Goal: Information Seeking & Learning: Check status

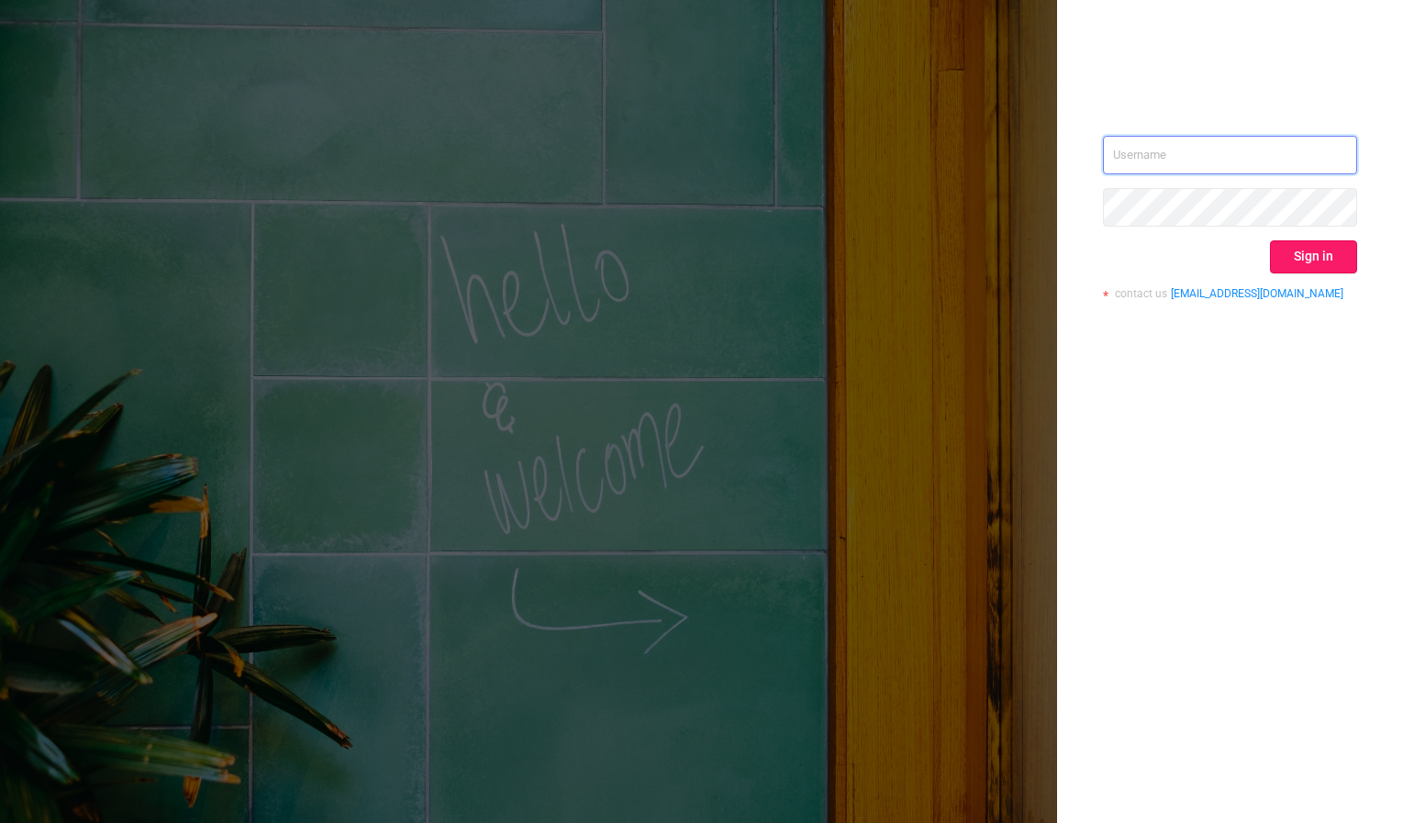
type input "[PERSON_NAME][EMAIL_ADDRESS][DOMAIN_NAME]"
click at [1327, 267] on button "Sign in" at bounding box center [1313, 256] width 87 height 33
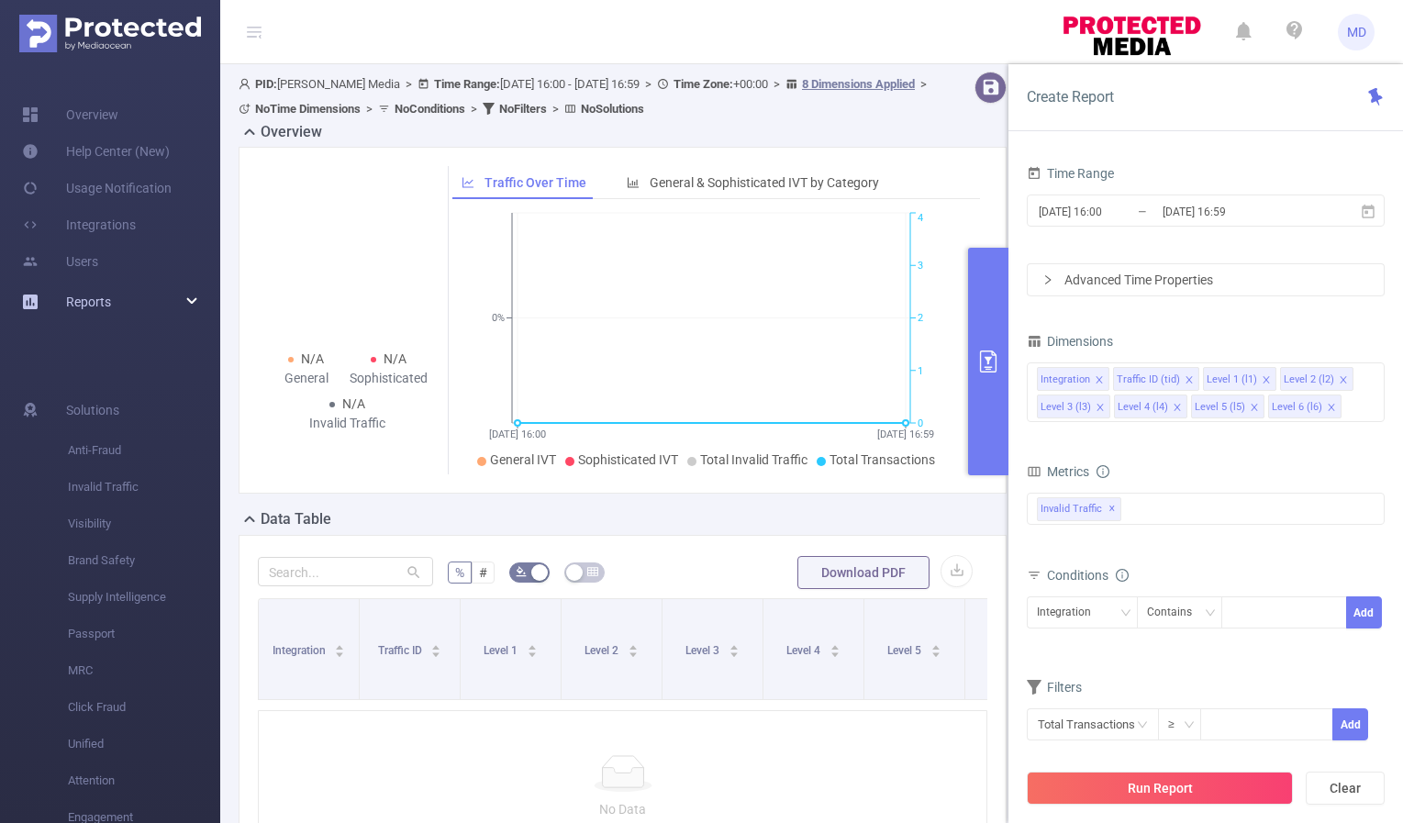
click at [139, 303] on div "Reports" at bounding box center [110, 302] width 220 height 37
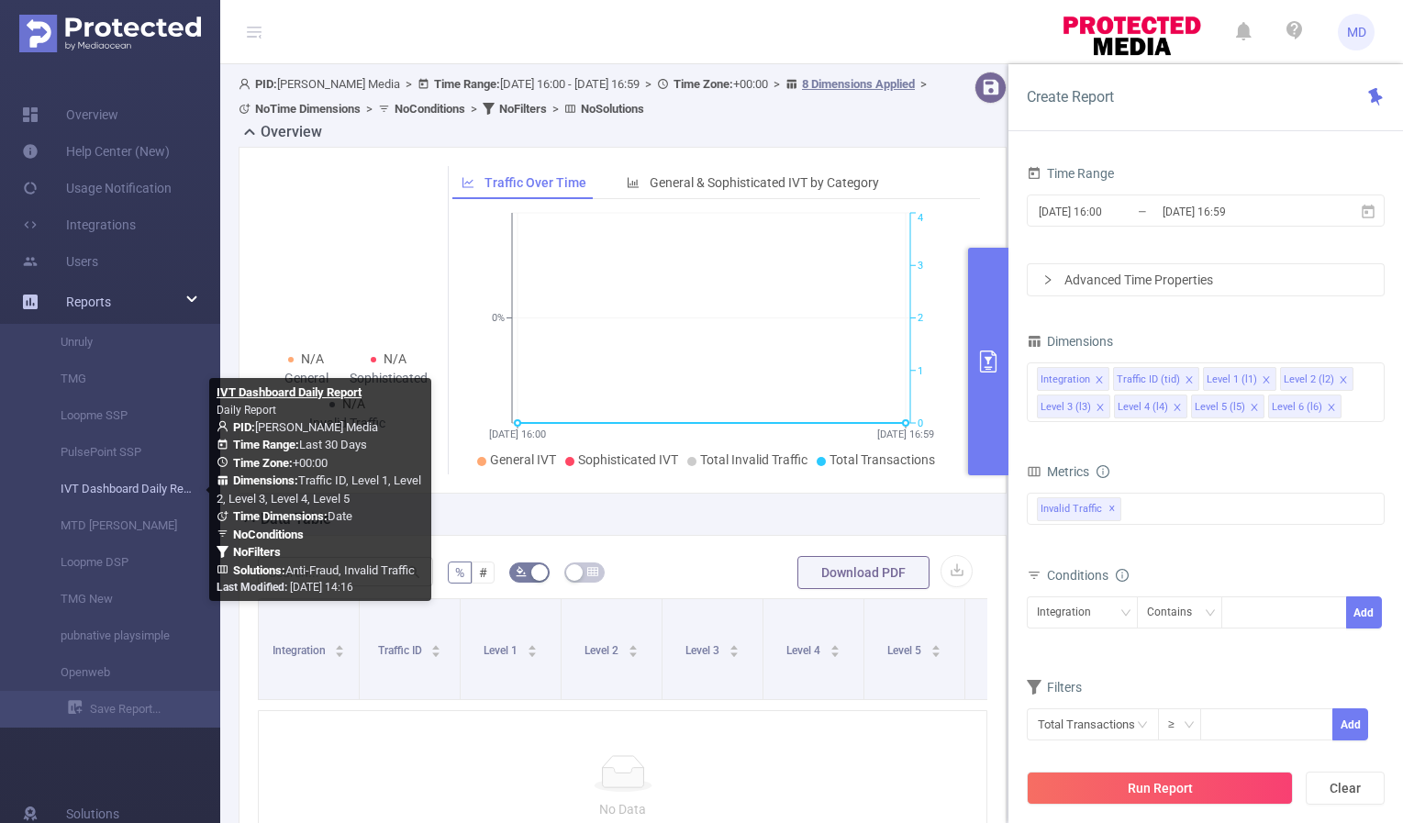
click at [132, 489] on link "IVT Dashboard Daily Report" at bounding box center [117, 489] width 161 height 37
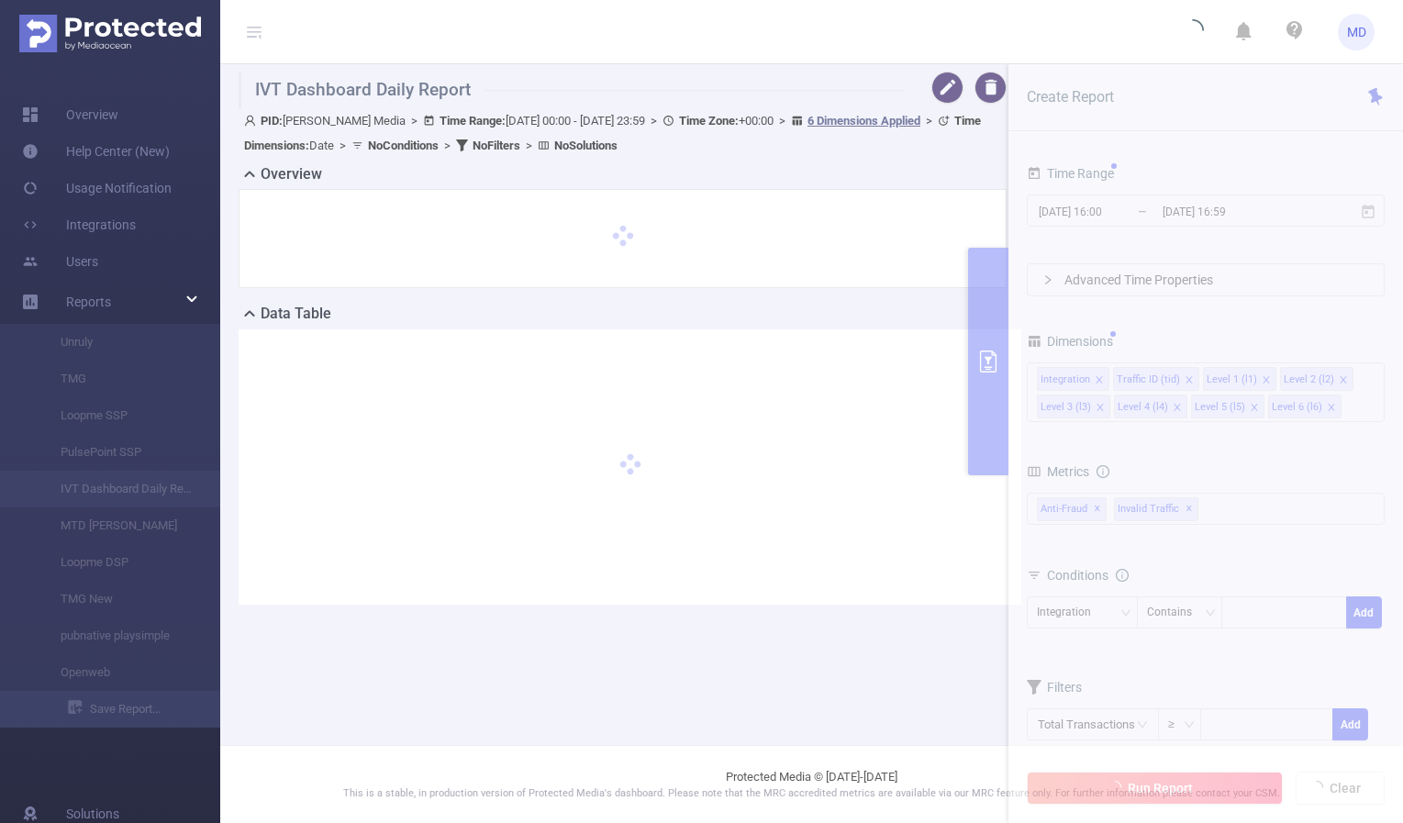
type input "[DATE] 00:00"
type input "[DATE] 23:59"
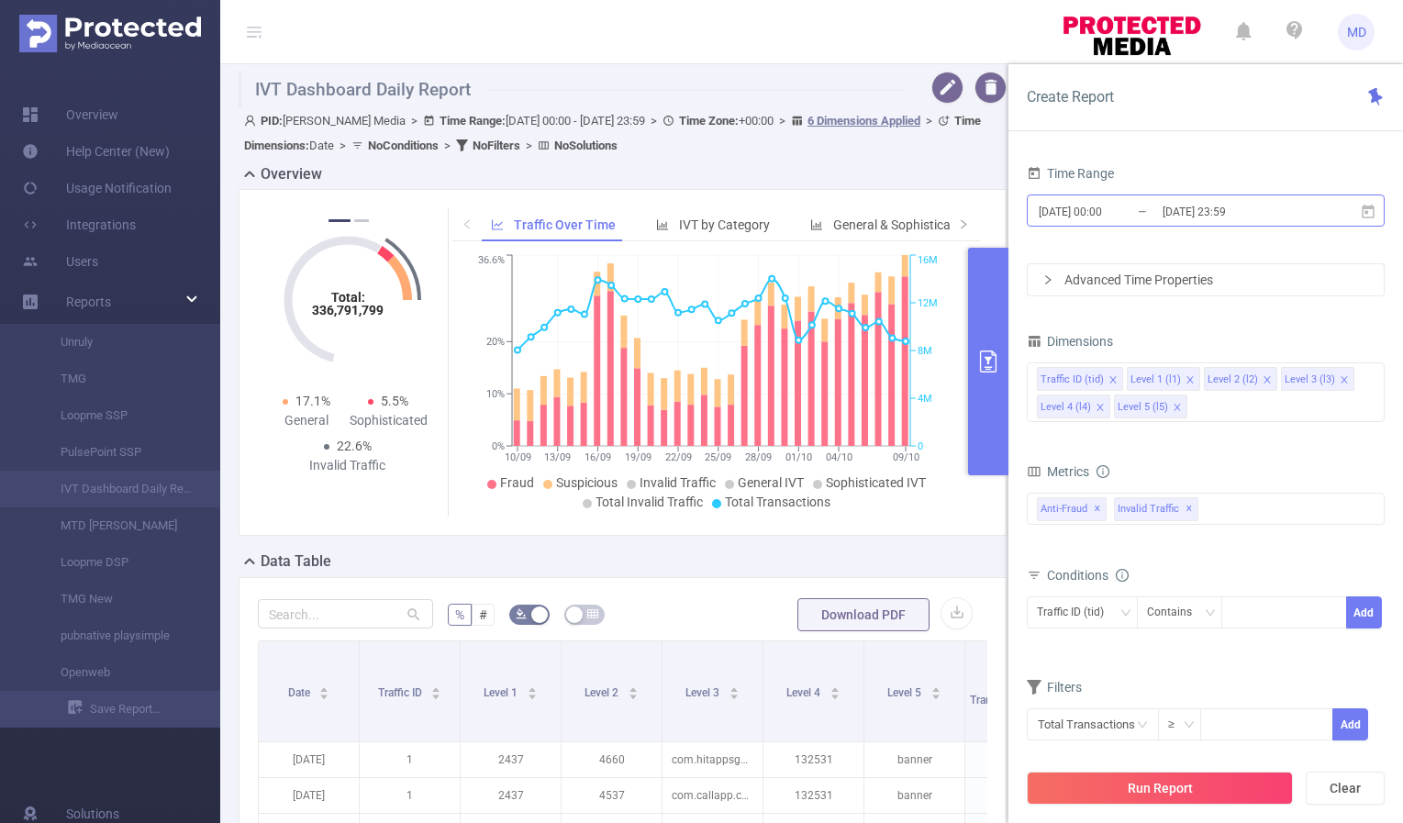
click at [1185, 211] on input "[DATE] 23:59" at bounding box center [1235, 211] width 149 height 25
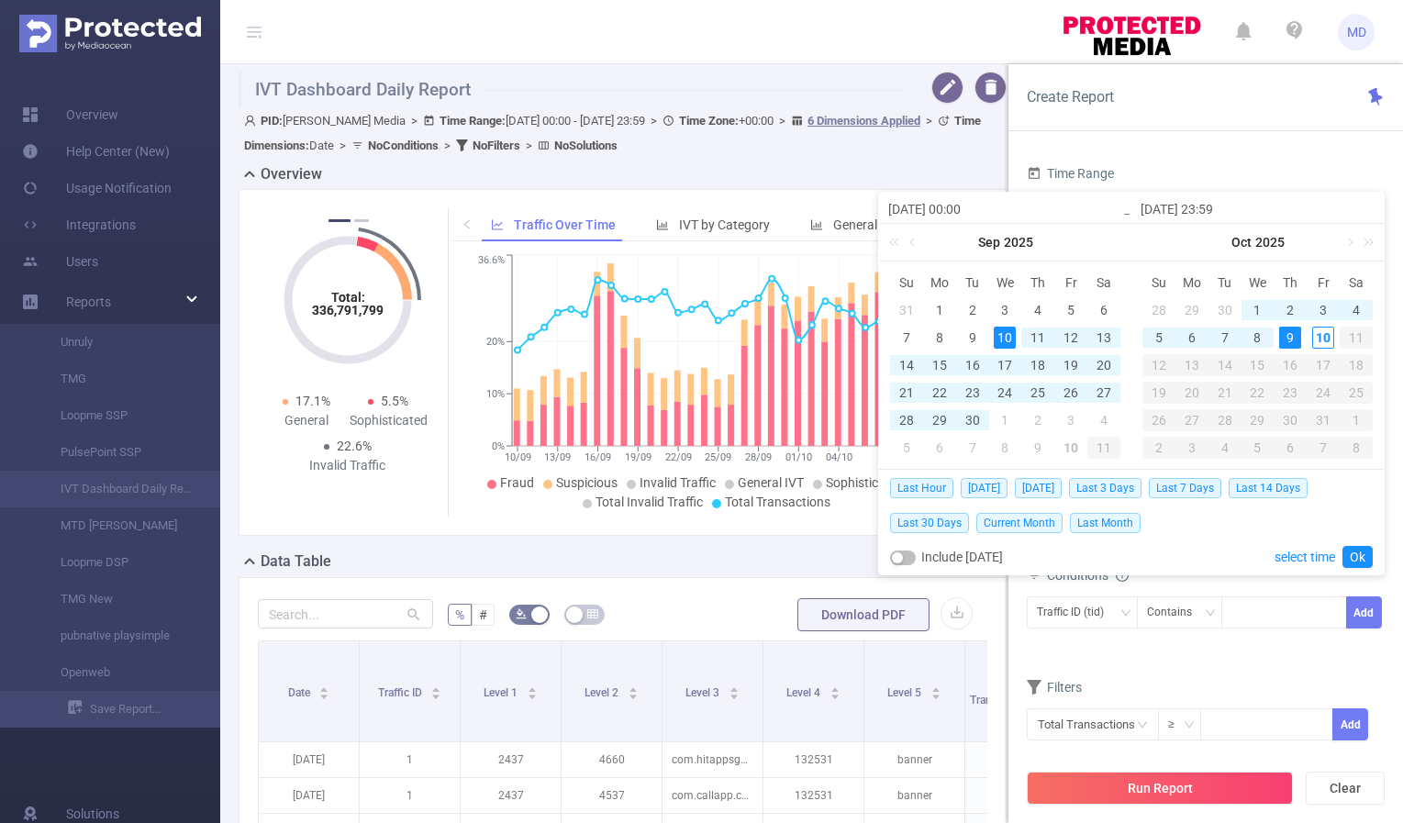
click at [1294, 339] on div "9" at bounding box center [1290, 338] width 22 height 22
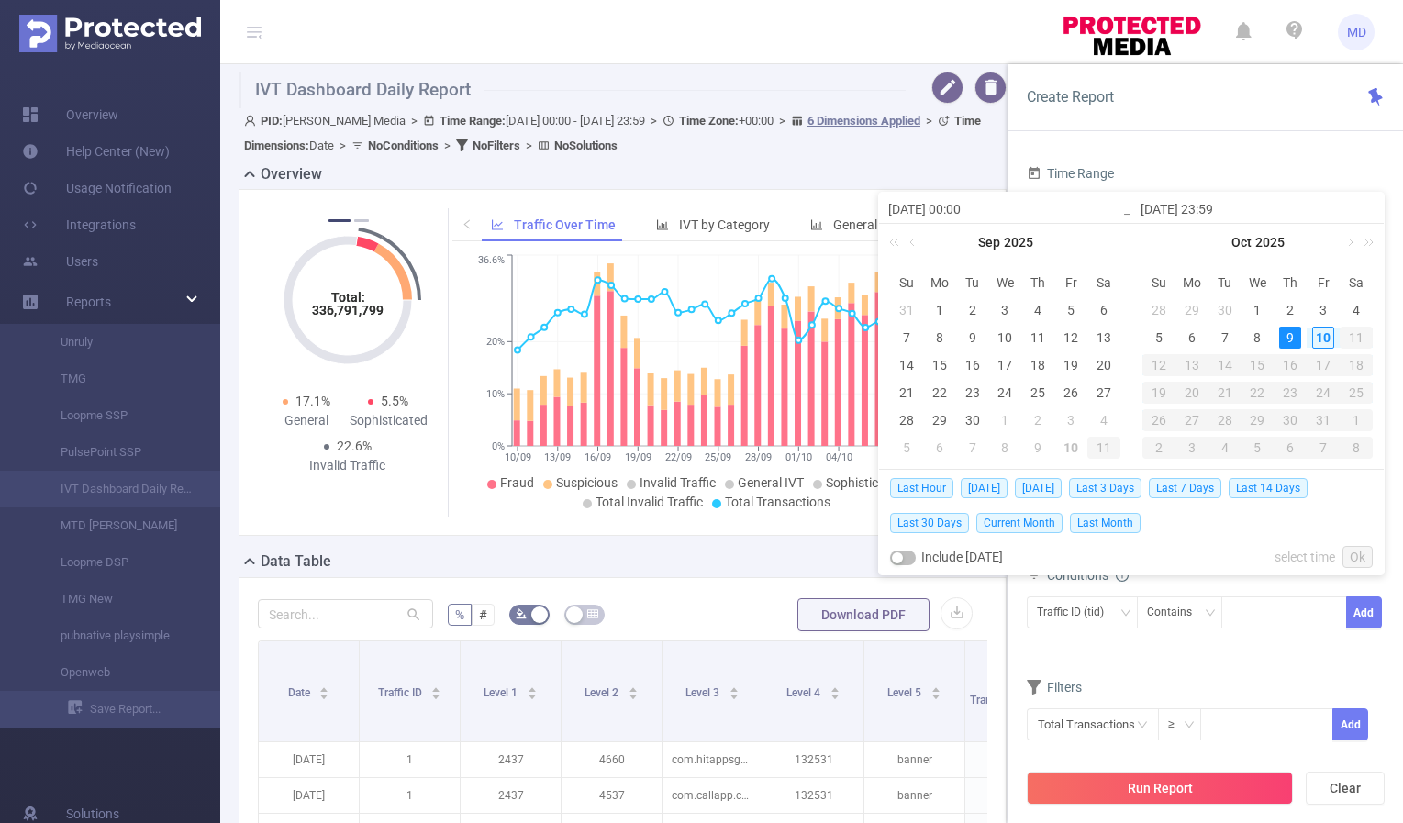
click at [1294, 339] on div "9" at bounding box center [1290, 338] width 22 height 22
type input "[DATE] 00:00"
click at [1361, 556] on link "Ok" at bounding box center [1357, 557] width 30 height 22
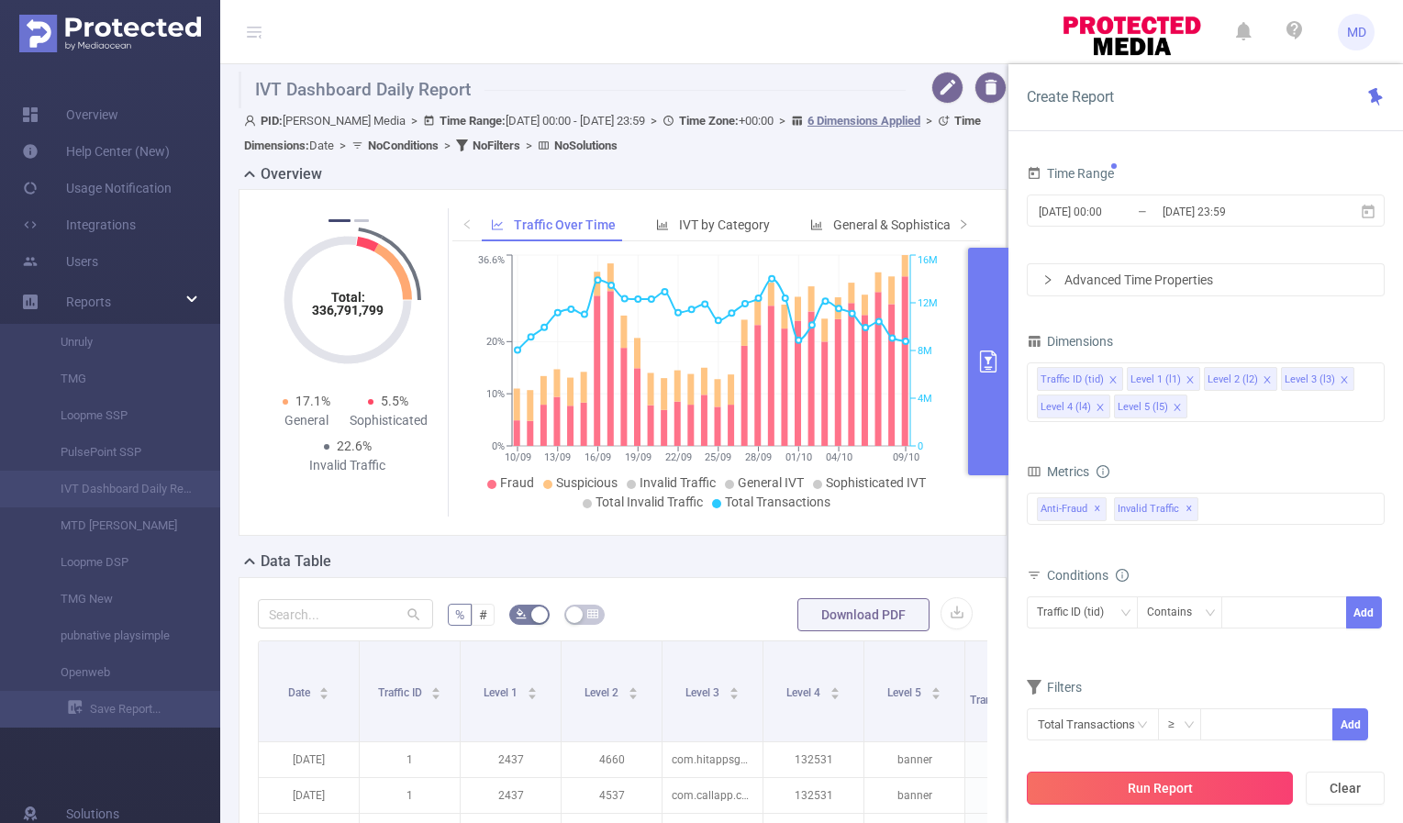
click at [1154, 785] on button "Run Report" at bounding box center [1160, 788] width 266 height 33
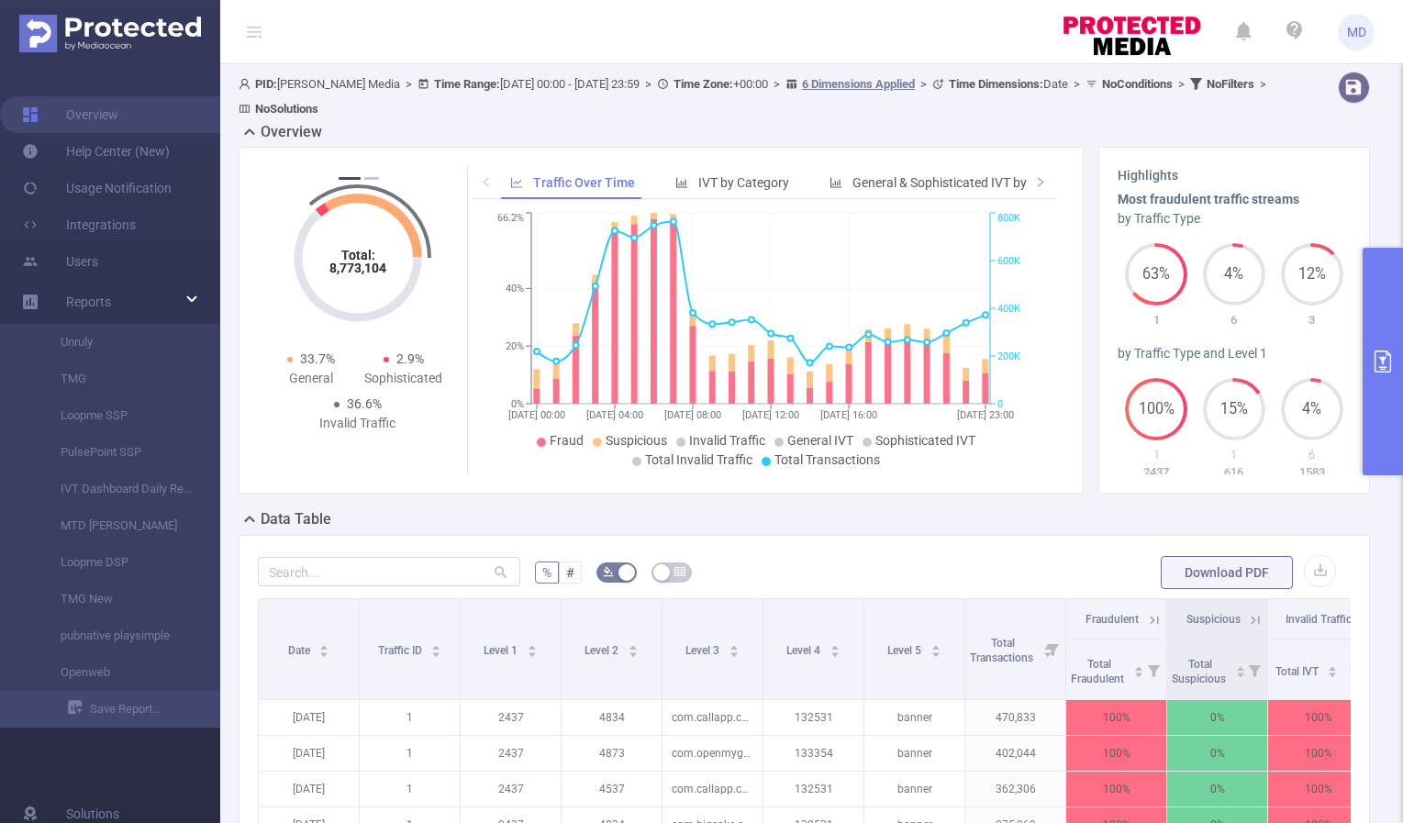
scroll to position [276, 0]
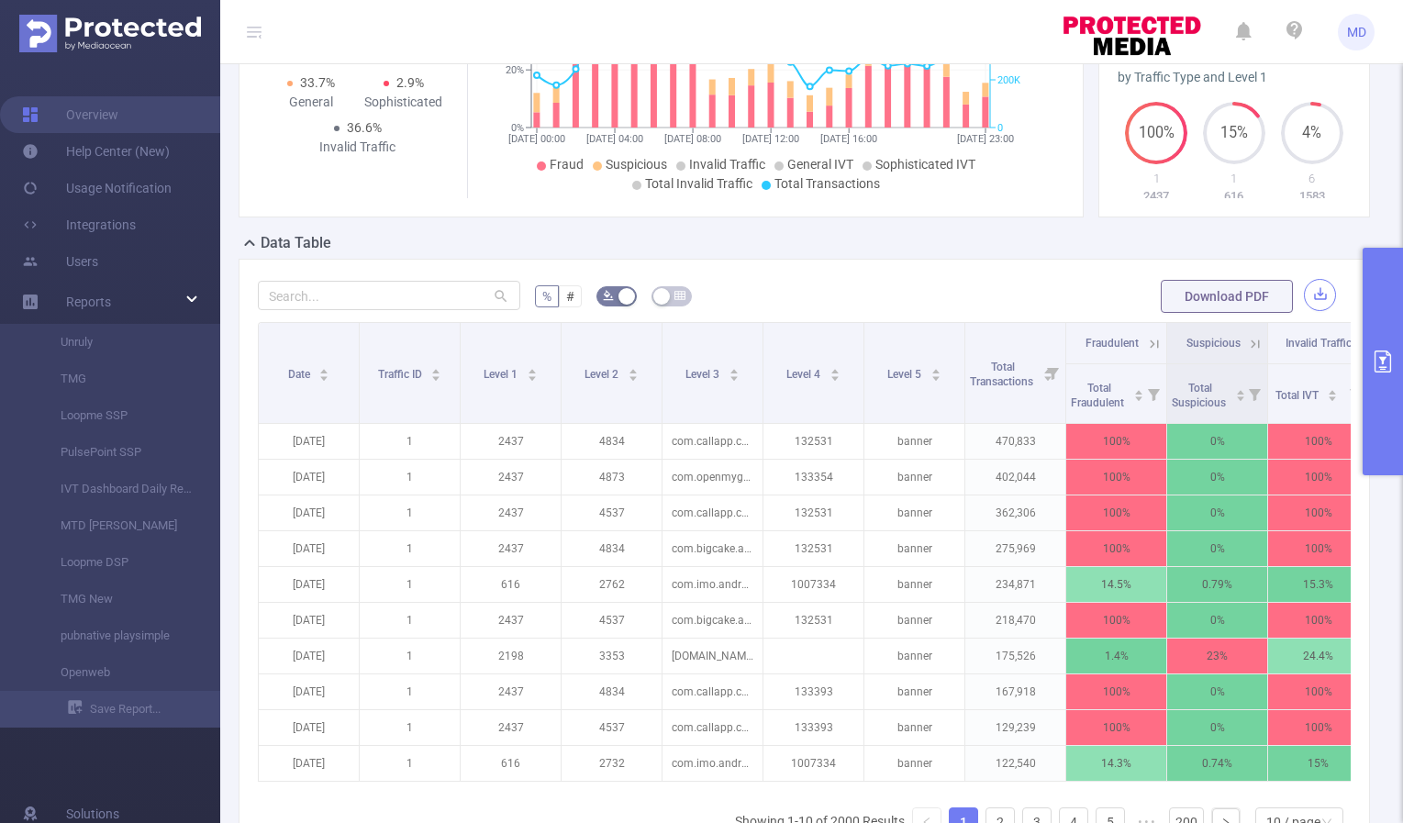
click at [1314, 298] on button "button" at bounding box center [1320, 295] width 32 height 32
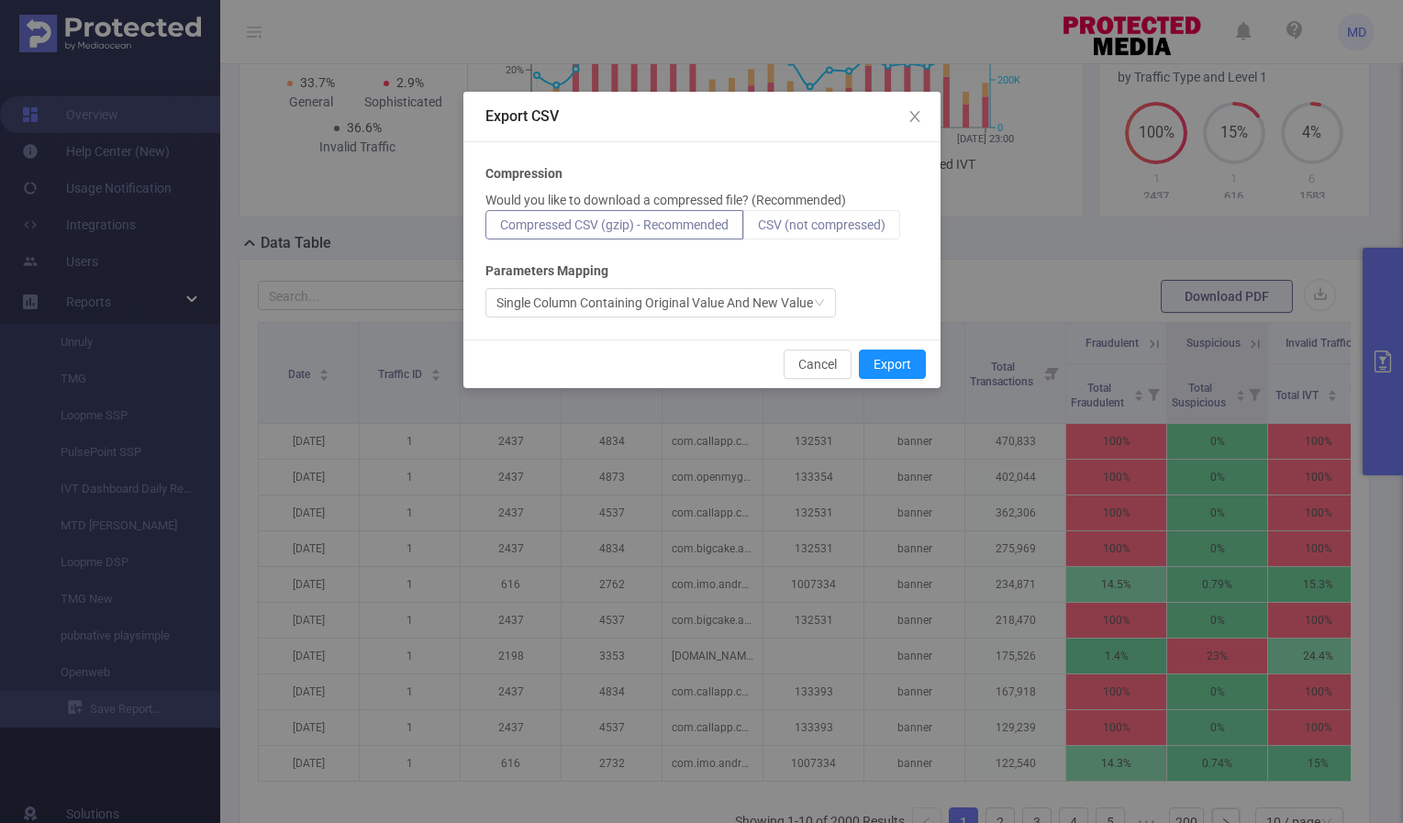
click at [839, 230] on span "CSV (not compressed)" at bounding box center [822, 224] width 128 height 15
click at [758, 229] on input "CSV (not compressed)" at bounding box center [758, 229] width 0 height 0
click at [898, 361] on button "Export" at bounding box center [892, 364] width 67 height 29
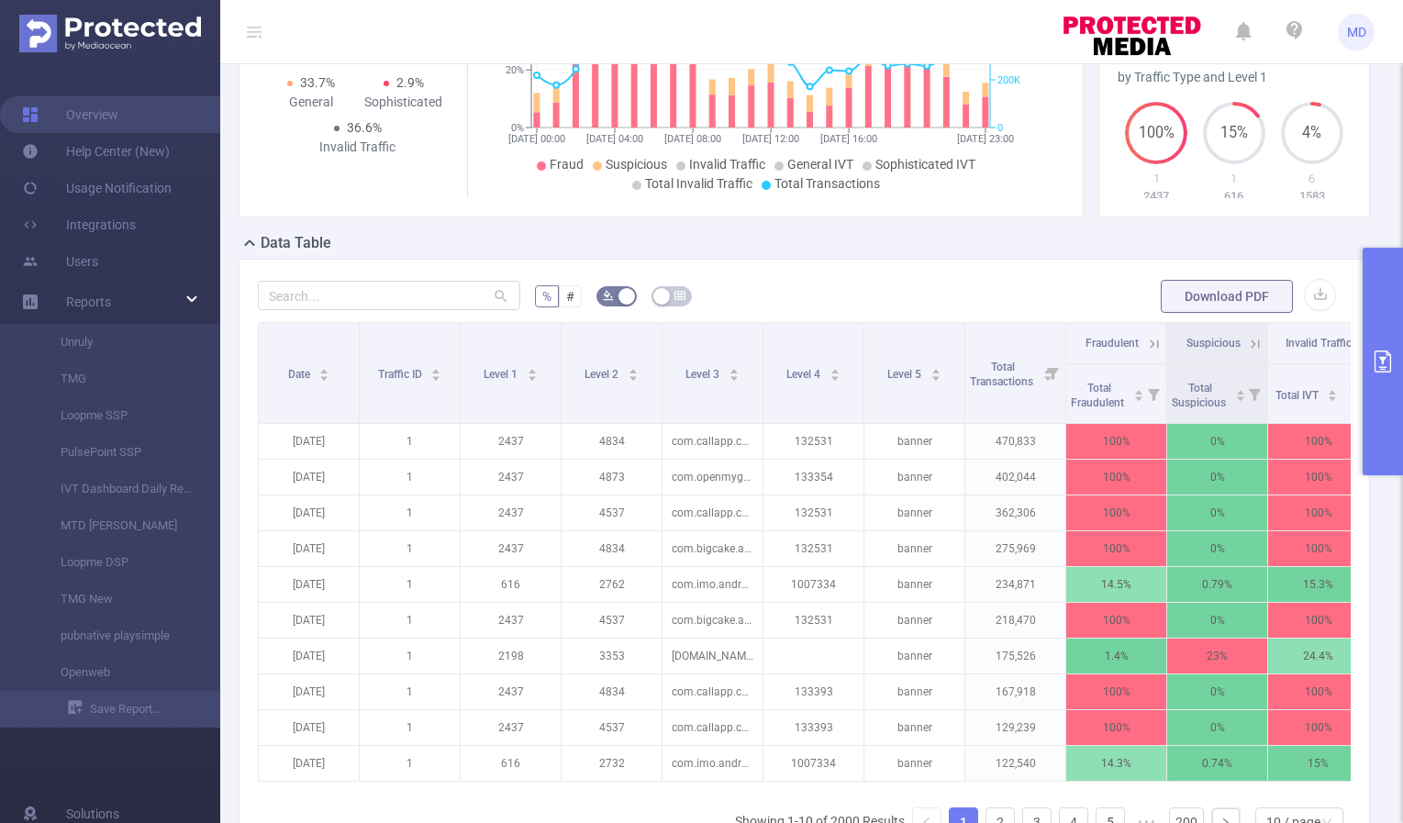
click at [1385, 368] on icon "primary" at bounding box center [1383, 362] width 22 height 22
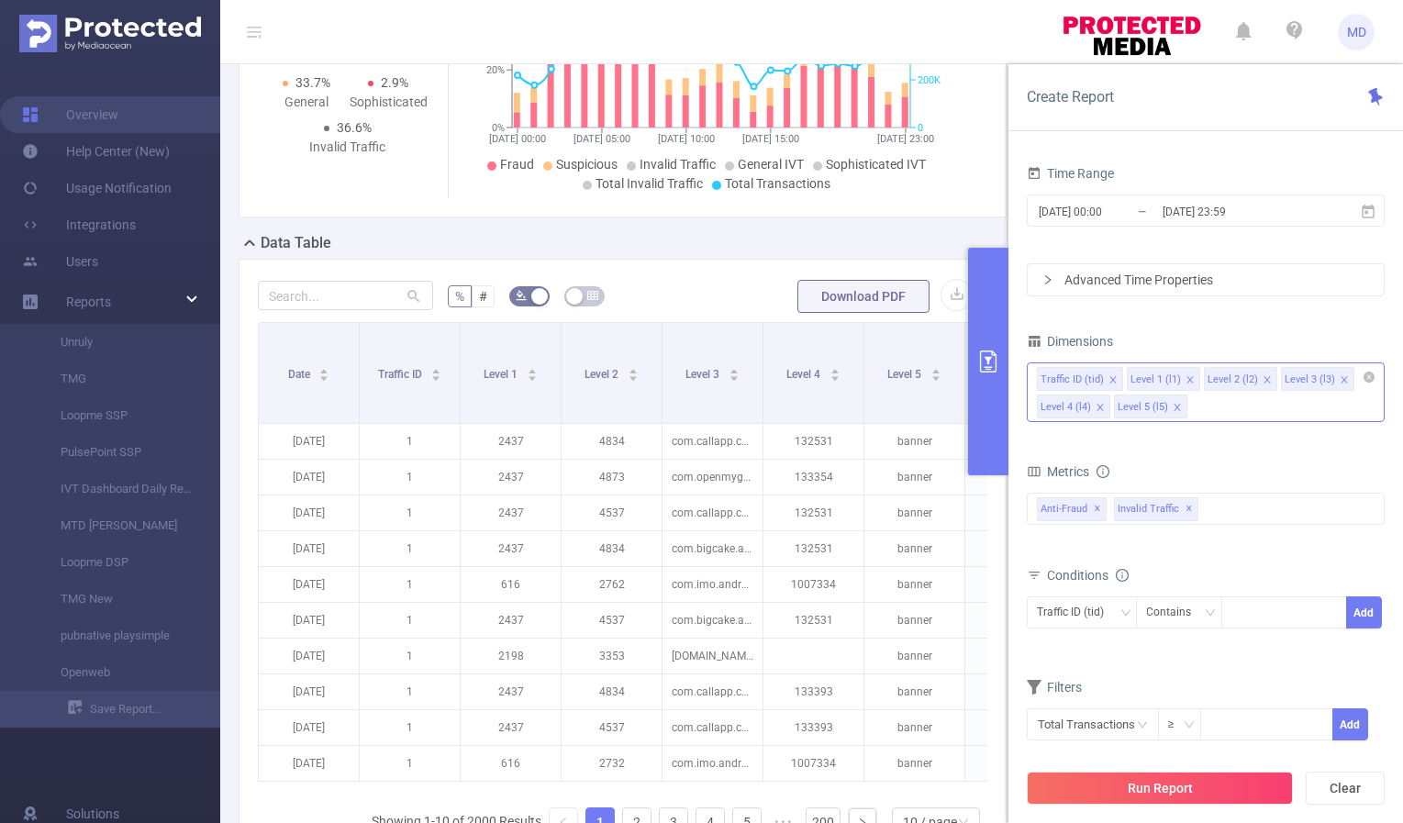
click at [1263, 379] on icon "icon: close" at bounding box center [1267, 379] width 9 height 9
click at [1098, 406] on icon "icon: close" at bounding box center [1099, 407] width 6 height 6
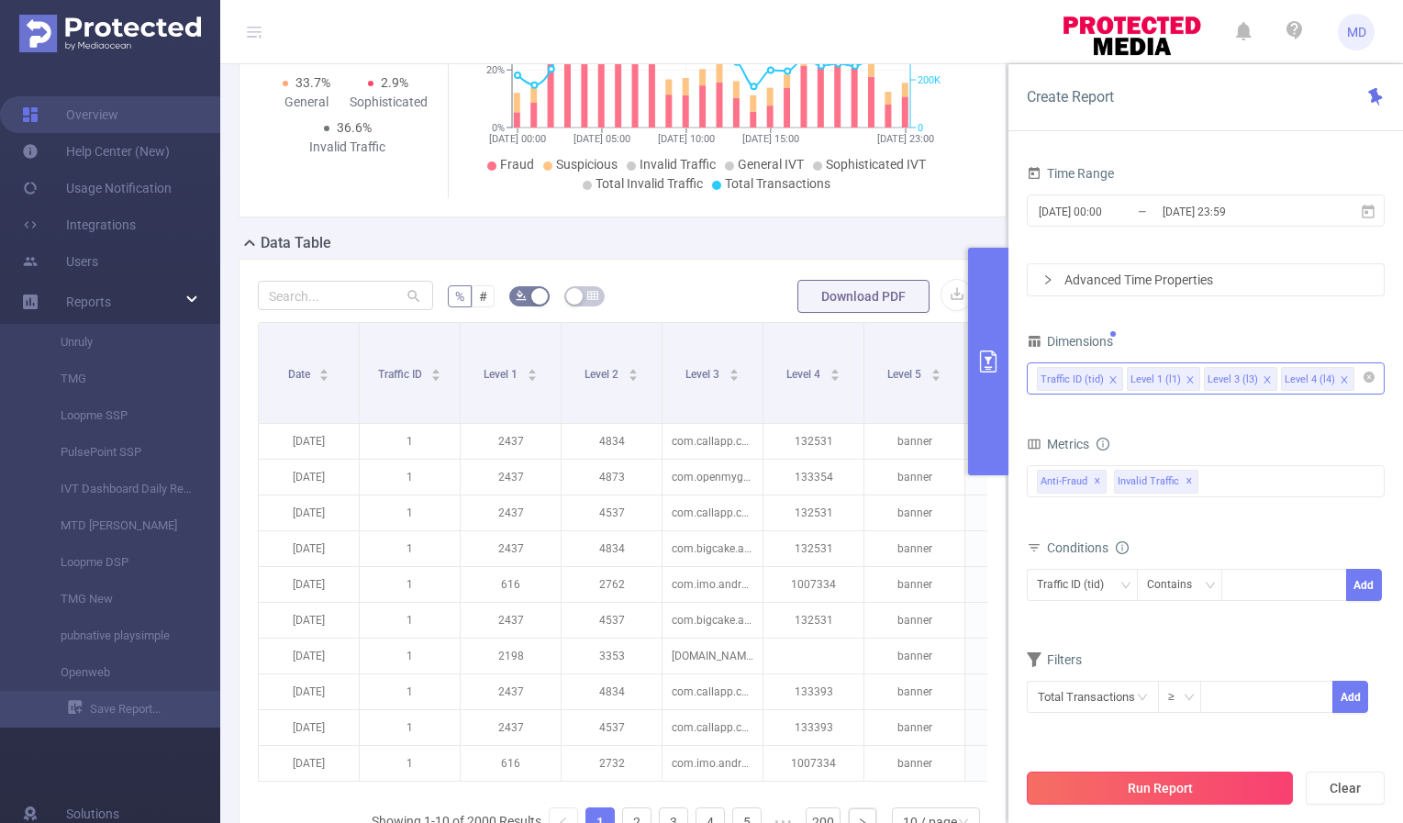
click at [1160, 783] on button "Run Report" at bounding box center [1160, 788] width 266 height 33
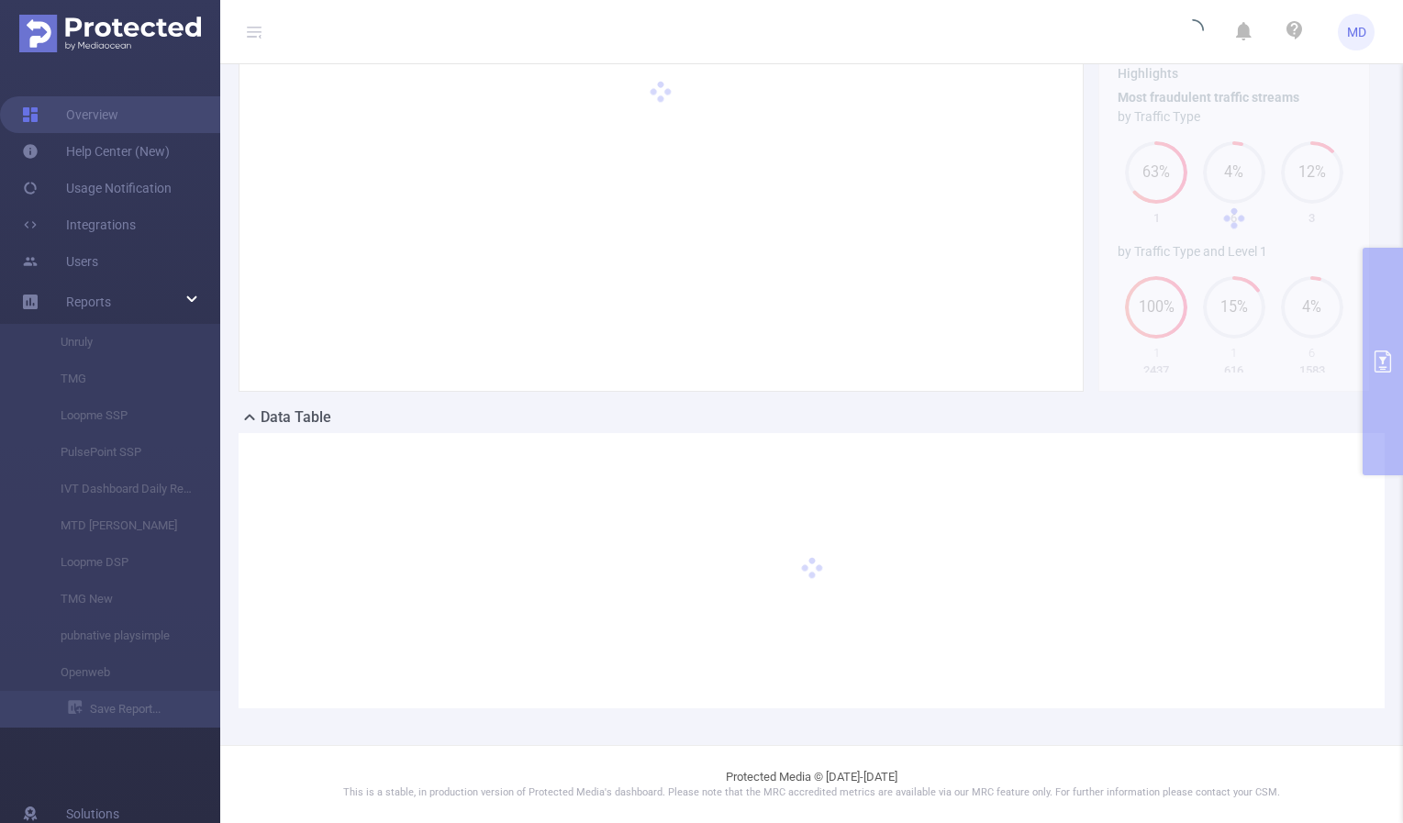
scroll to position [101, 0]
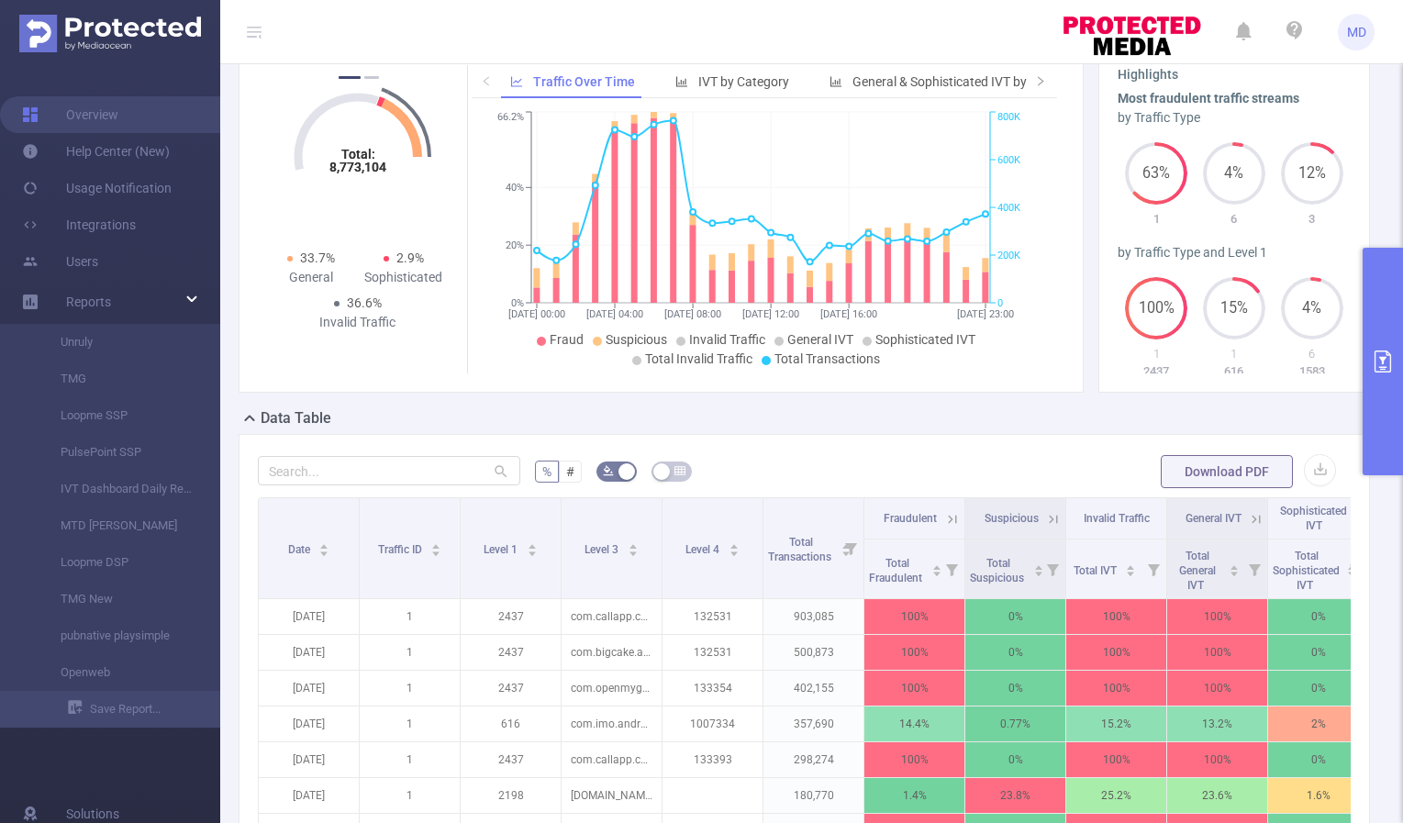
scroll to position [506, 0]
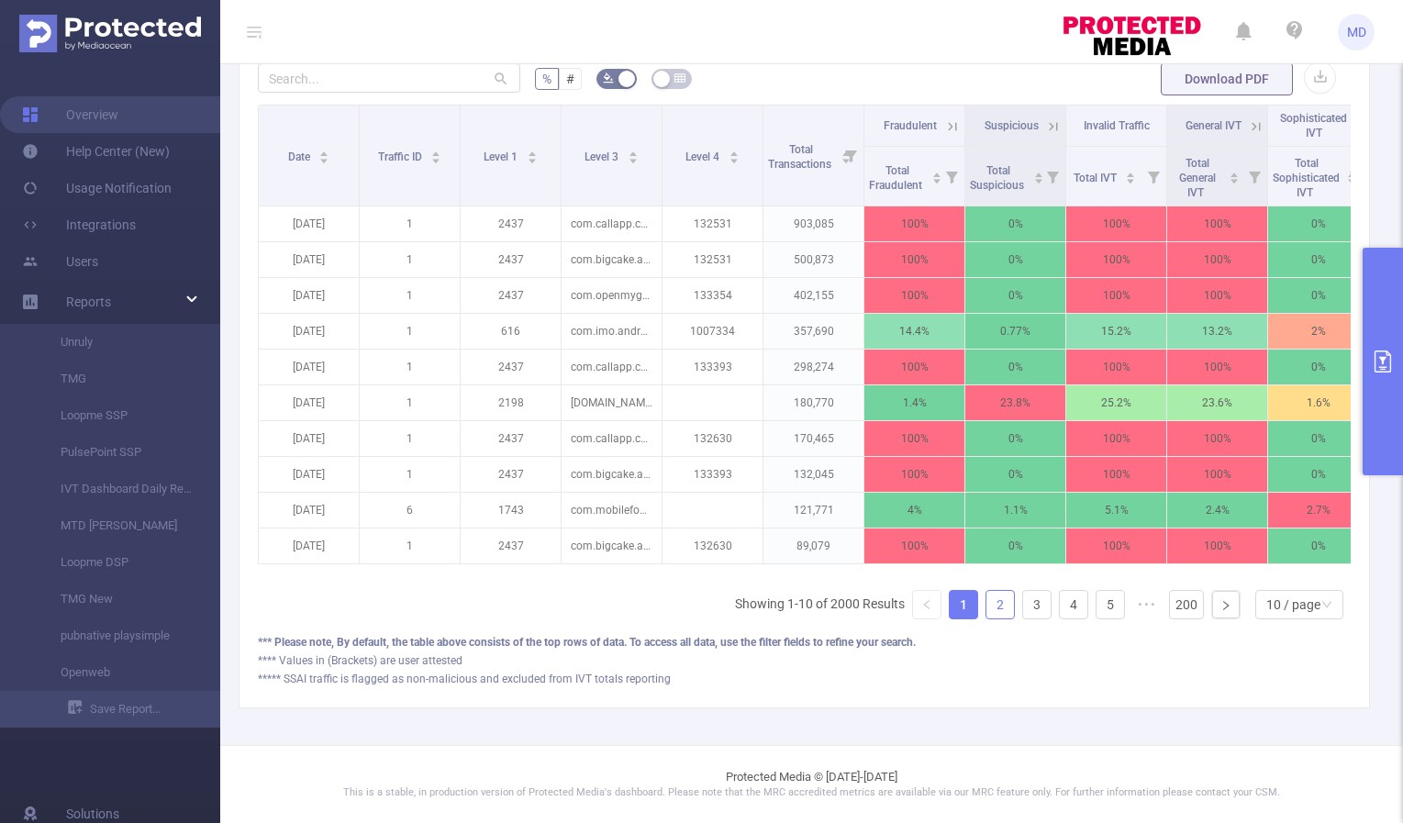
click at [992, 611] on link "2" at bounding box center [1000, 605] width 28 height 28
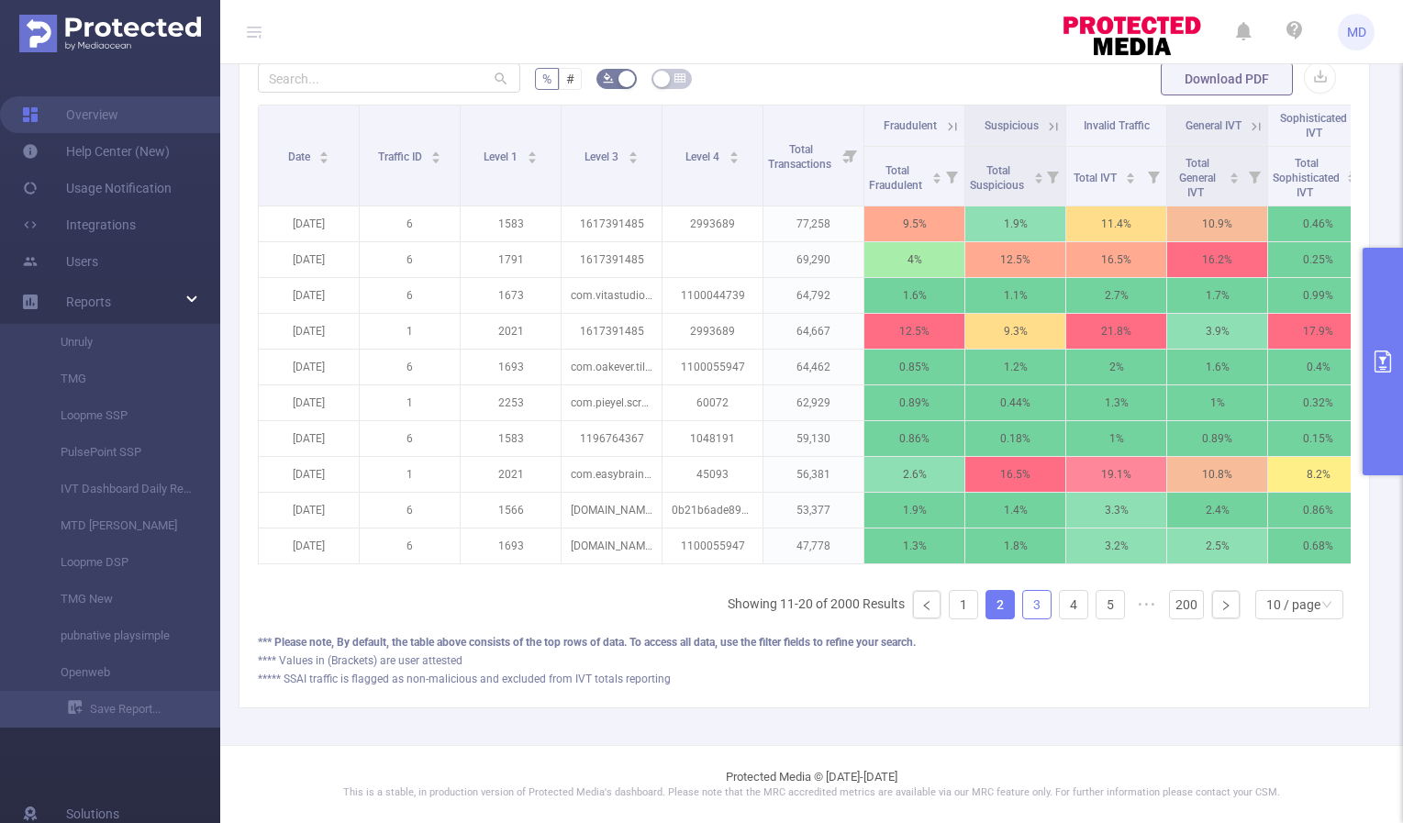
click at [1023, 605] on link "3" at bounding box center [1037, 605] width 28 height 28
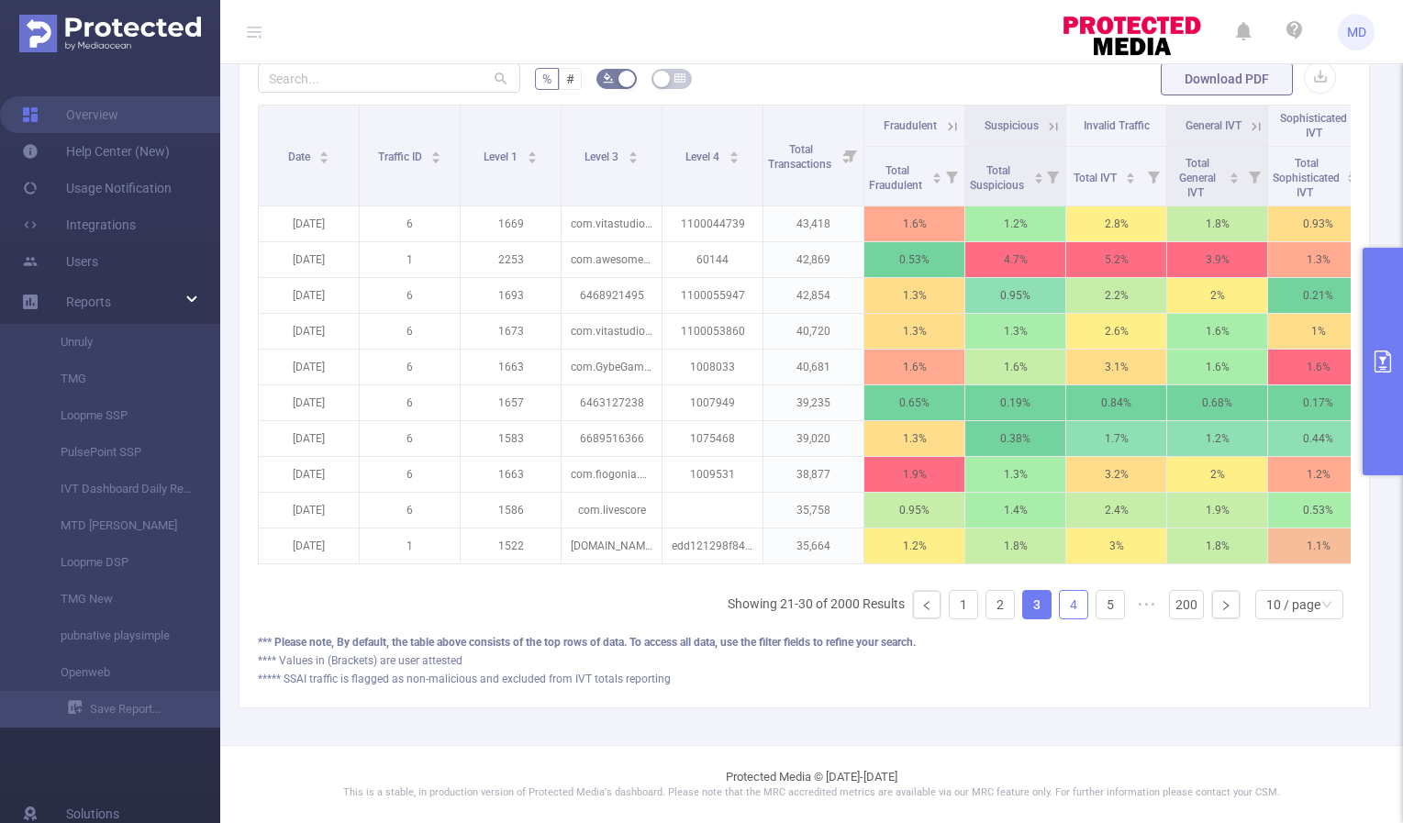
click at [1064, 607] on link "4" at bounding box center [1074, 605] width 28 height 28
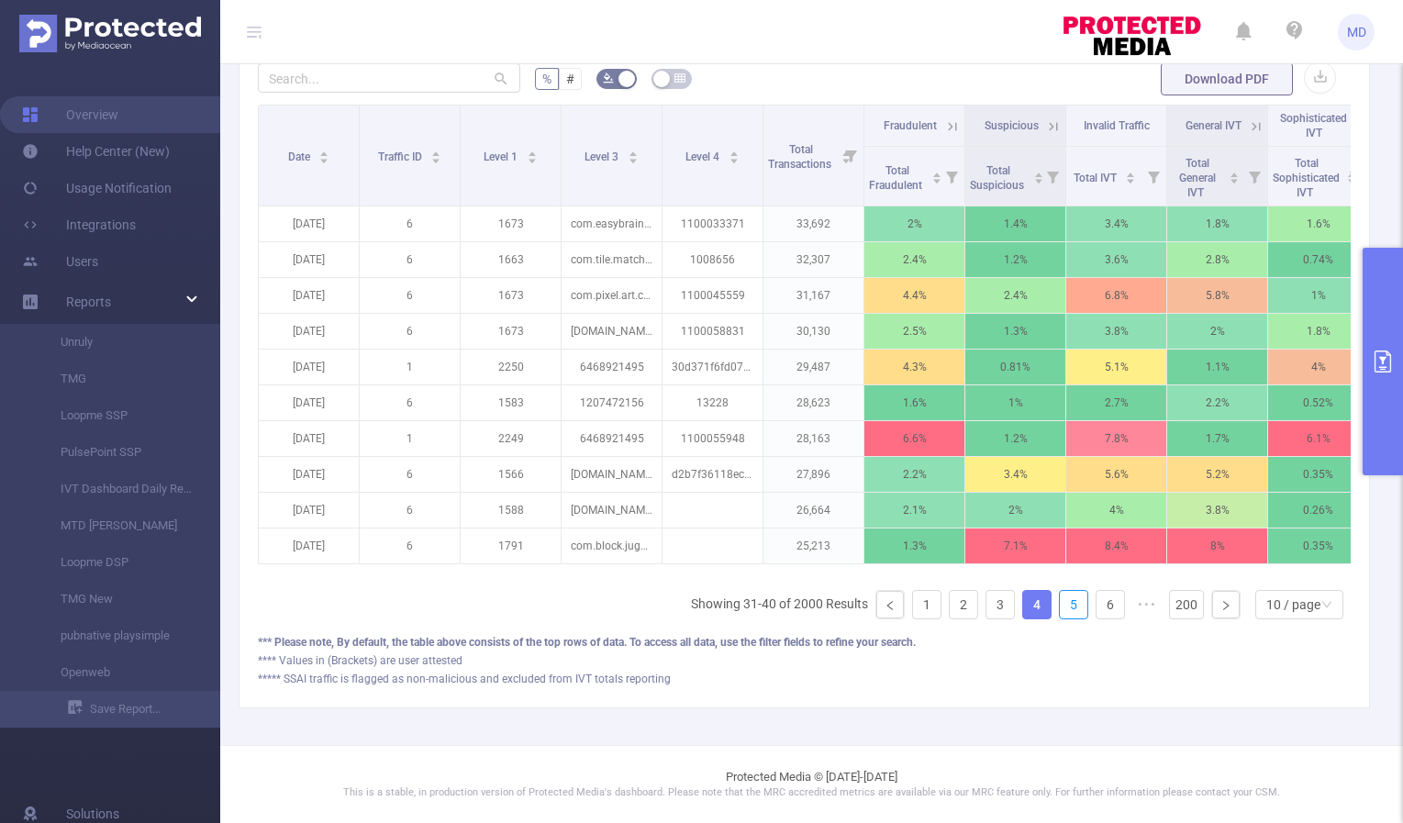
click at [1064, 607] on link "5" at bounding box center [1074, 605] width 28 height 28
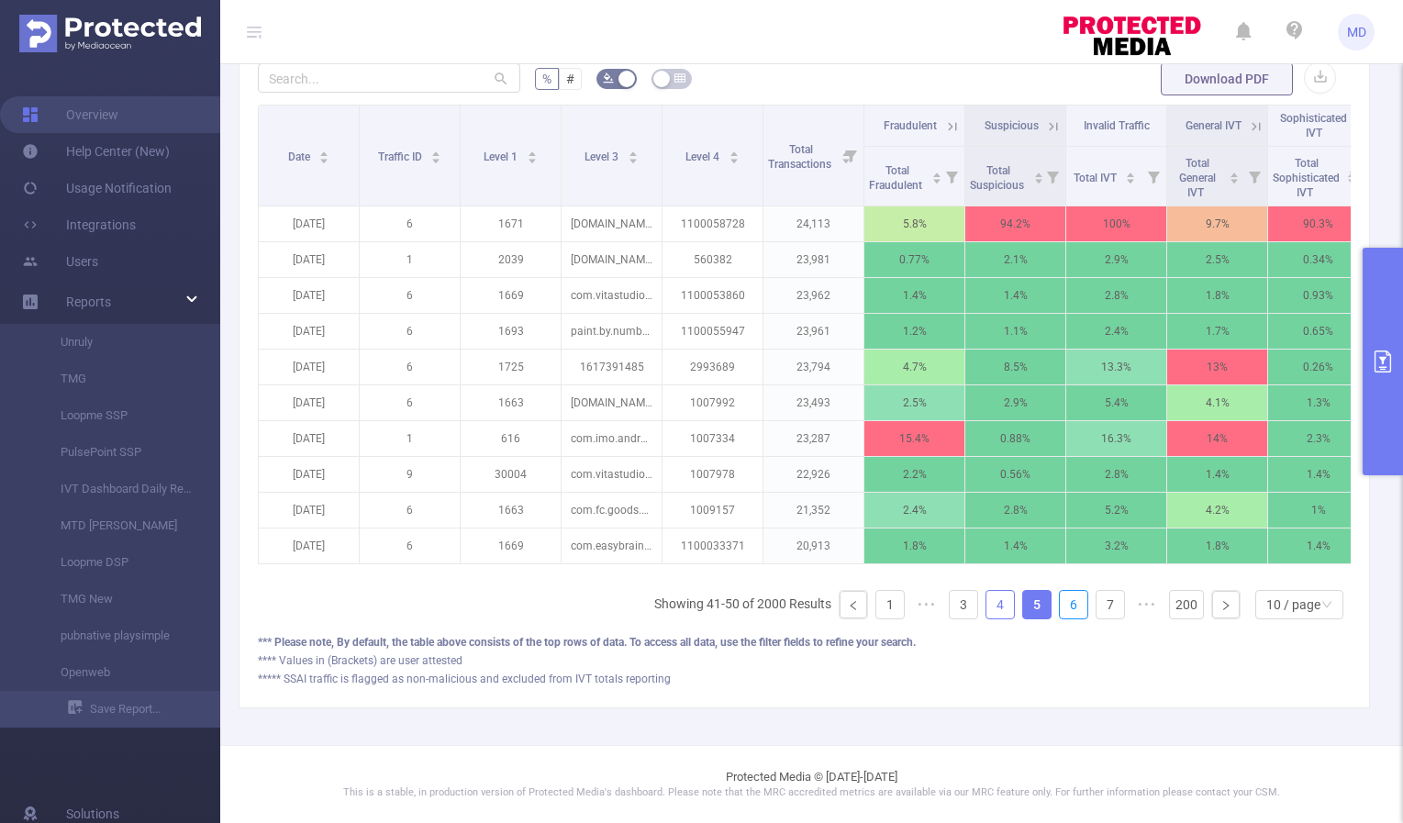
click at [1064, 607] on link "6" at bounding box center [1074, 605] width 28 height 28
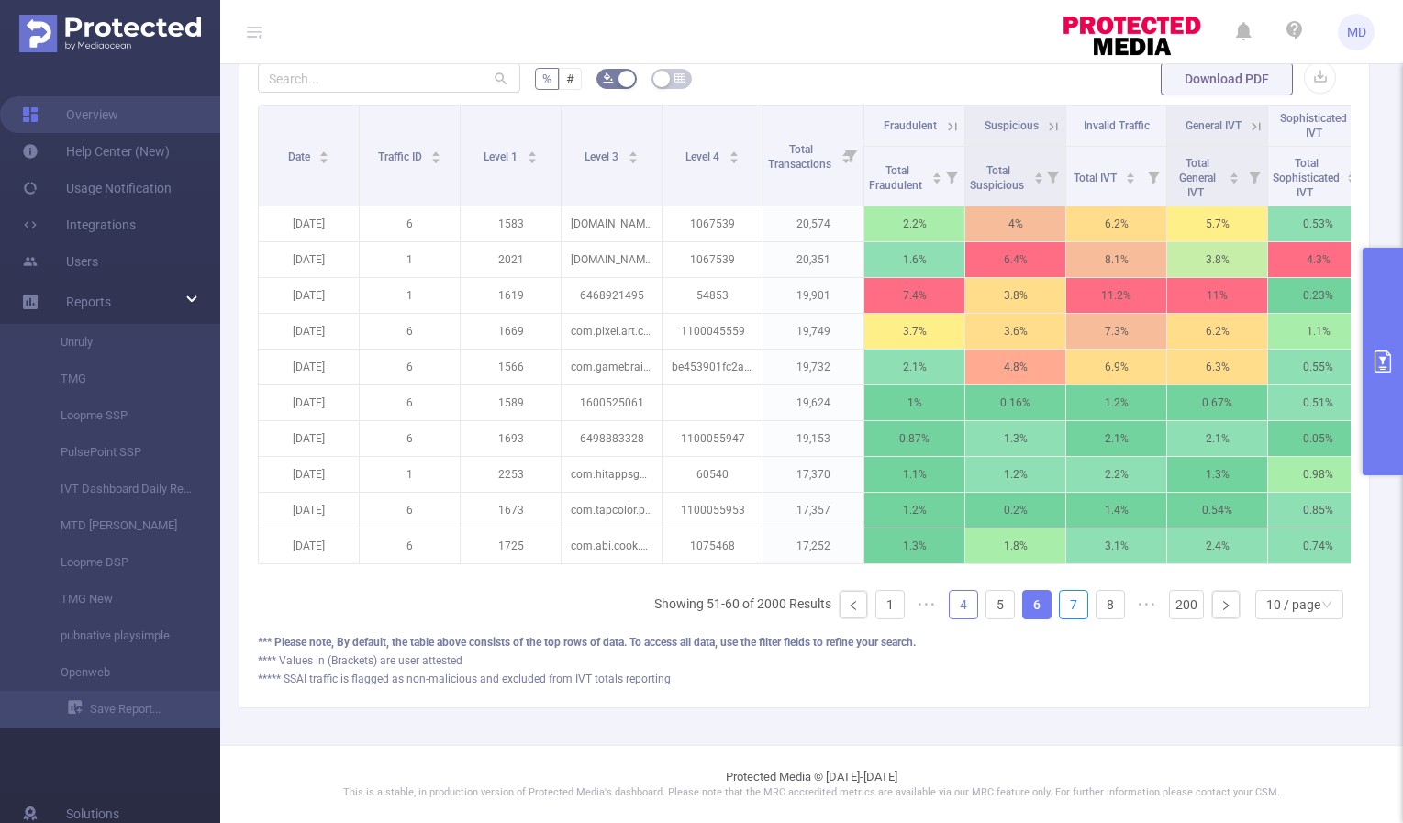
click at [1064, 607] on link "7" at bounding box center [1074, 605] width 28 height 28
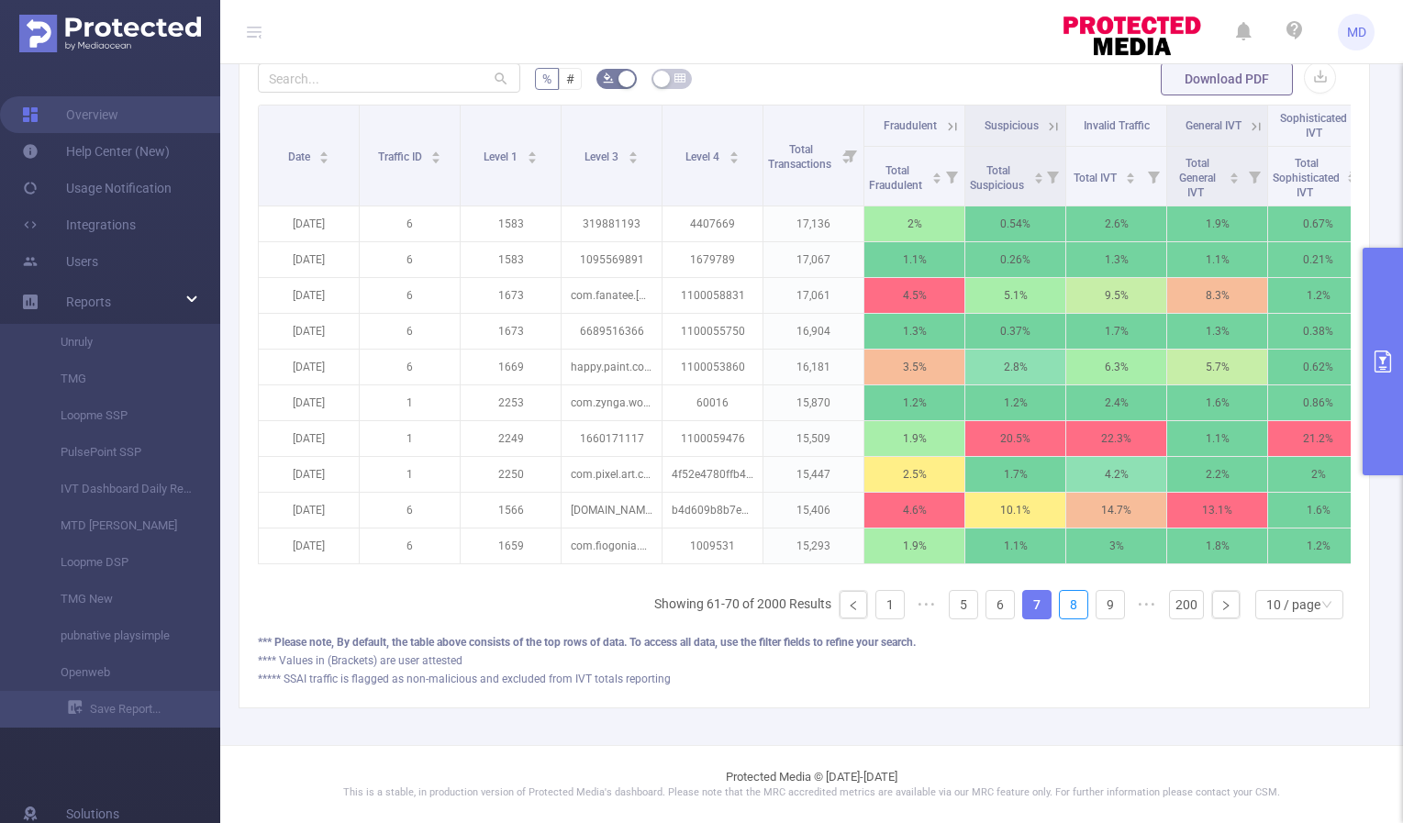
click at [1064, 607] on link "8" at bounding box center [1074, 605] width 28 height 28
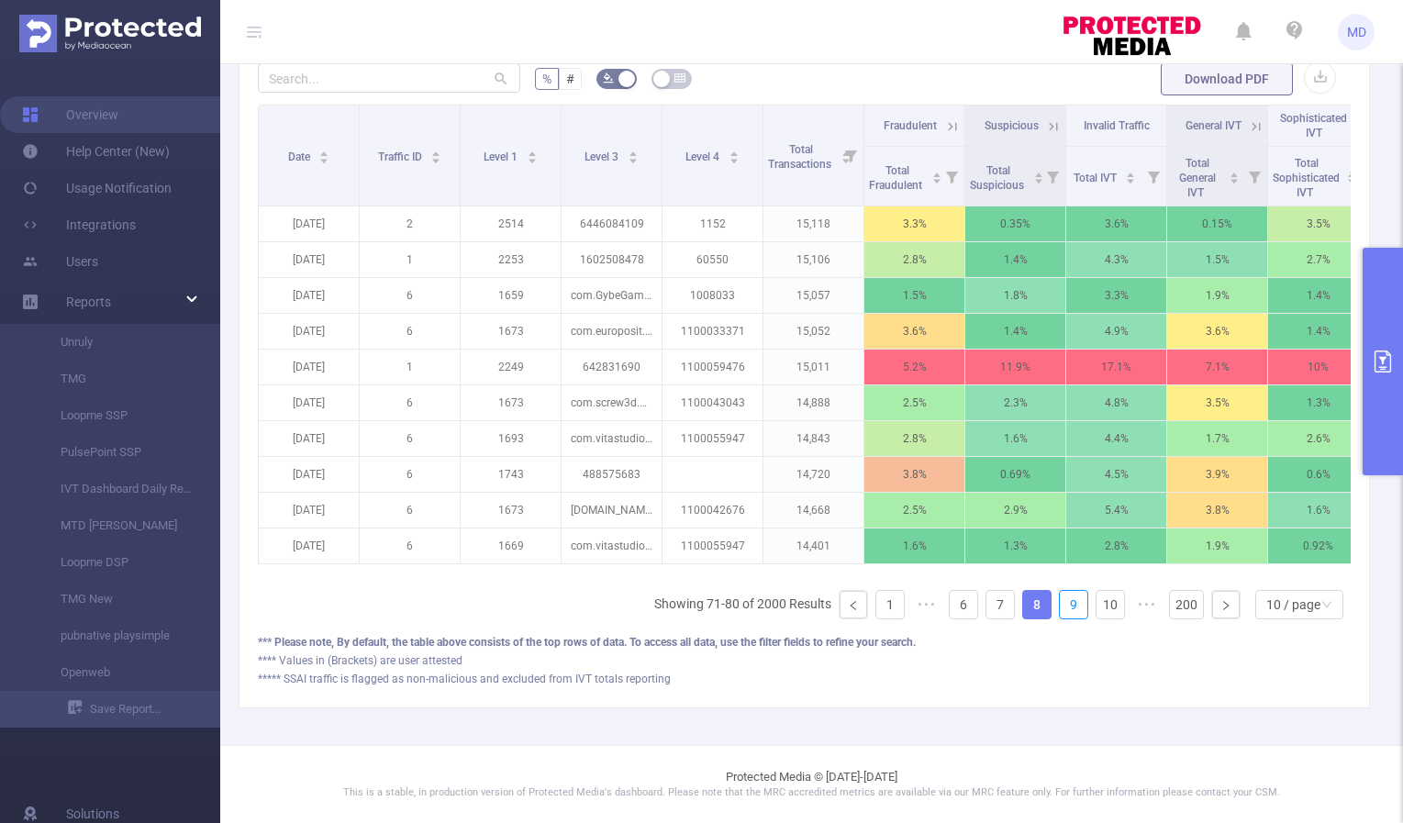
click at [1064, 607] on link "9" at bounding box center [1074, 605] width 28 height 28
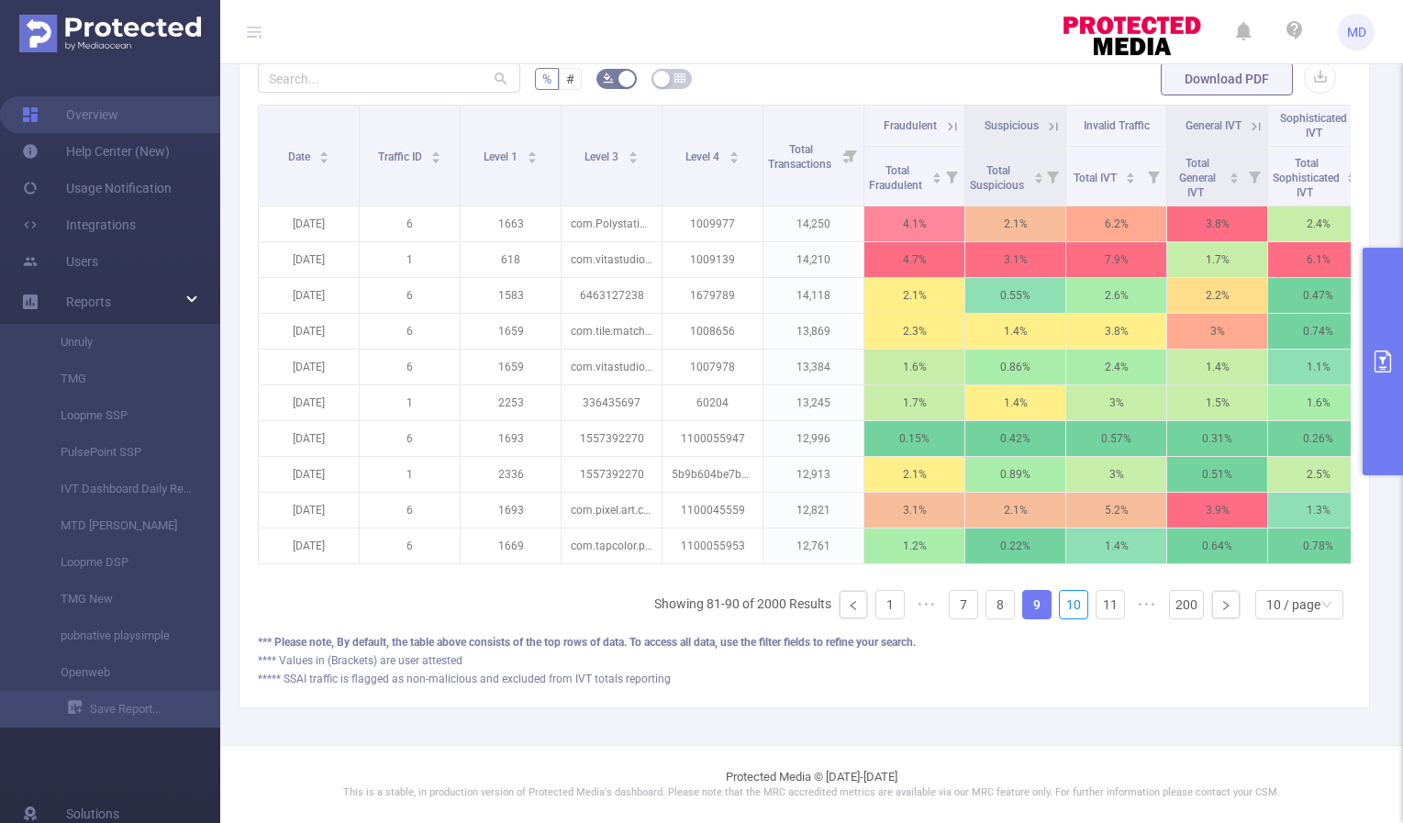
click at [1064, 607] on link "10" at bounding box center [1074, 605] width 28 height 28
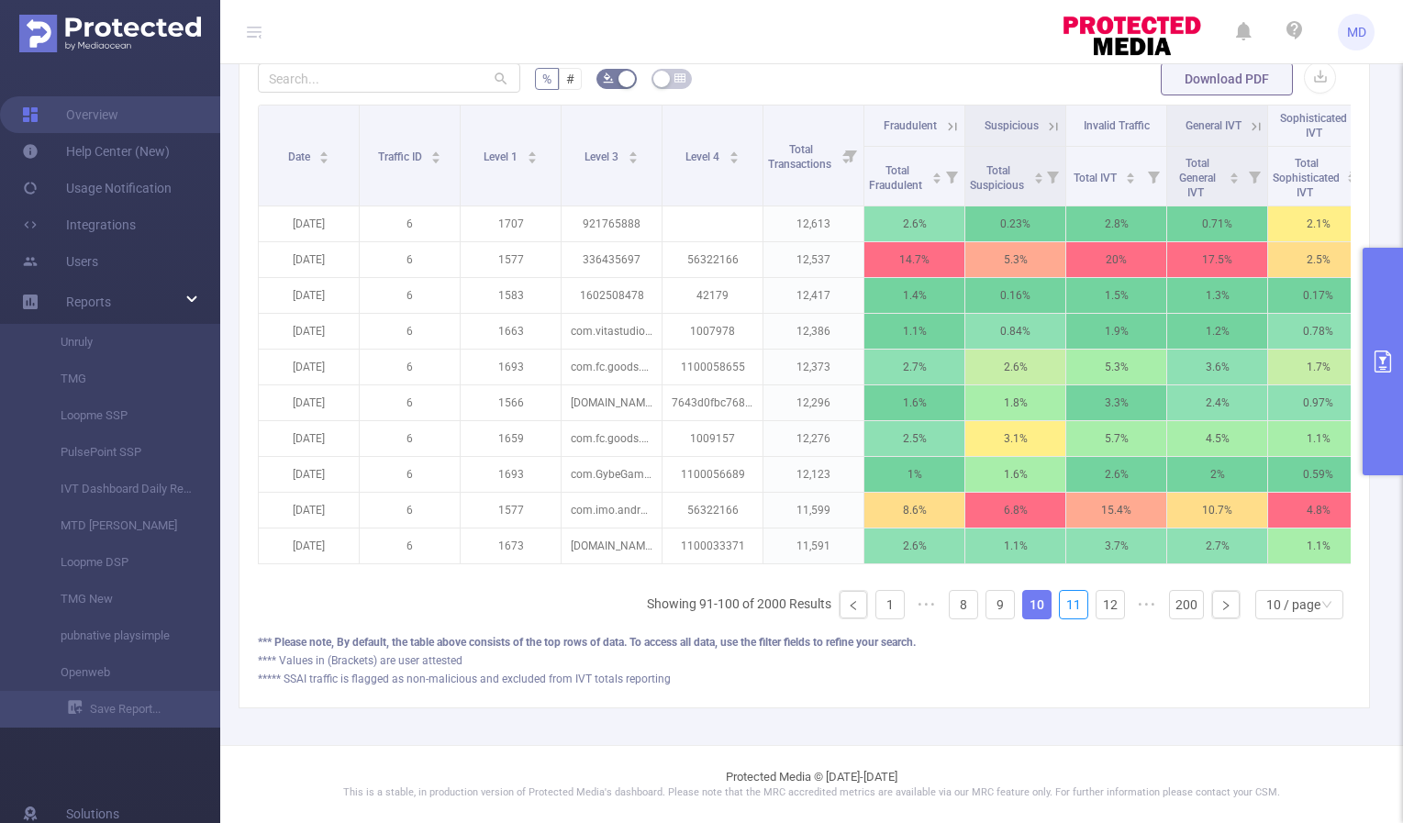
click at [1064, 607] on link "11" at bounding box center [1074, 605] width 28 height 28
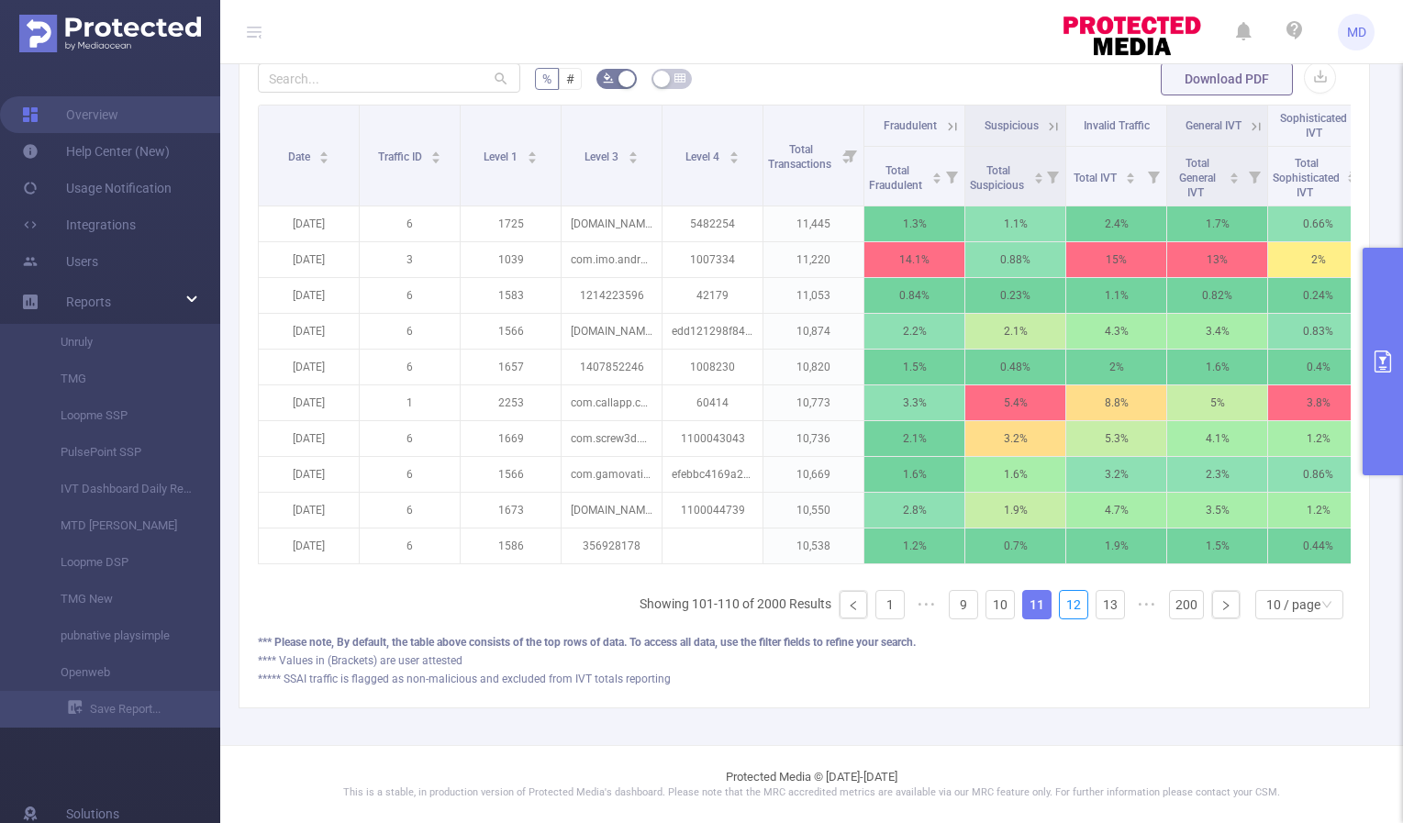
click at [1064, 607] on link "12" at bounding box center [1074, 605] width 28 height 28
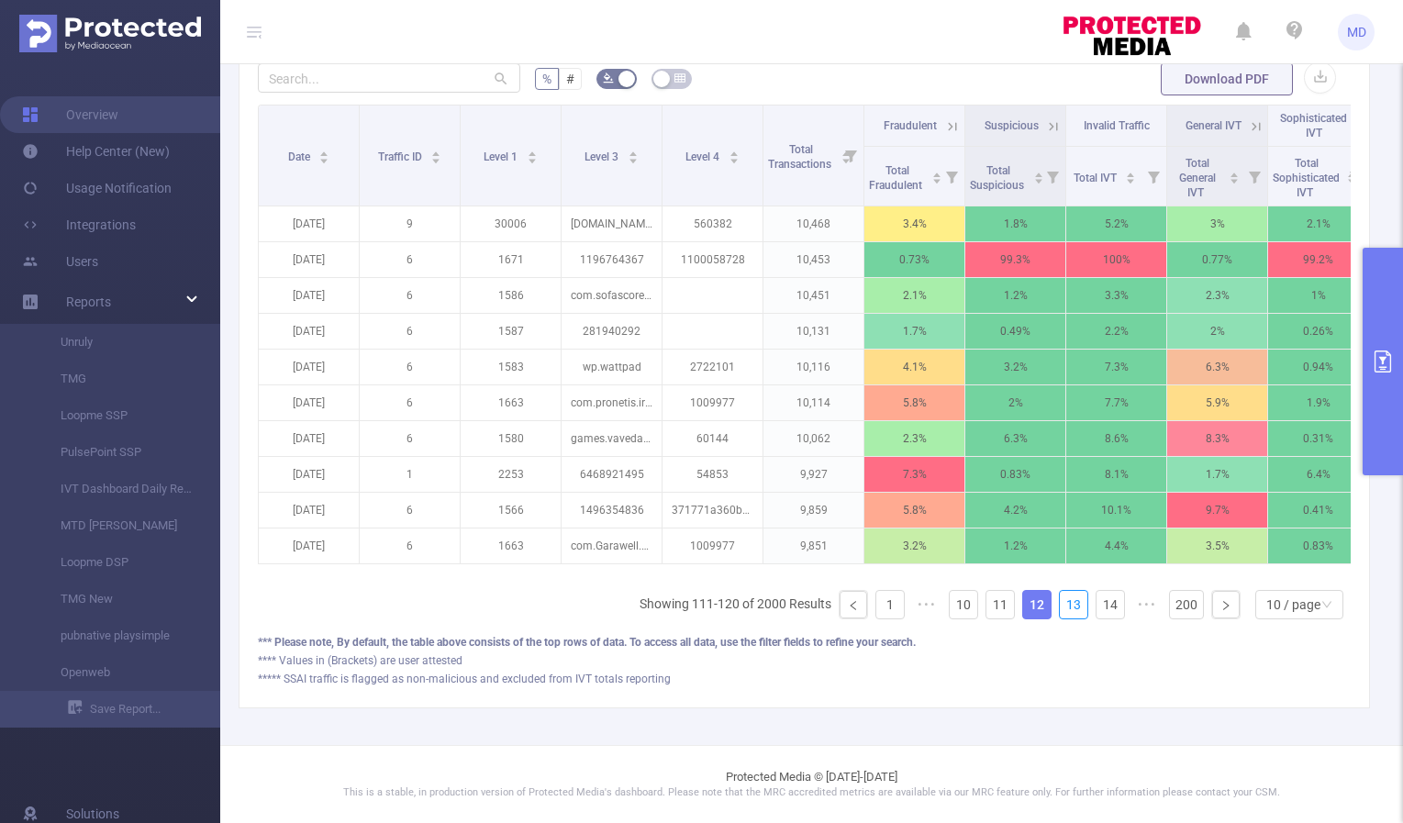
click at [1064, 607] on link "13" at bounding box center [1074, 605] width 28 height 28
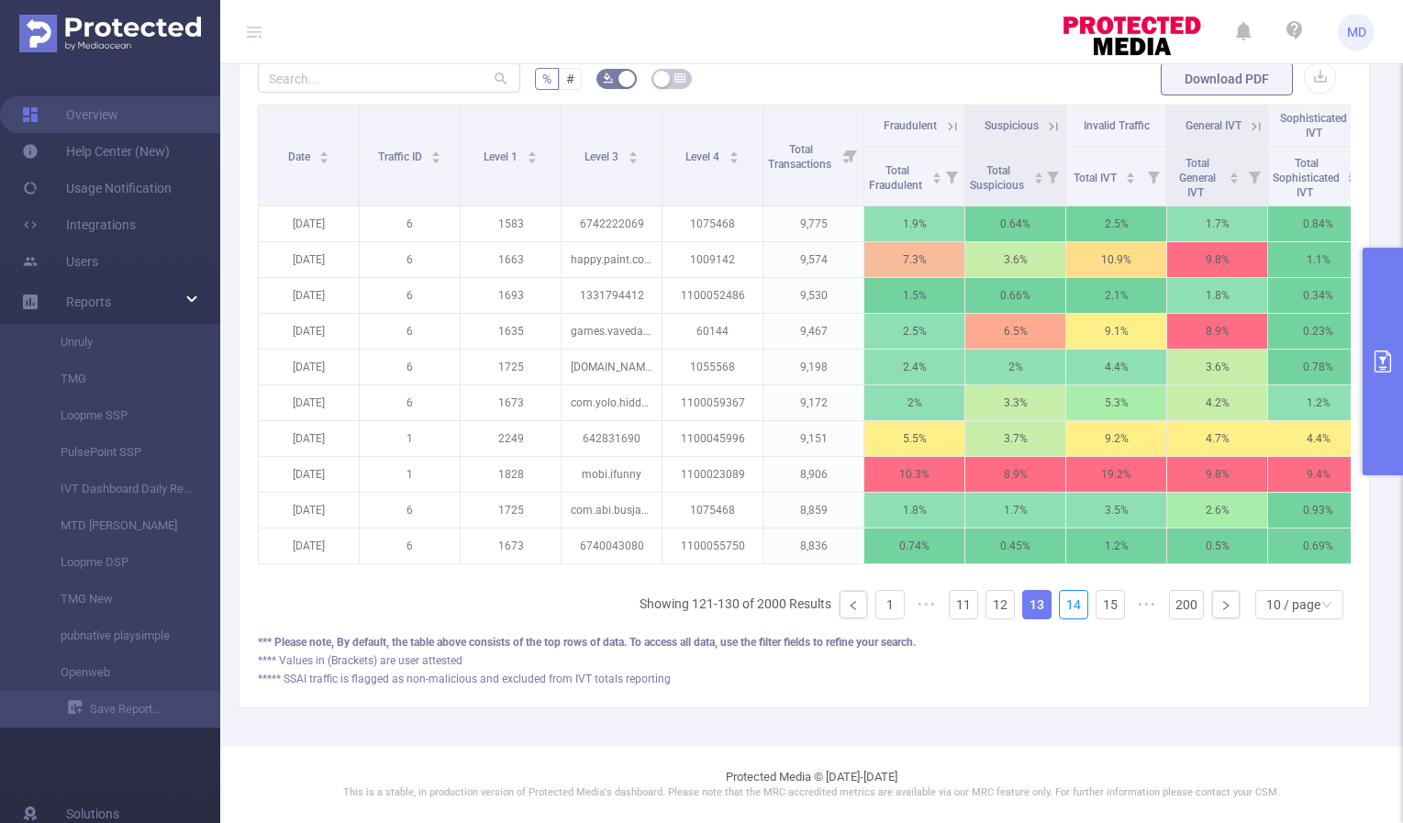
click at [1064, 607] on link "14" at bounding box center [1074, 605] width 28 height 28
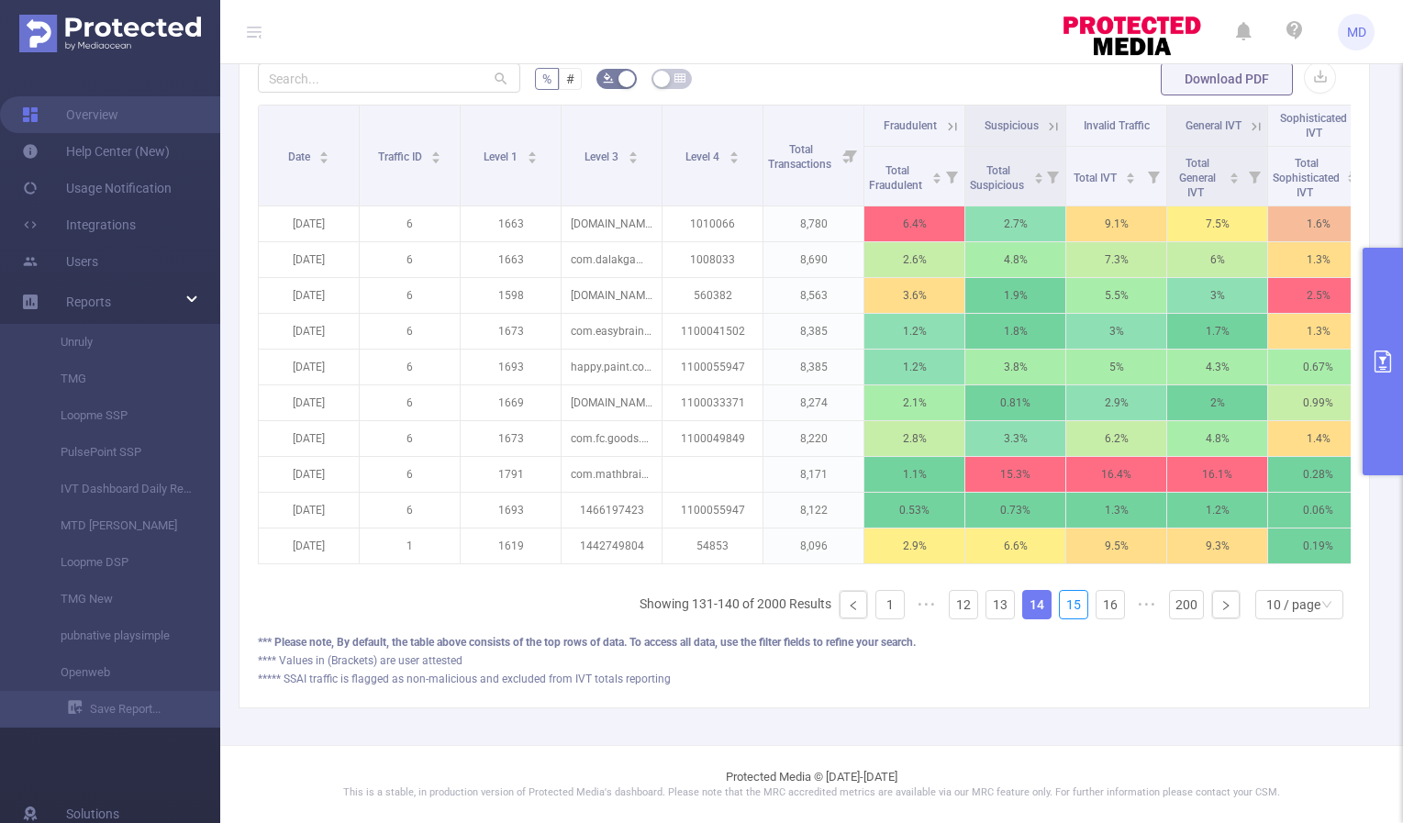
click at [1064, 607] on link "15" at bounding box center [1074, 605] width 28 height 28
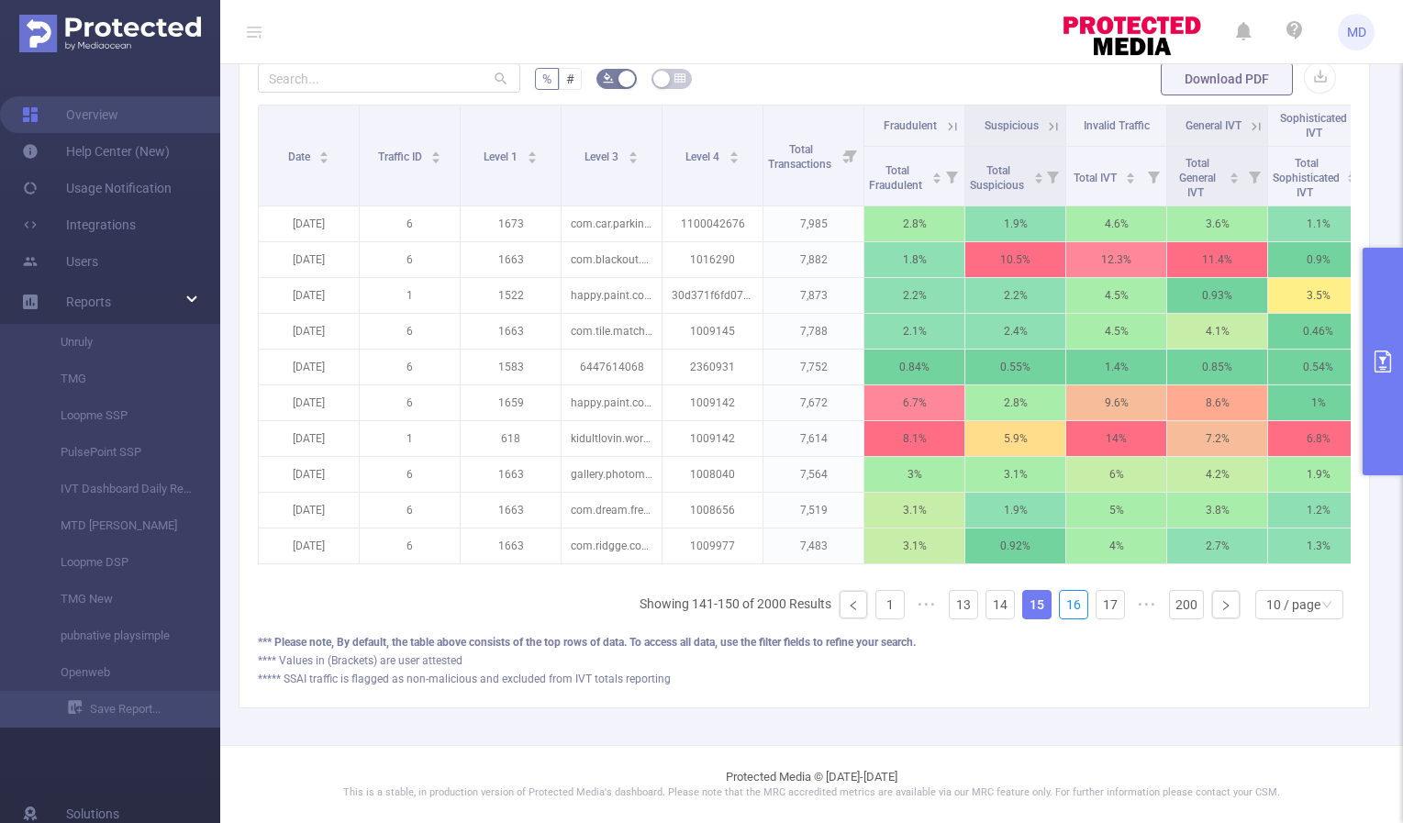
click at [1064, 607] on link "16" at bounding box center [1074, 605] width 28 height 28
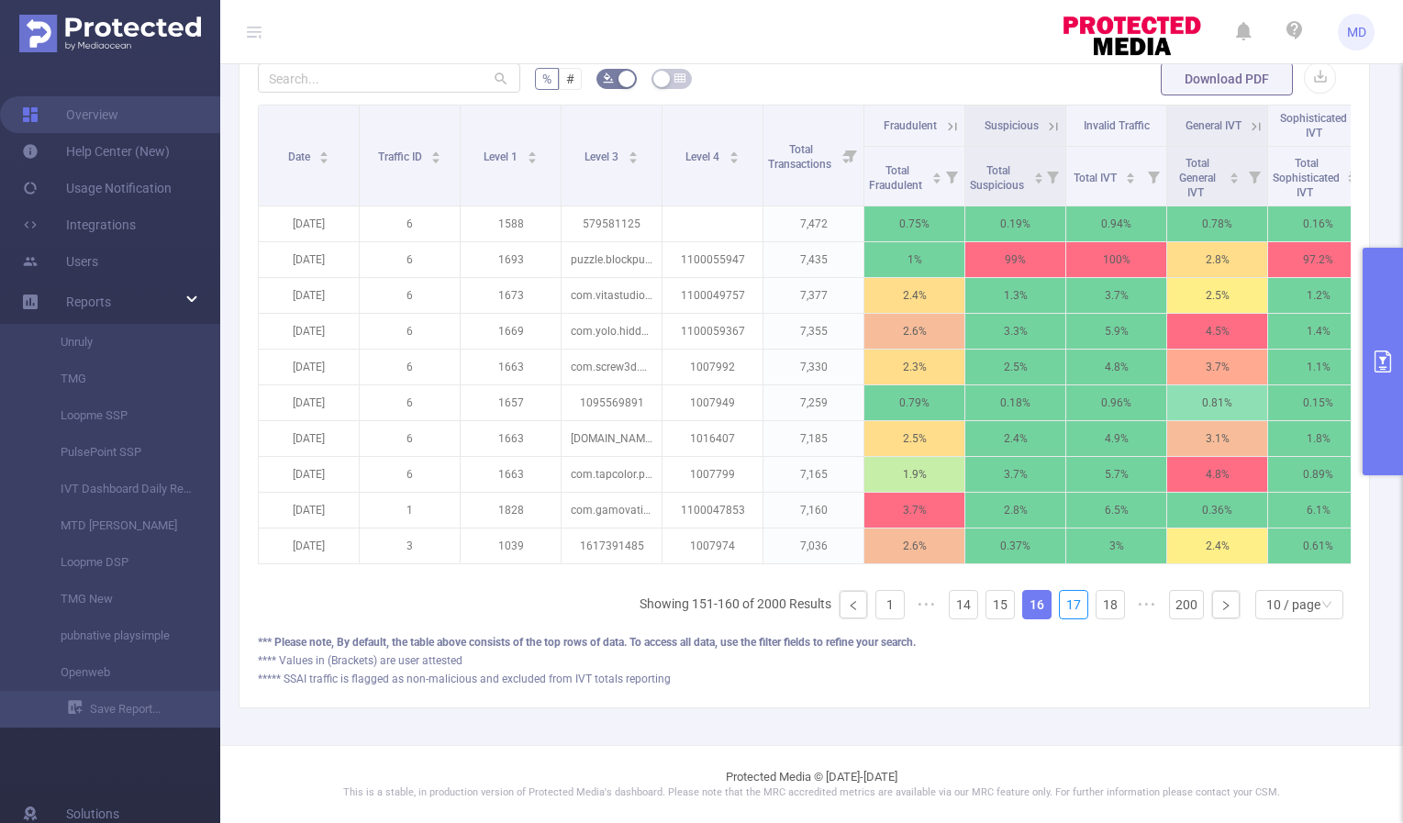
click at [1064, 607] on link "17" at bounding box center [1074, 605] width 28 height 28
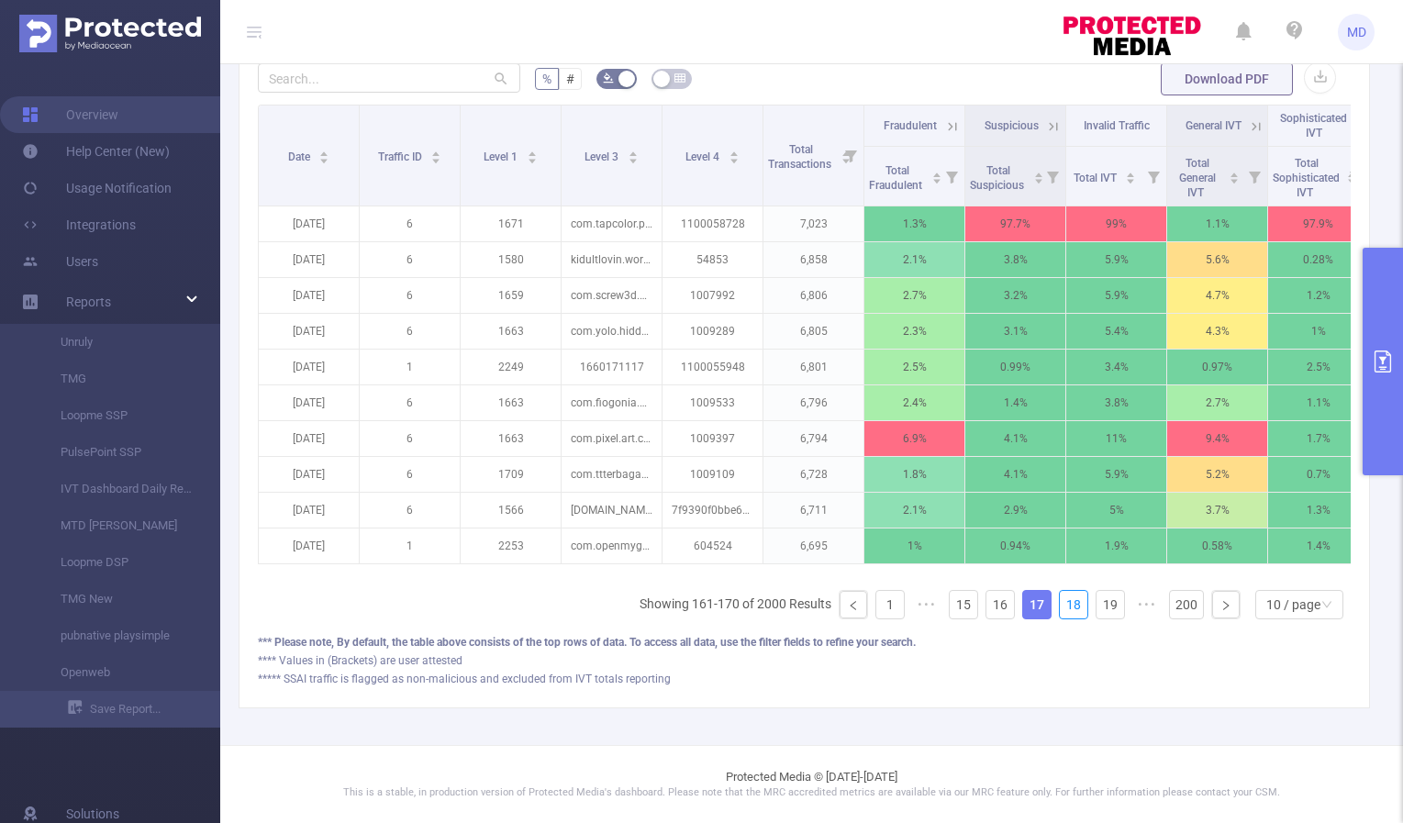
click at [1064, 607] on link "18" at bounding box center [1074, 605] width 28 height 28
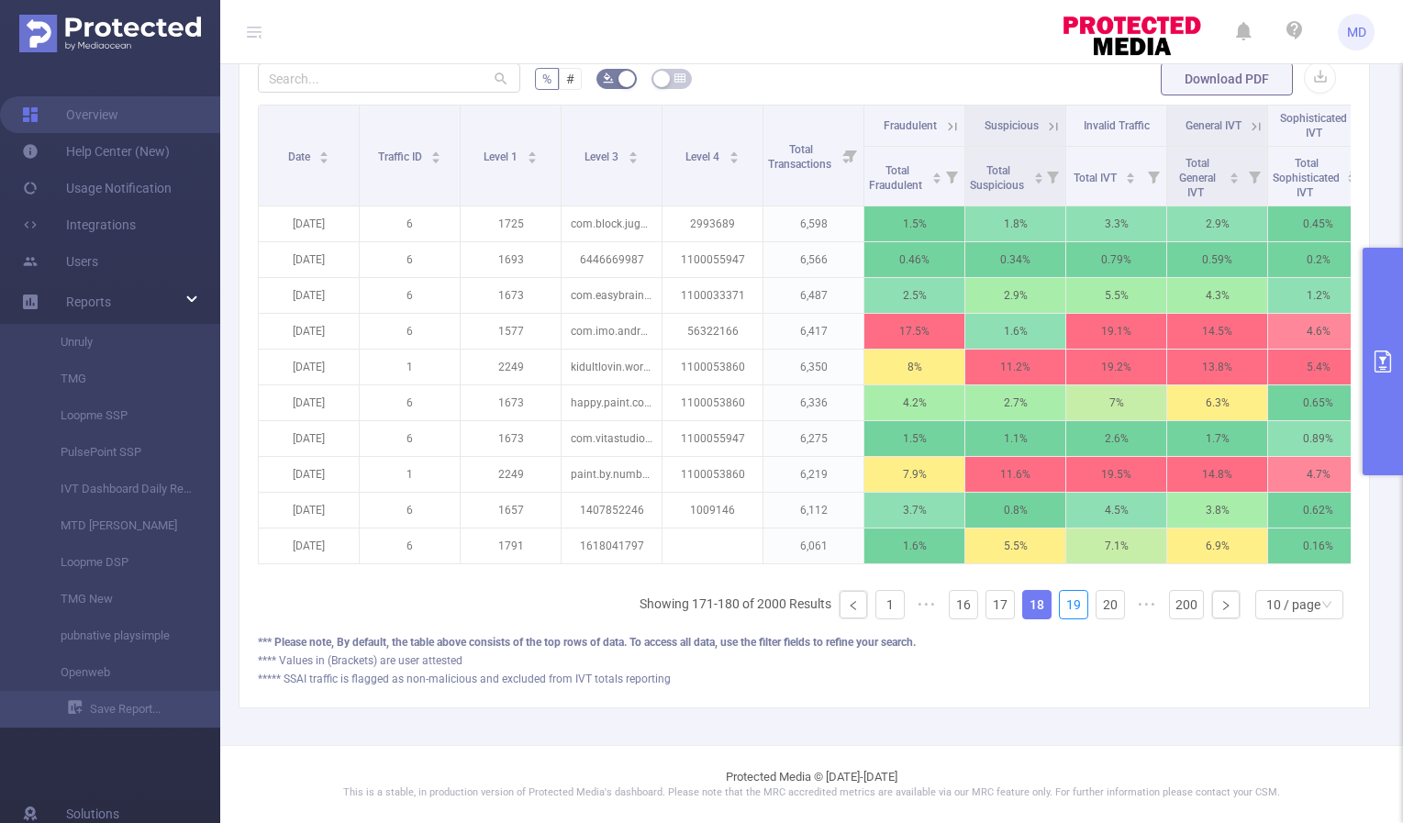
click at [1064, 607] on link "19" at bounding box center [1074, 605] width 28 height 28
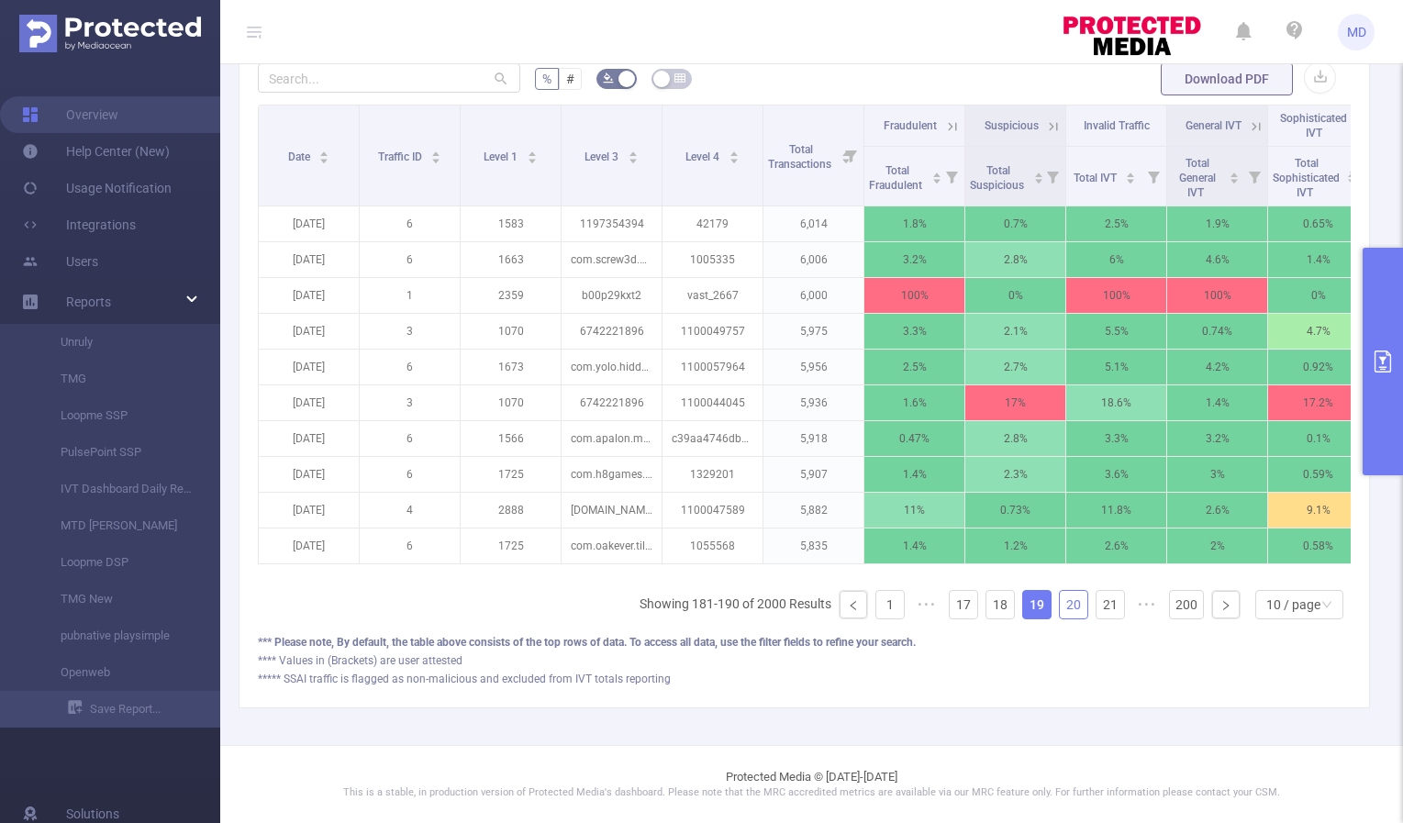
click at [1068, 605] on link "20" at bounding box center [1074, 605] width 28 height 28
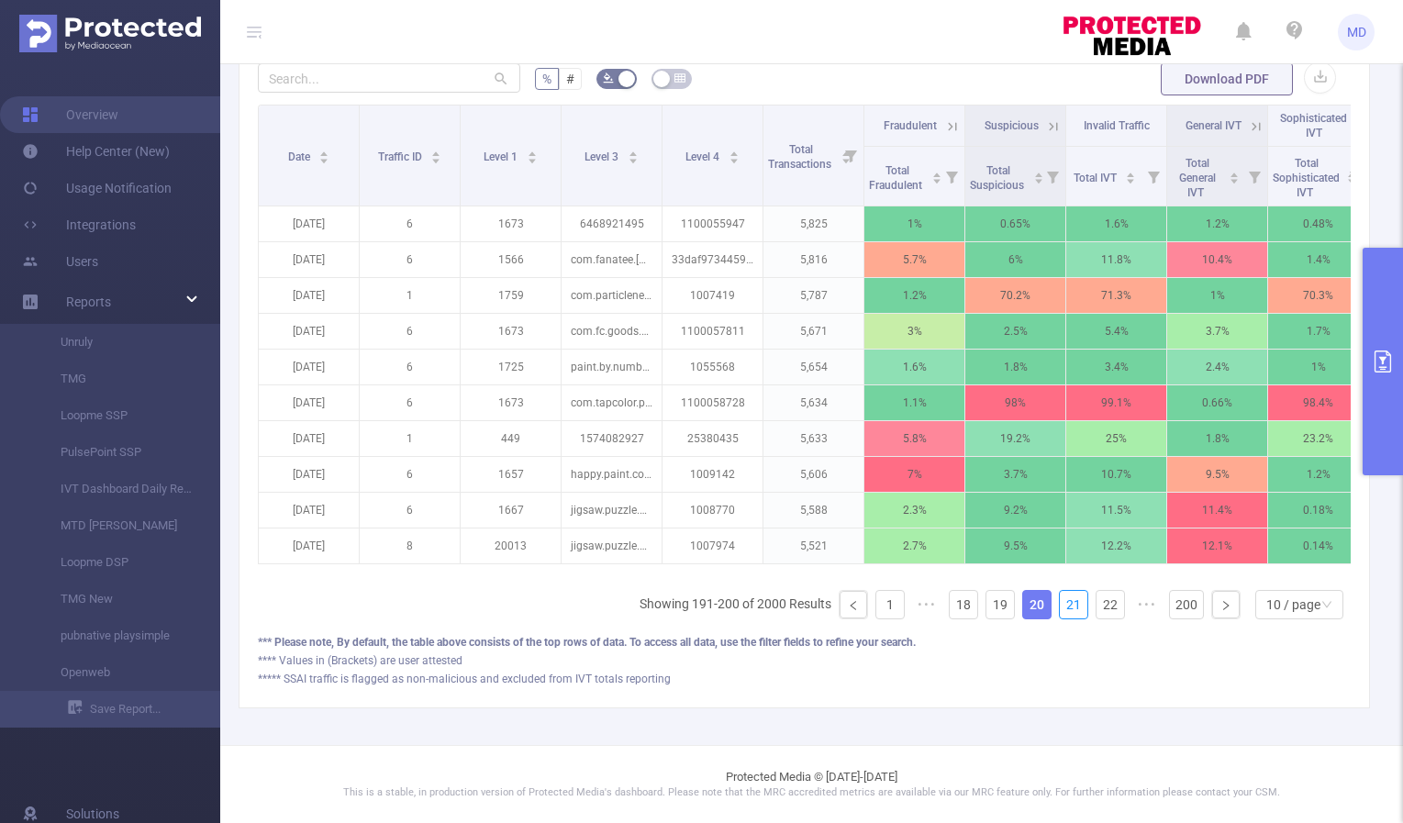
click at [1068, 605] on link "21" at bounding box center [1074, 605] width 28 height 28
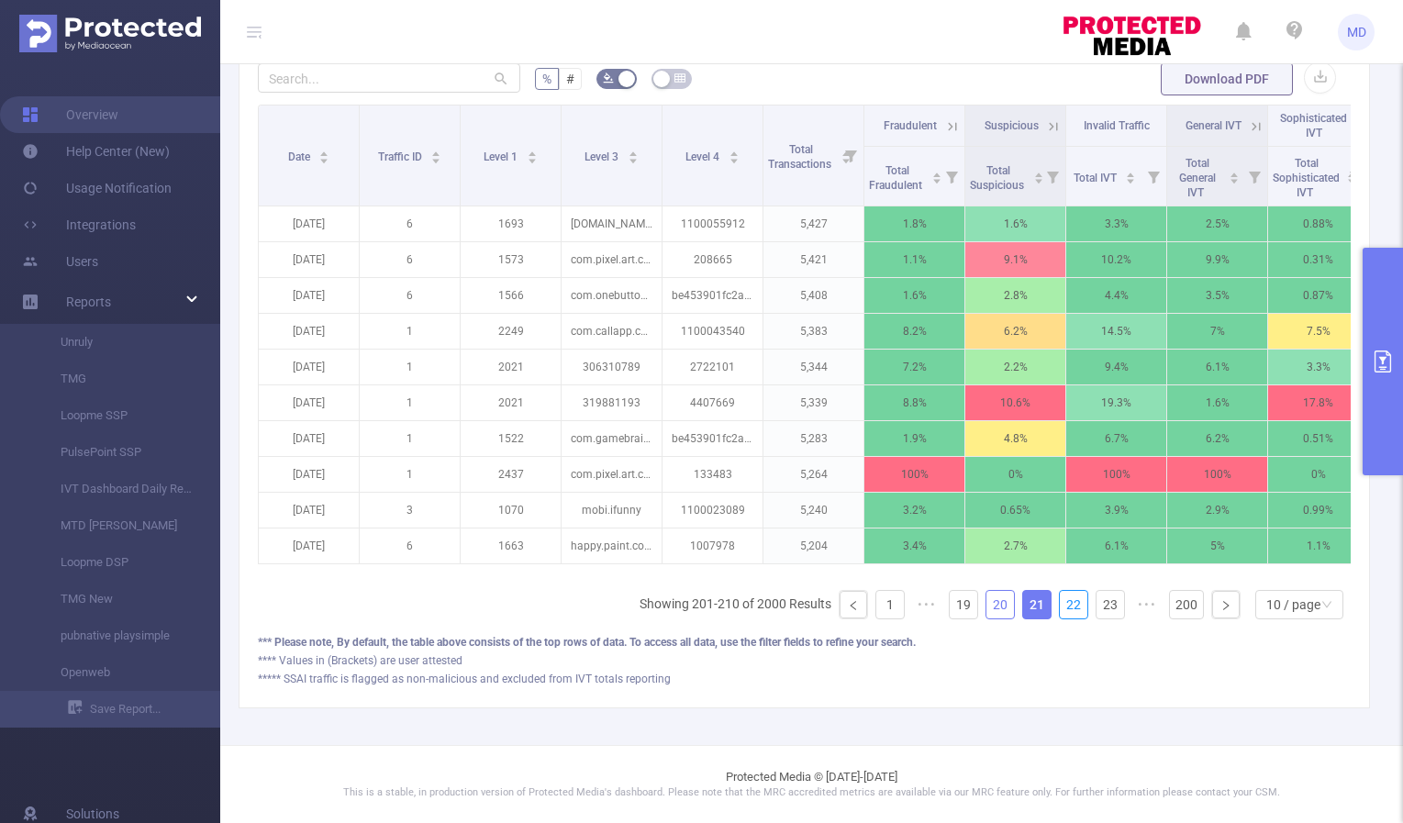
click at [1068, 605] on link "22" at bounding box center [1074, 605] width 28 height 28
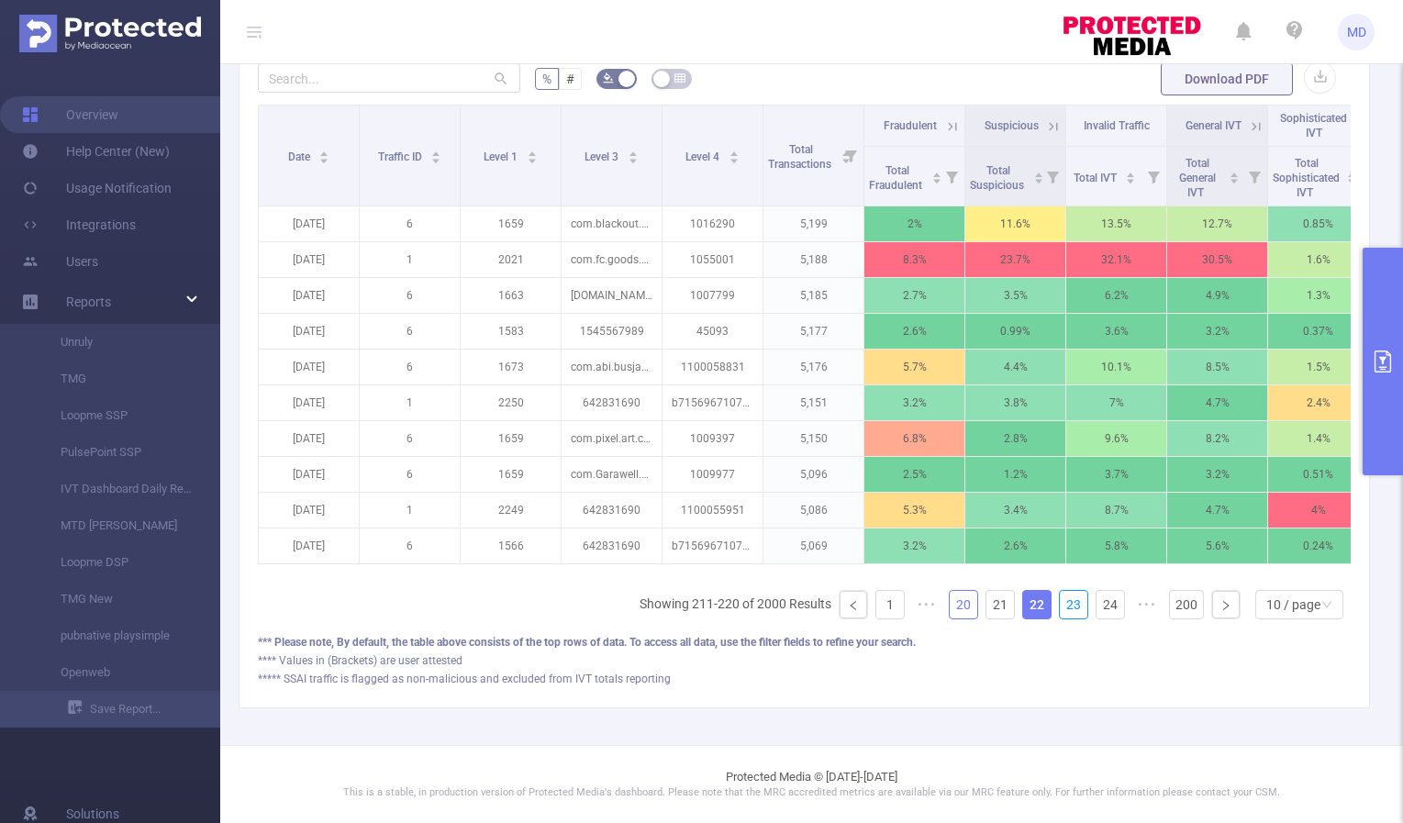
click at [1068, 605] on link "23" at bounding box center [1074, 605] width 28 height 28
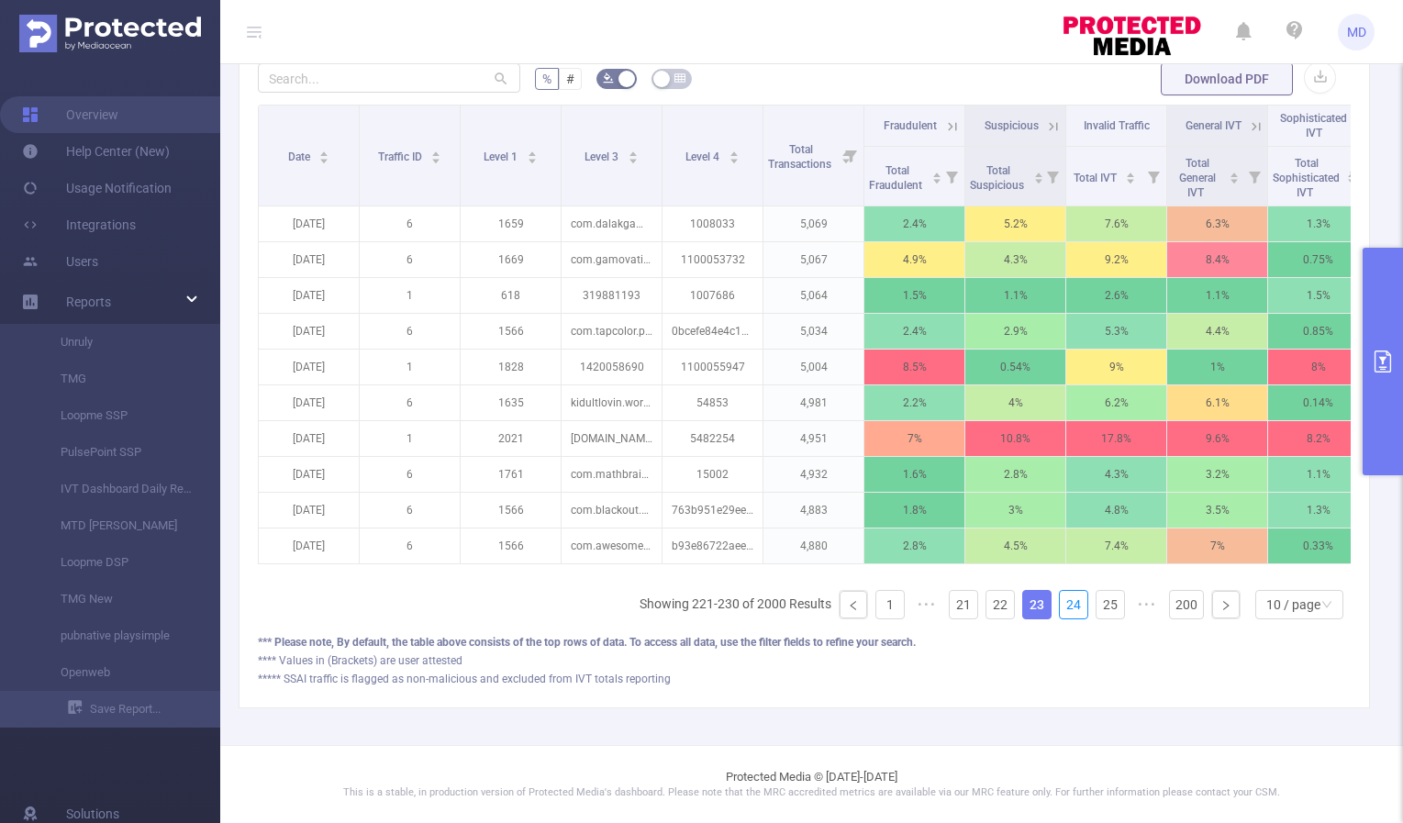
click at [1068, 605] on link "24" at bounding box center [1074, 605] width 28 height 28
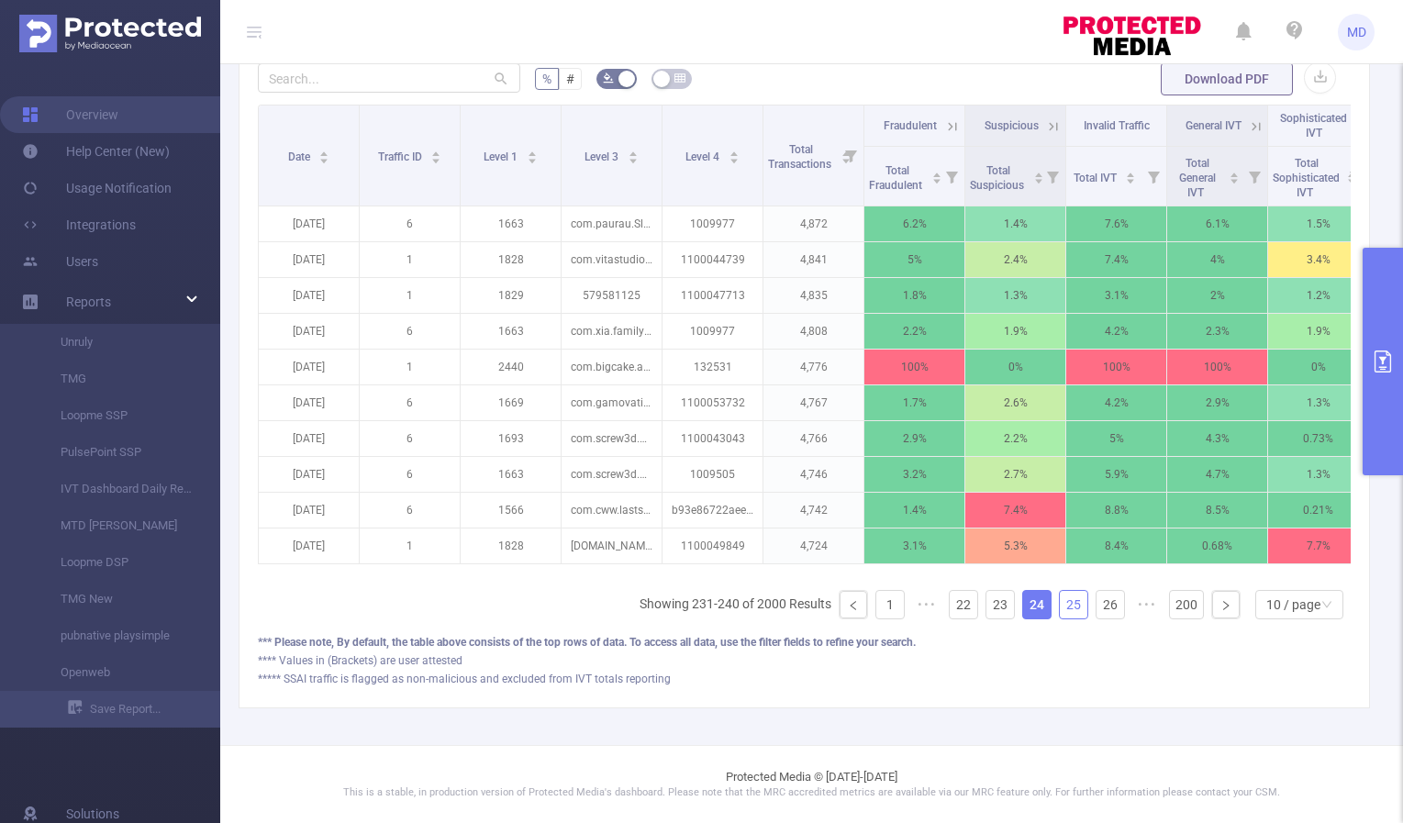
click at [1060, 597] on link "25" at bounding box center [1074, 605] width 28 height 28
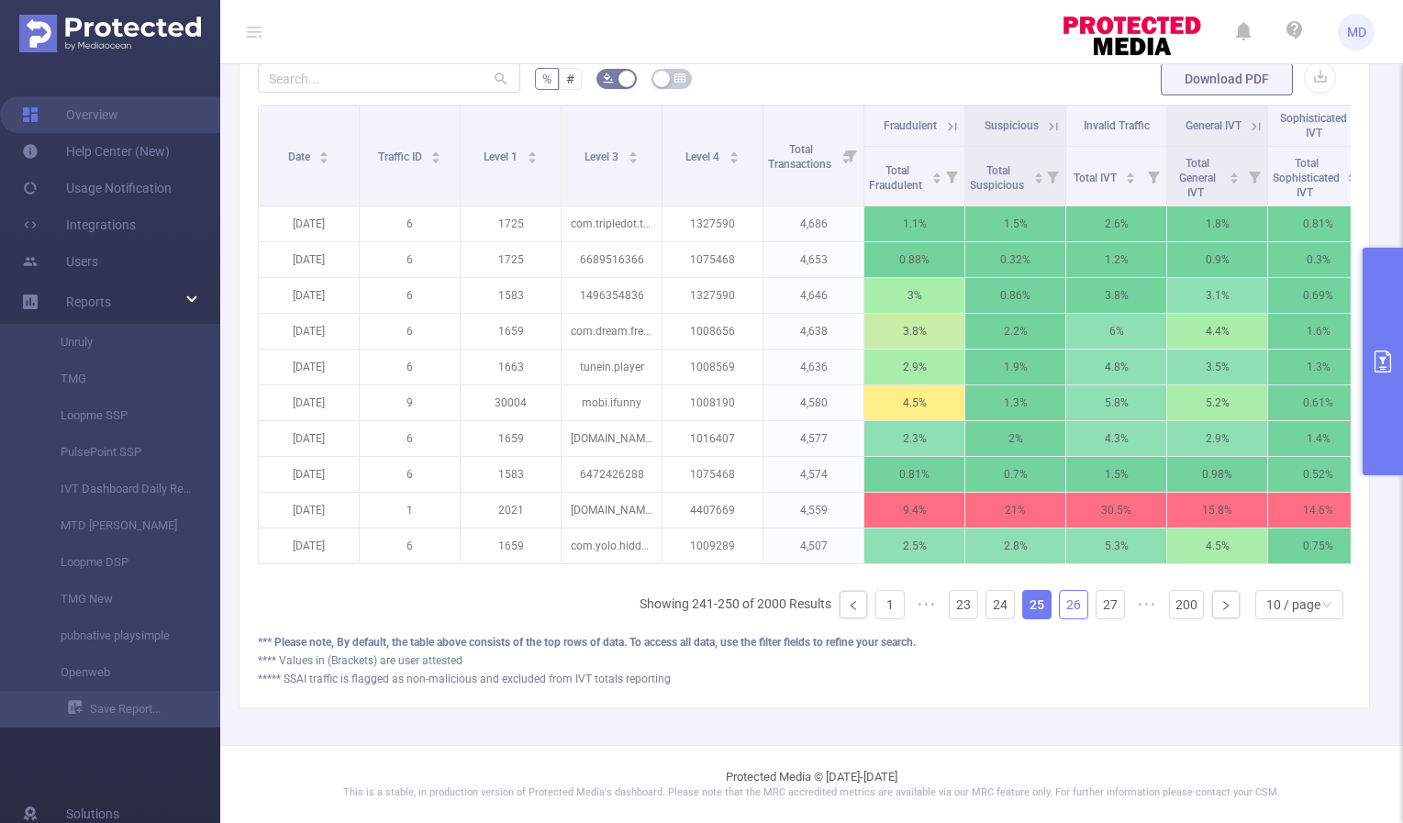
click at [1060, 599] on link "26" at bounding box center [1074, 605] width 28 height 28
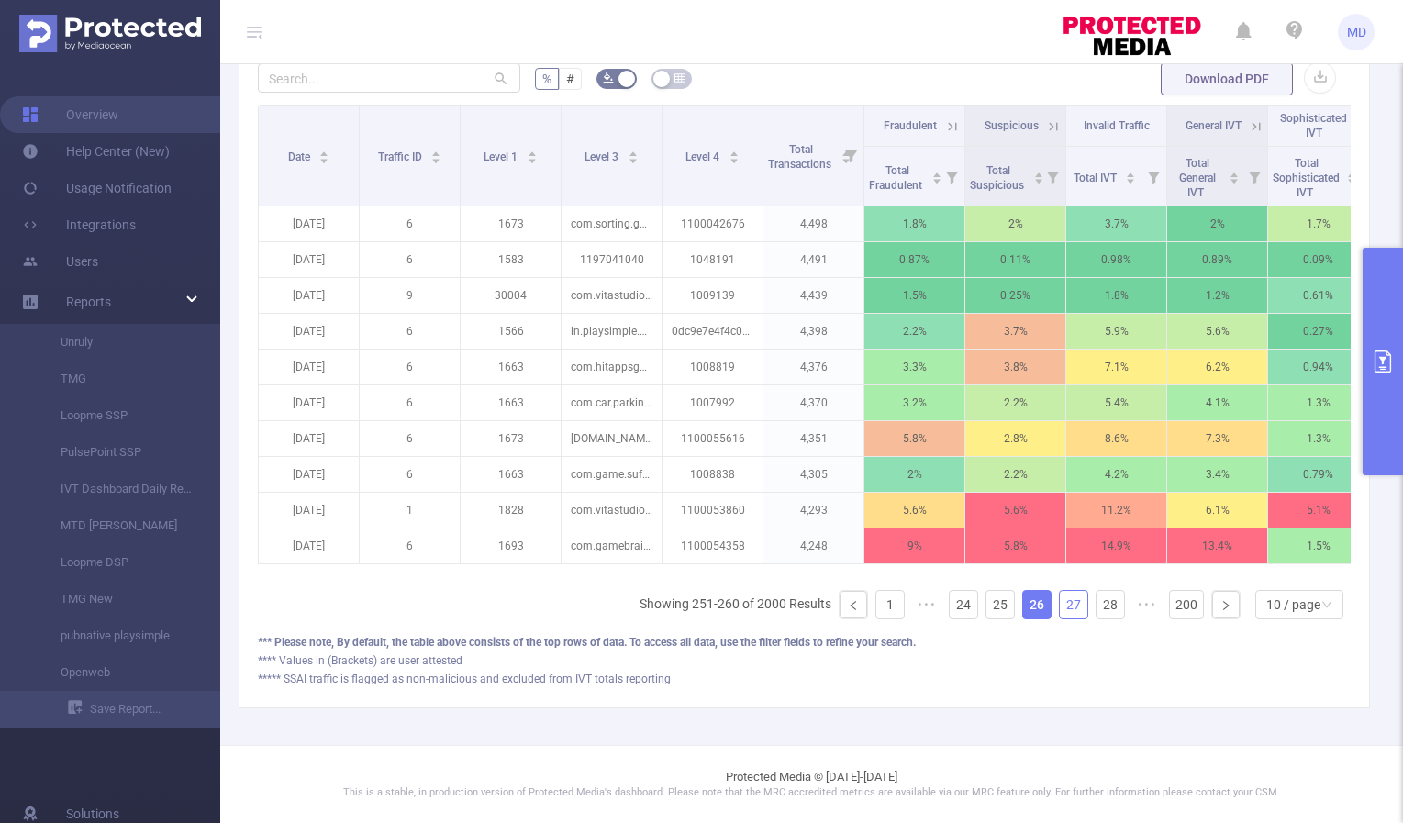
click at [1060, 602] on link "27" at bounding box center [1074, 605] width 28 height 28
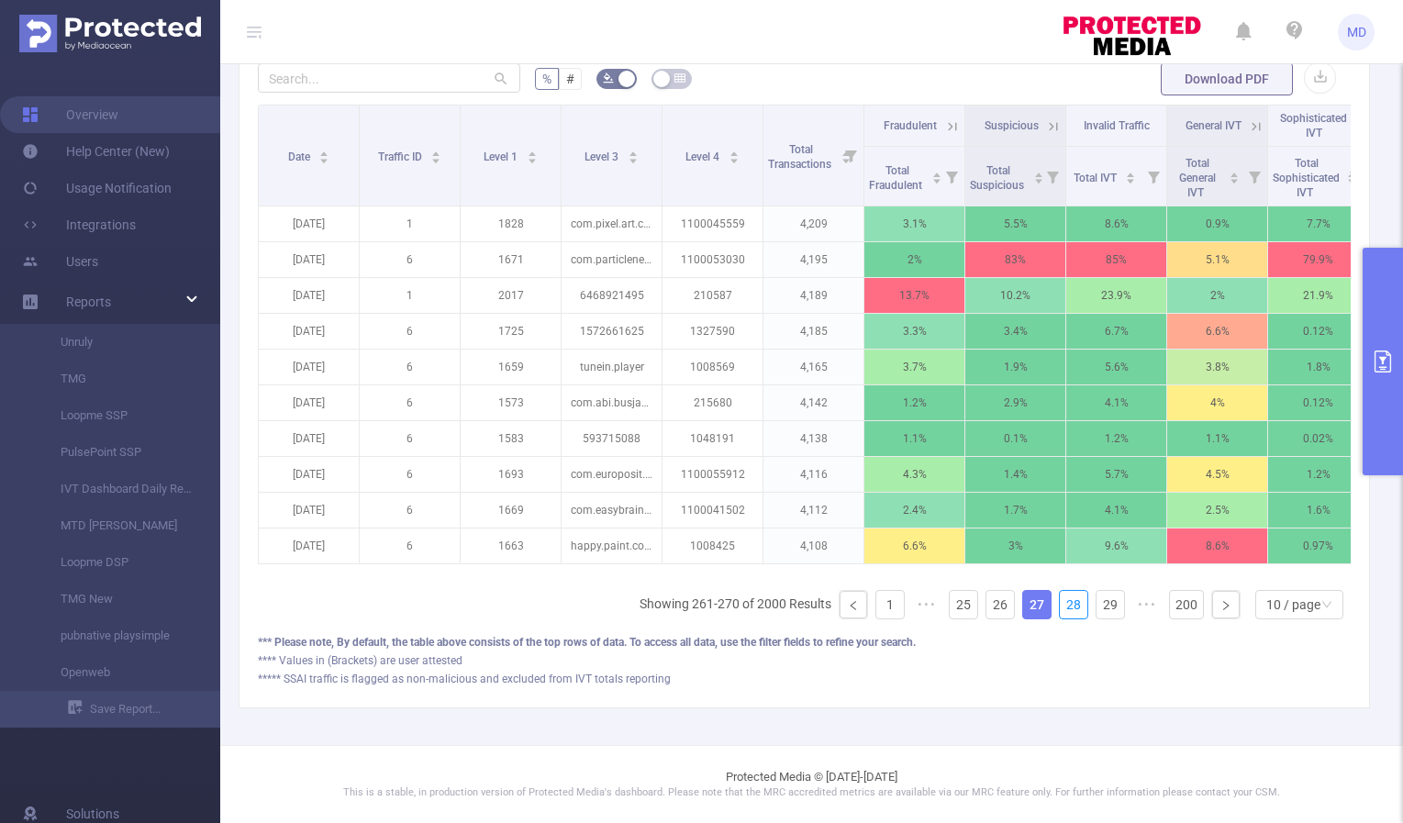
click at [1060, 602] on link "28" at bounding box center [1074, 605] width 28 height 28
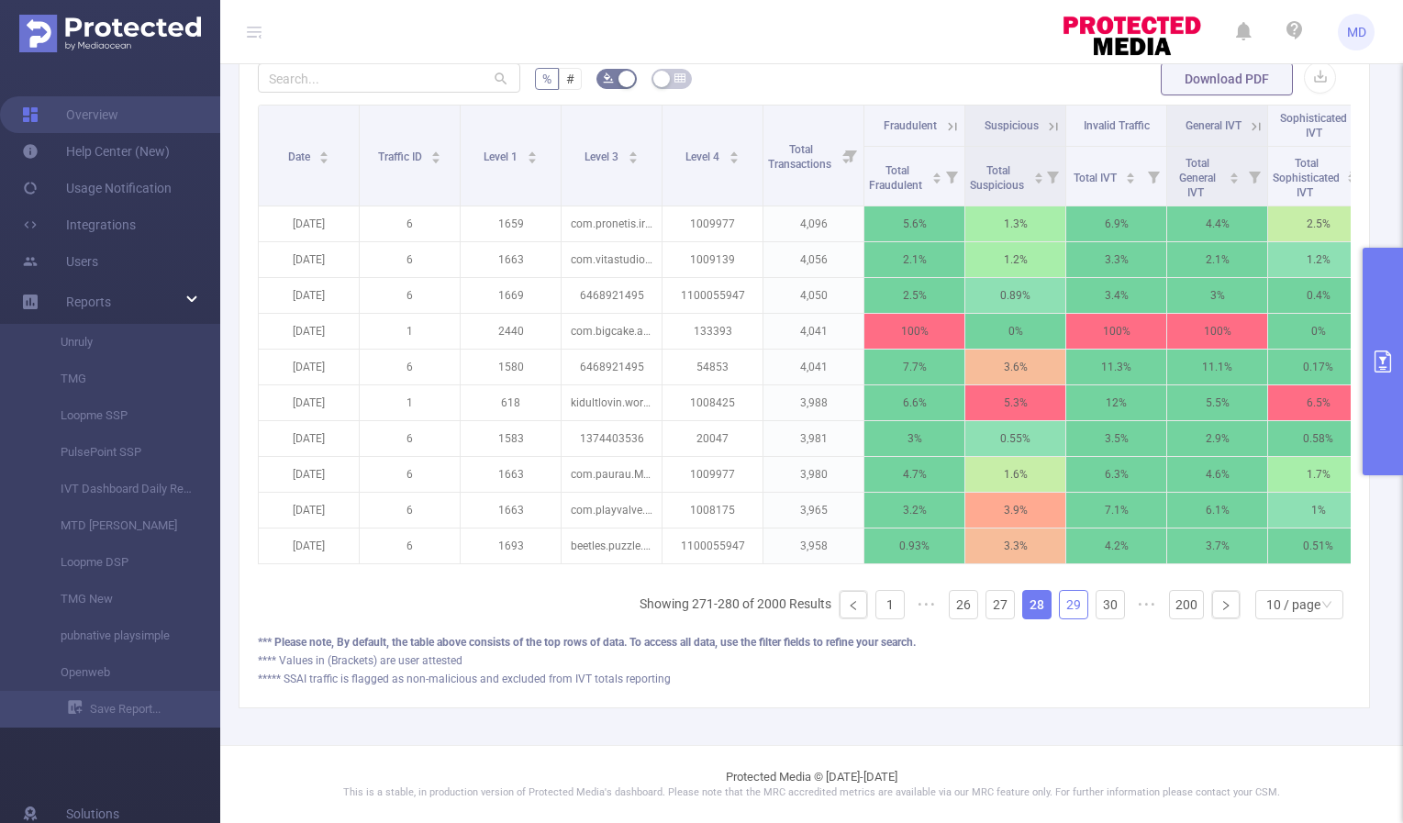
click at [1062, 603] on link "29" at bounding box center [1074, 605] width 28 height 28
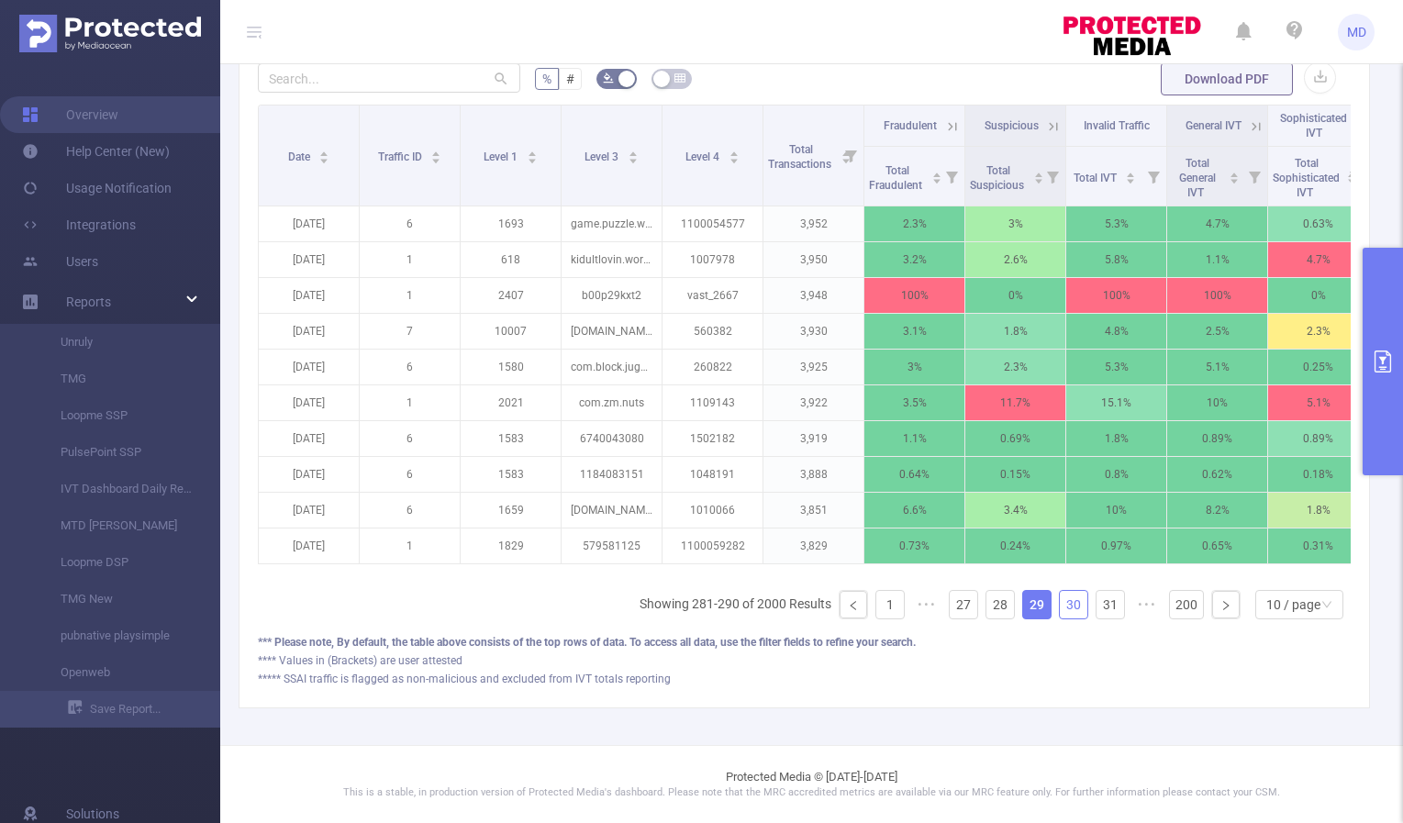
click at [1063, 602] on link "30" at bounding box center [1074, 605] width 28 height 28
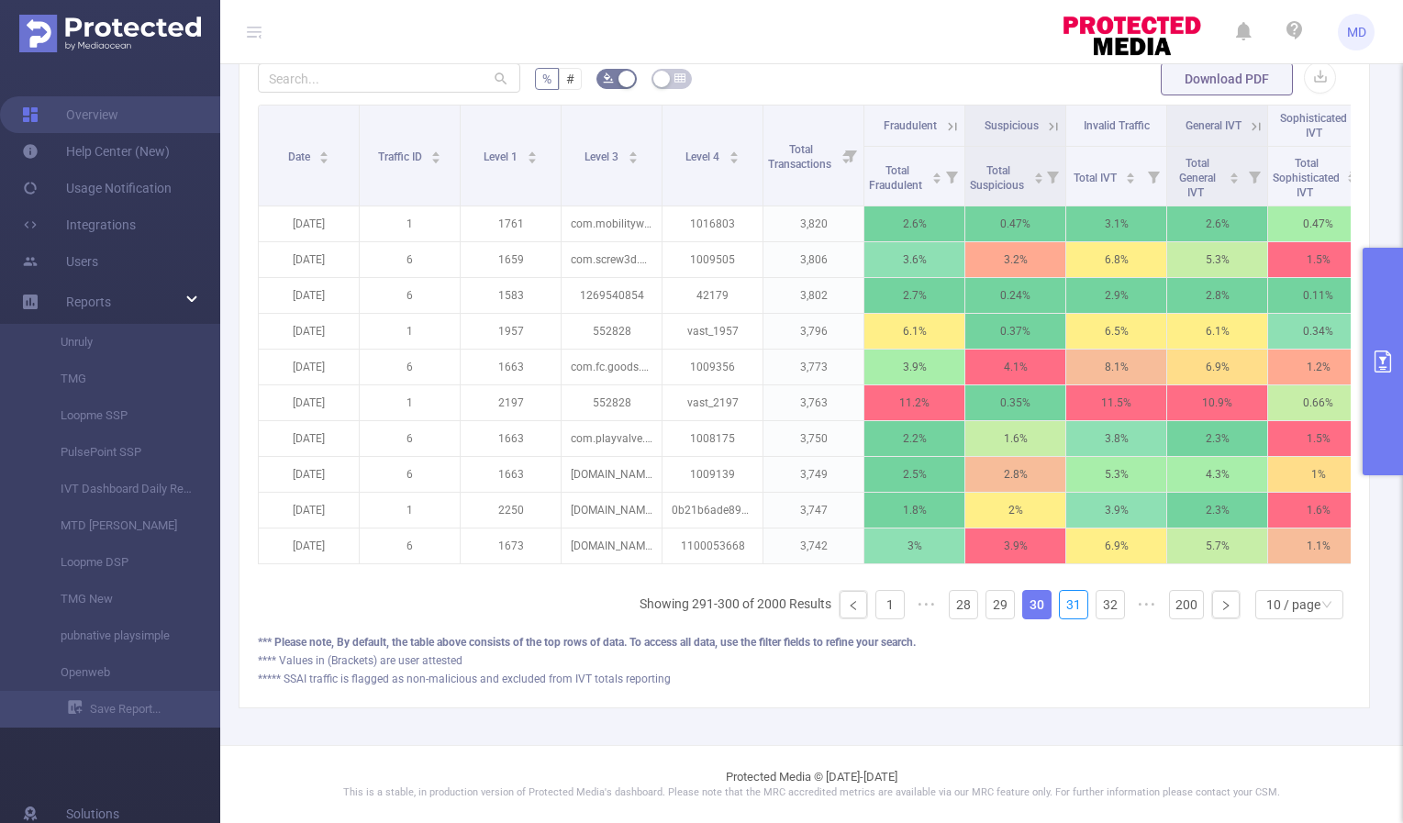
click at [1063, 602] on link "31" at bounding box center [1074, 605] width 28 height 28
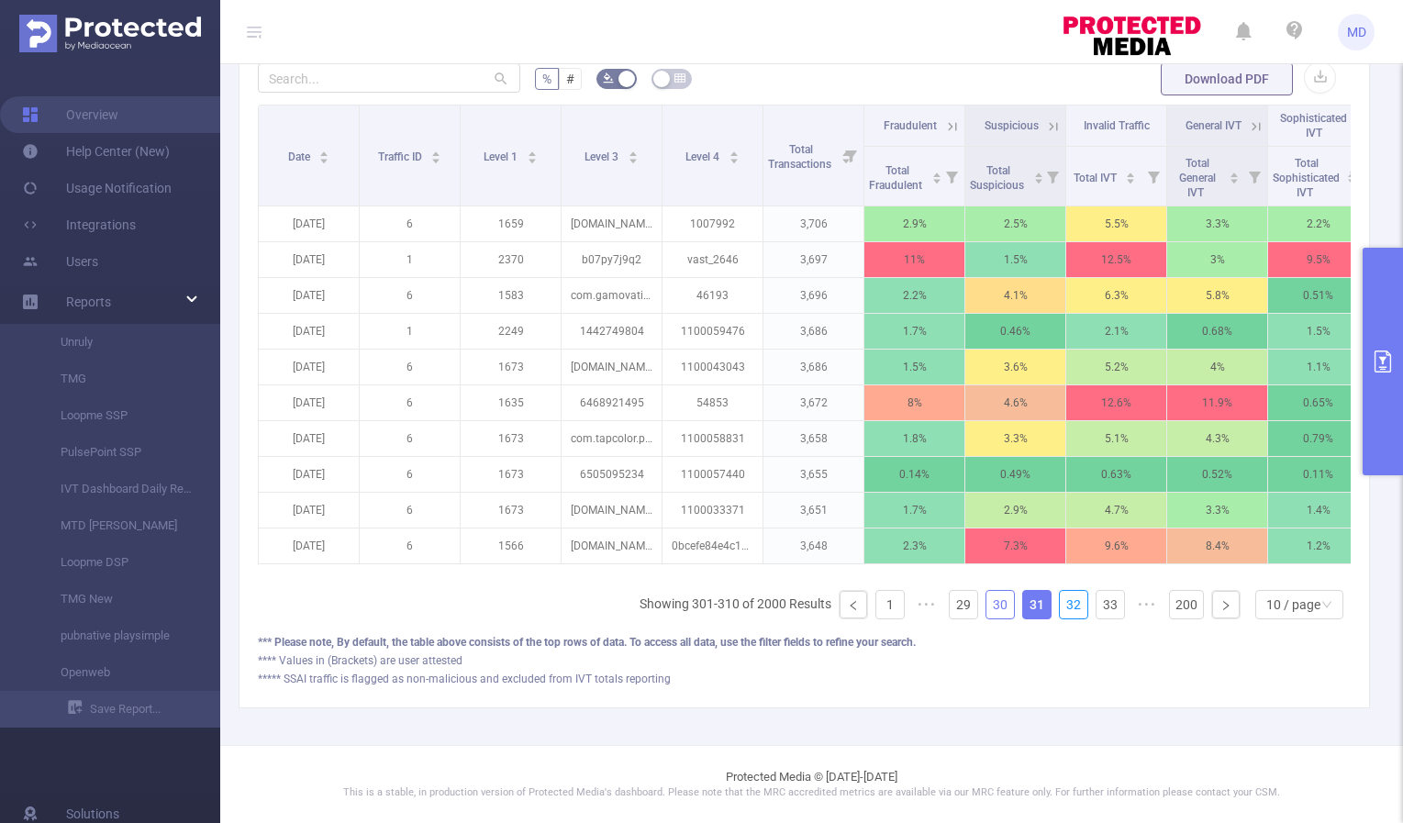
click at [1063, 602] on link "32" at bounding box center [1074, 605] width 28 height 28
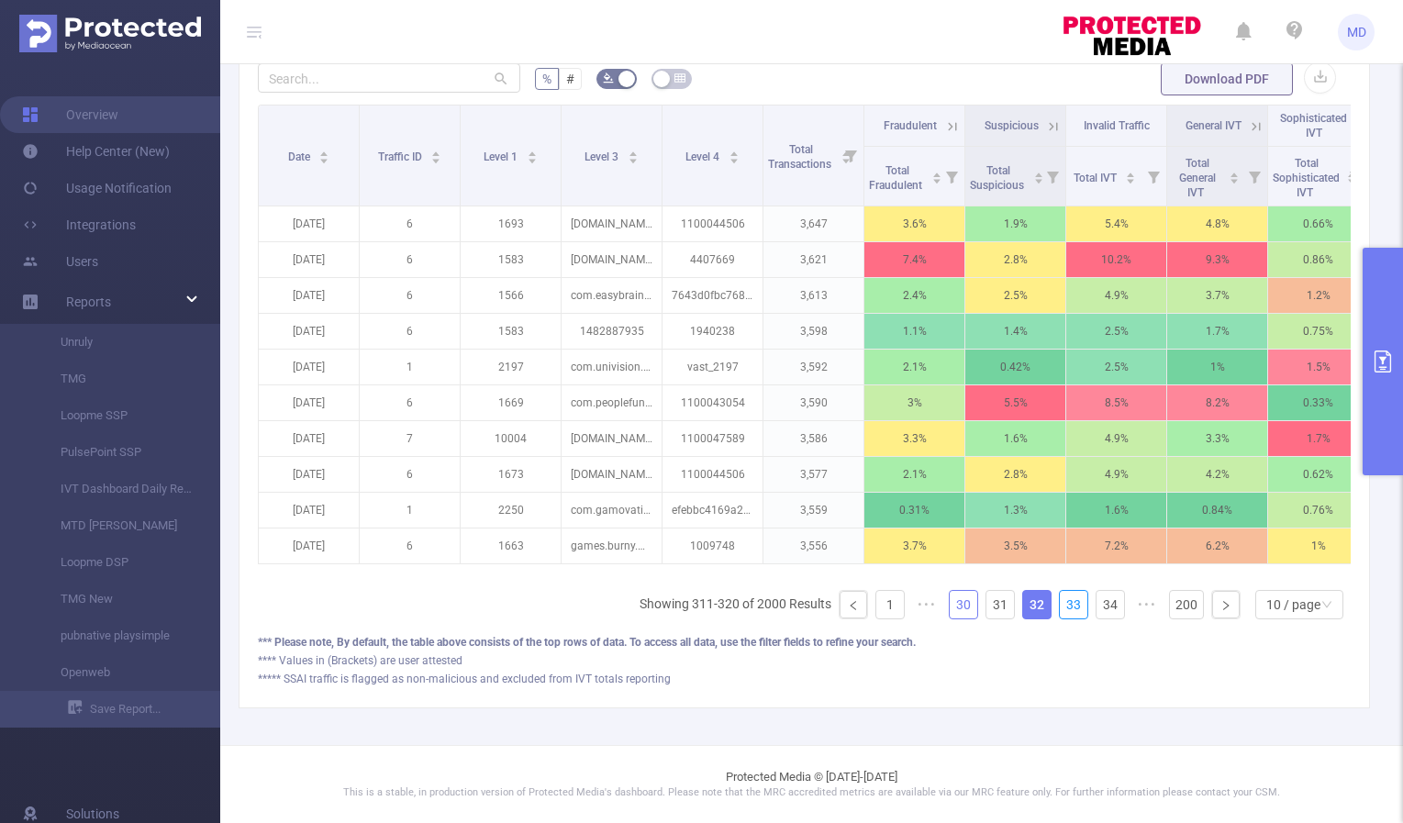
click at [1063, 602] on link "33" at bounding box center [1074, 605] width 28 height 28
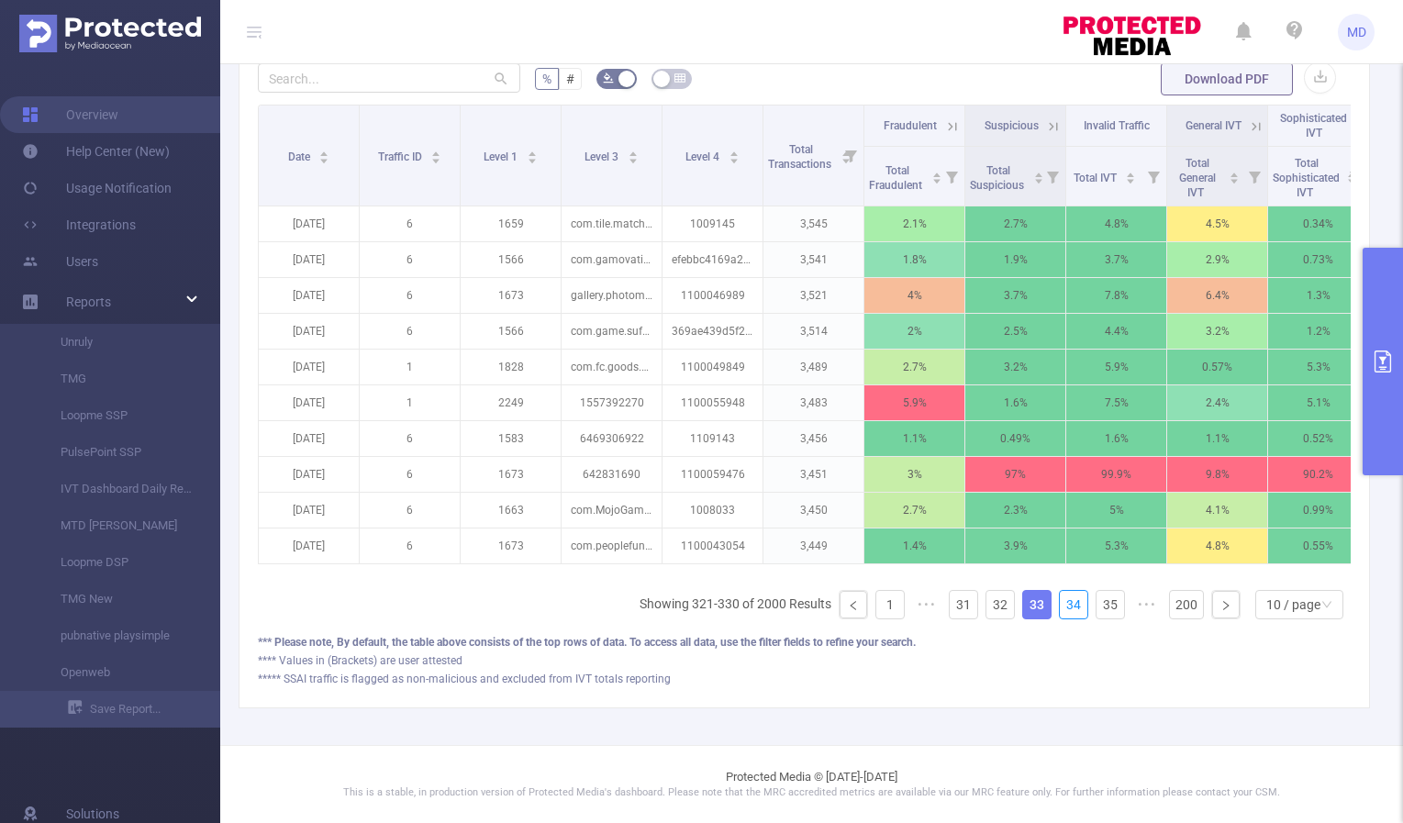
click at [1063, 602] on link "34" at bounding box center [1074, 605] width 28 height 28
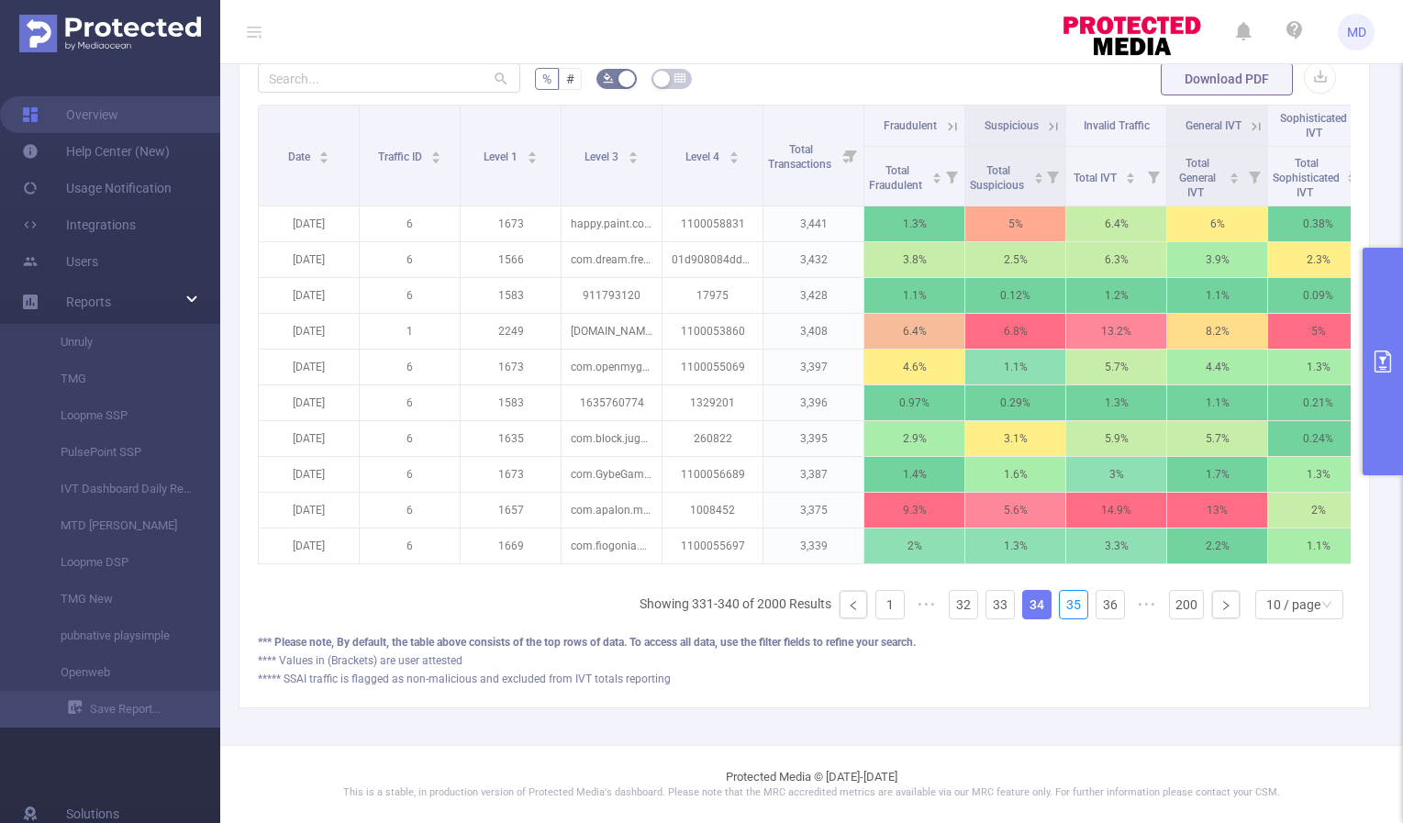
click at [1063, 602] on link "35" at bounding box center [1074, 605] width 28 height 28
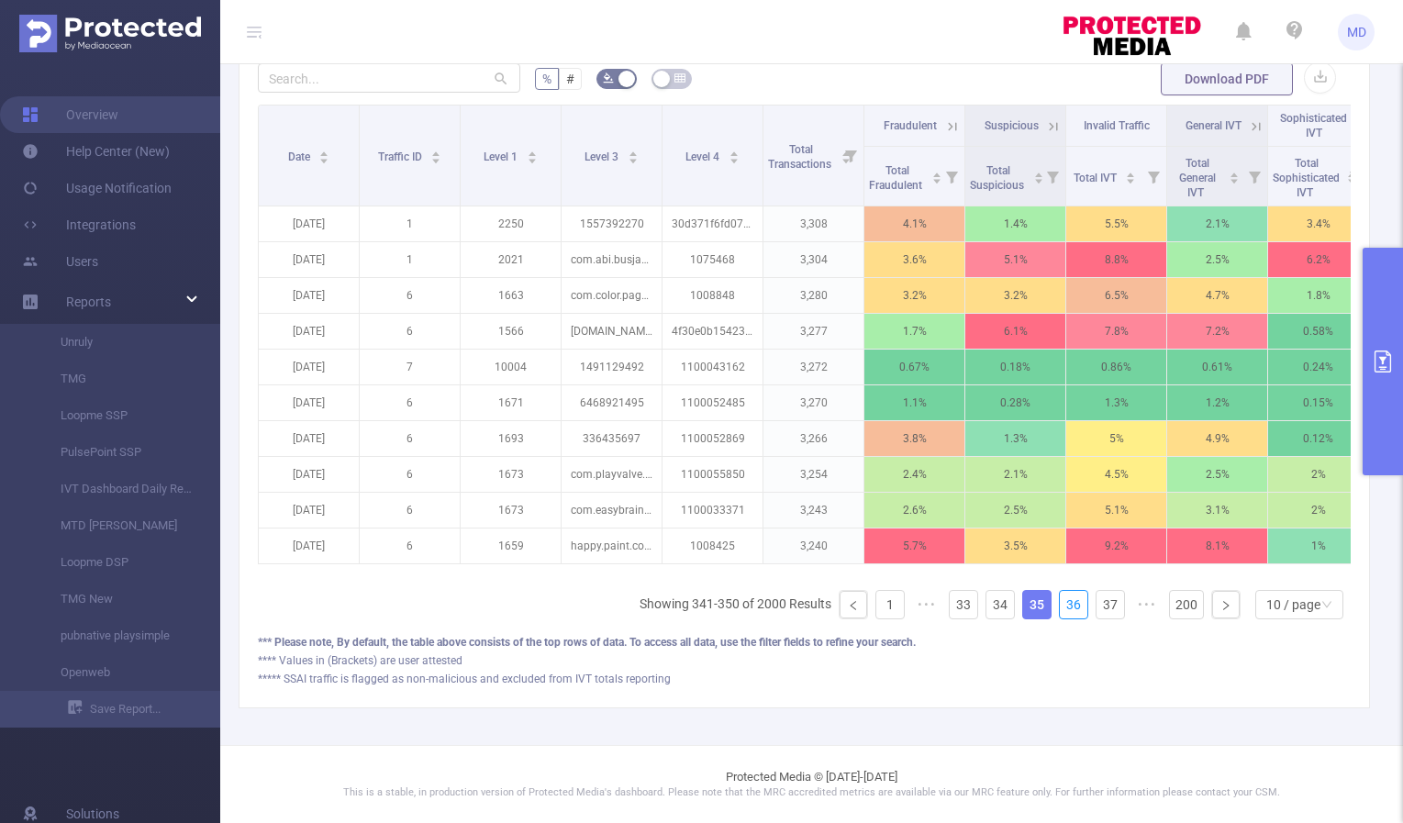
click at [1063, 602] on link "36" at bounding box center [1074, 605] width 28 height 28
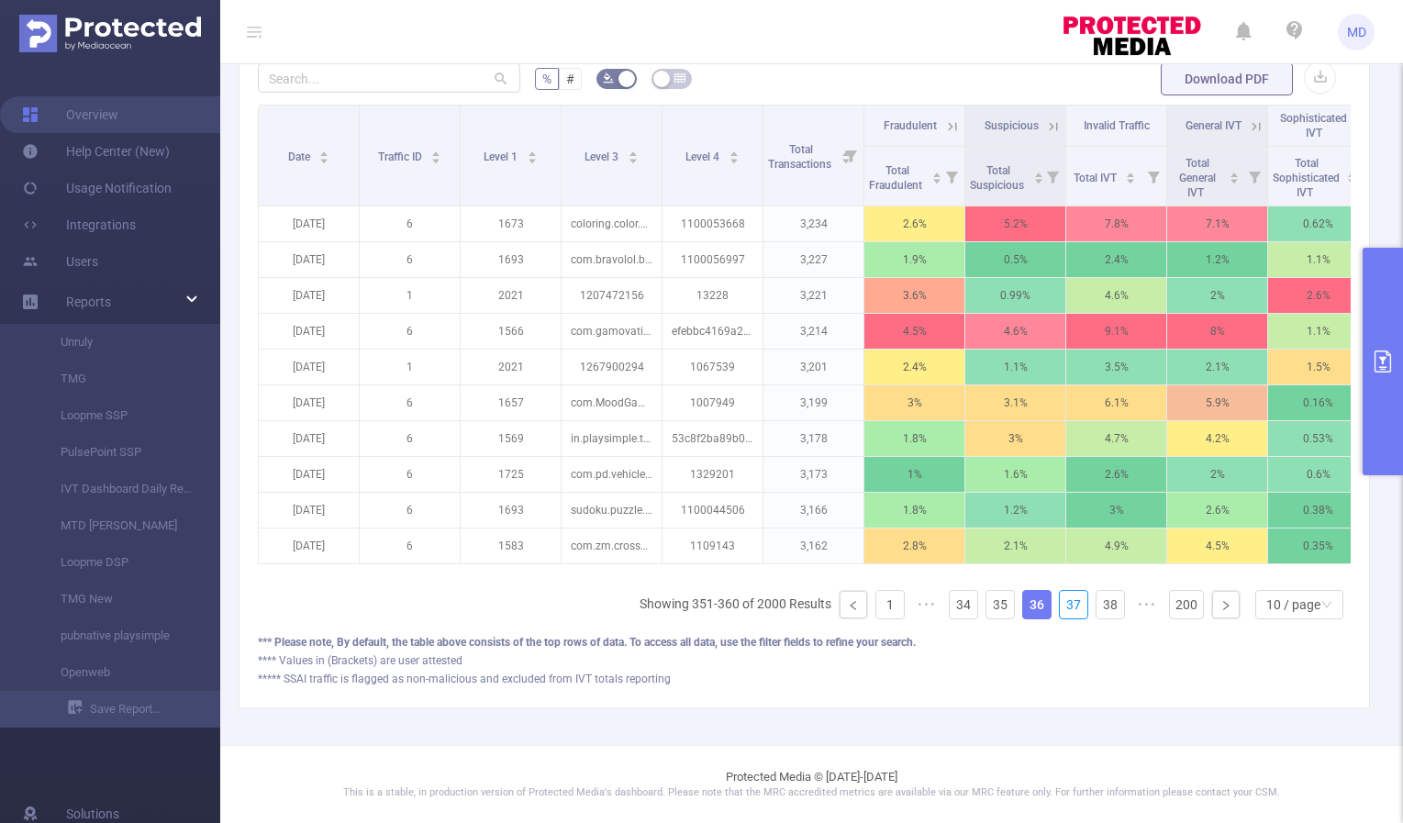
click at [1063, 602] on link "37" at bounding box center [1074, 605] width 28 height 28
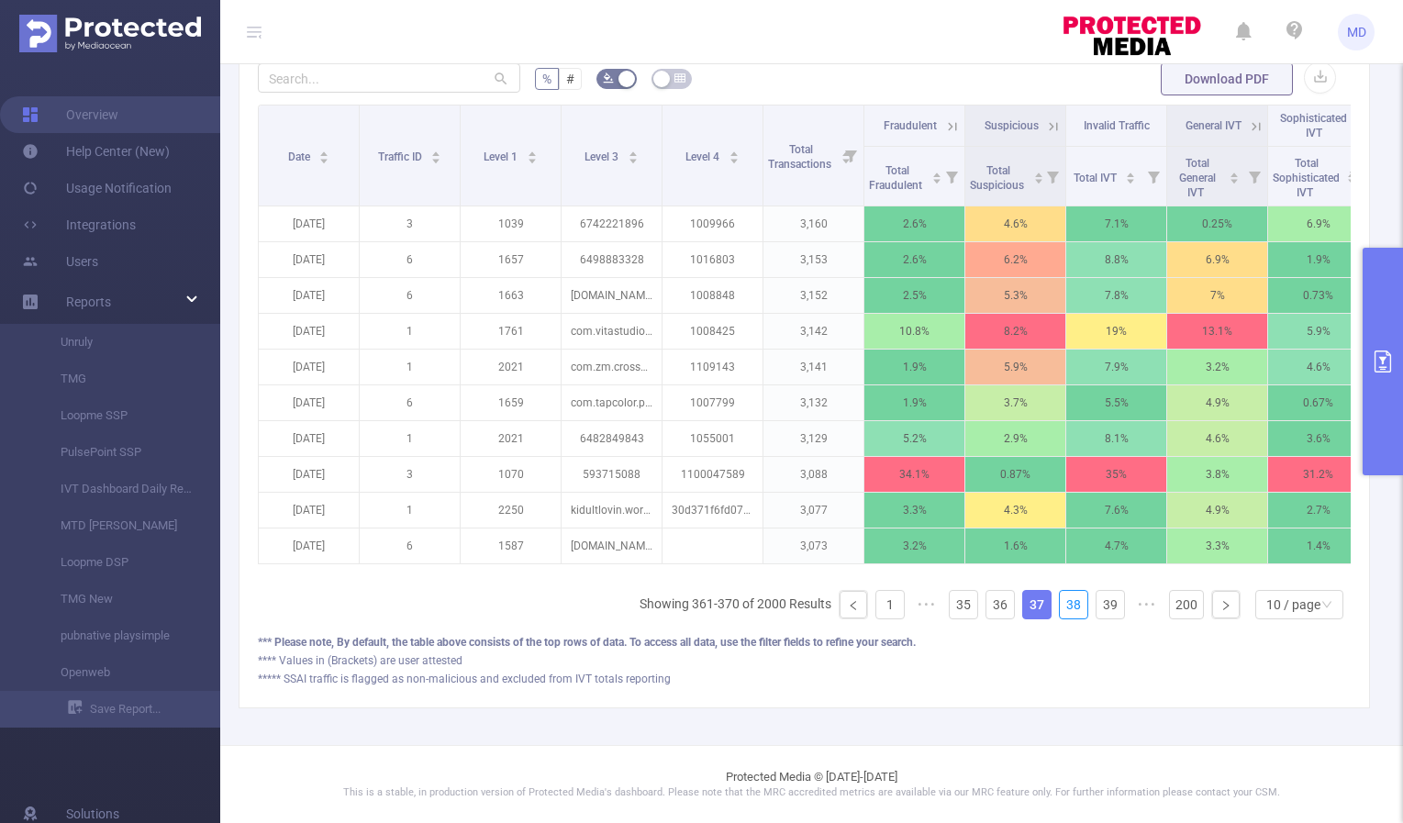
click at [1063, 602] on link "38" at bounding box center [1074, 605] width 28 height 28
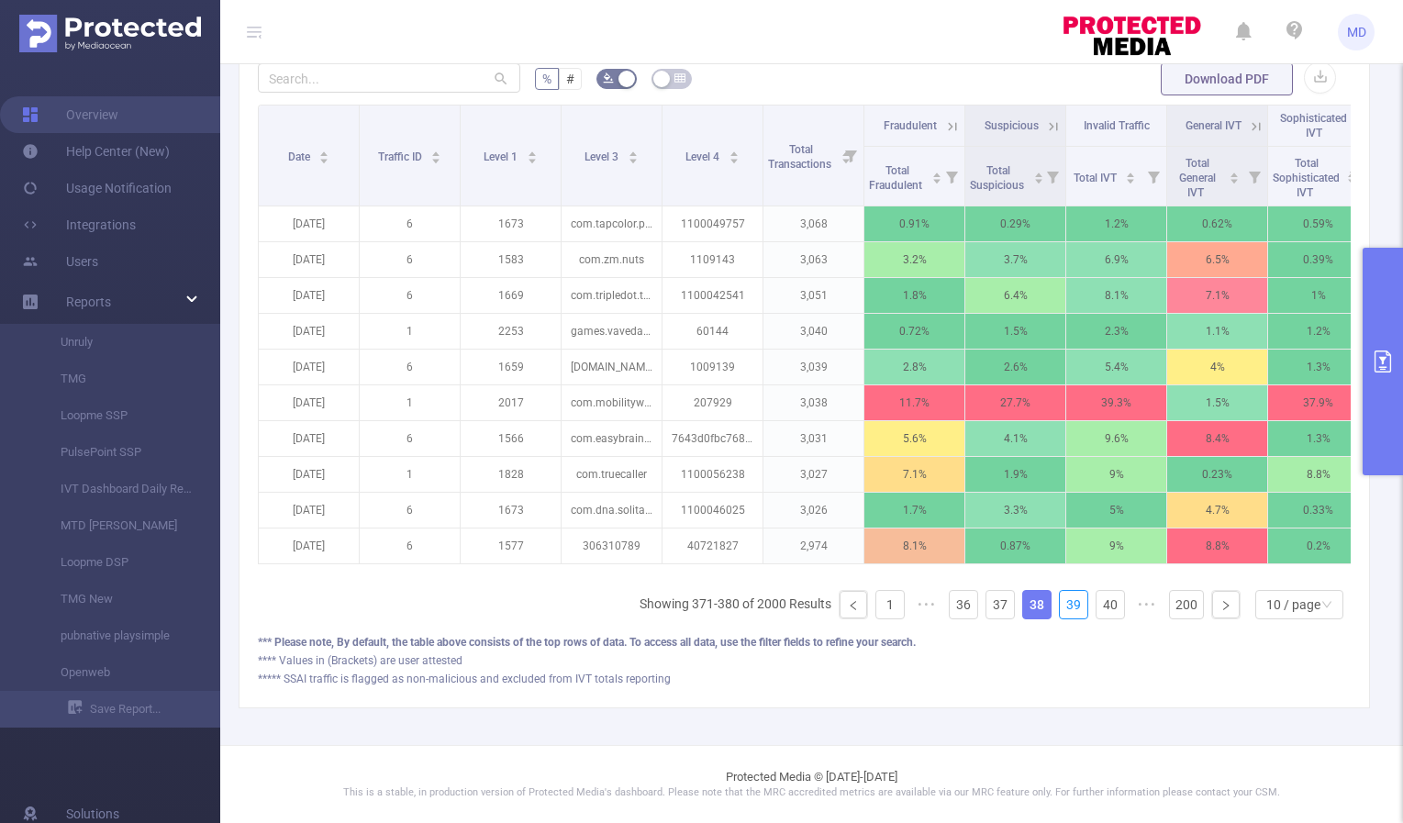
click at [1063, 602] on link "39" at bounding box center [1074, 605] width 28 height 28
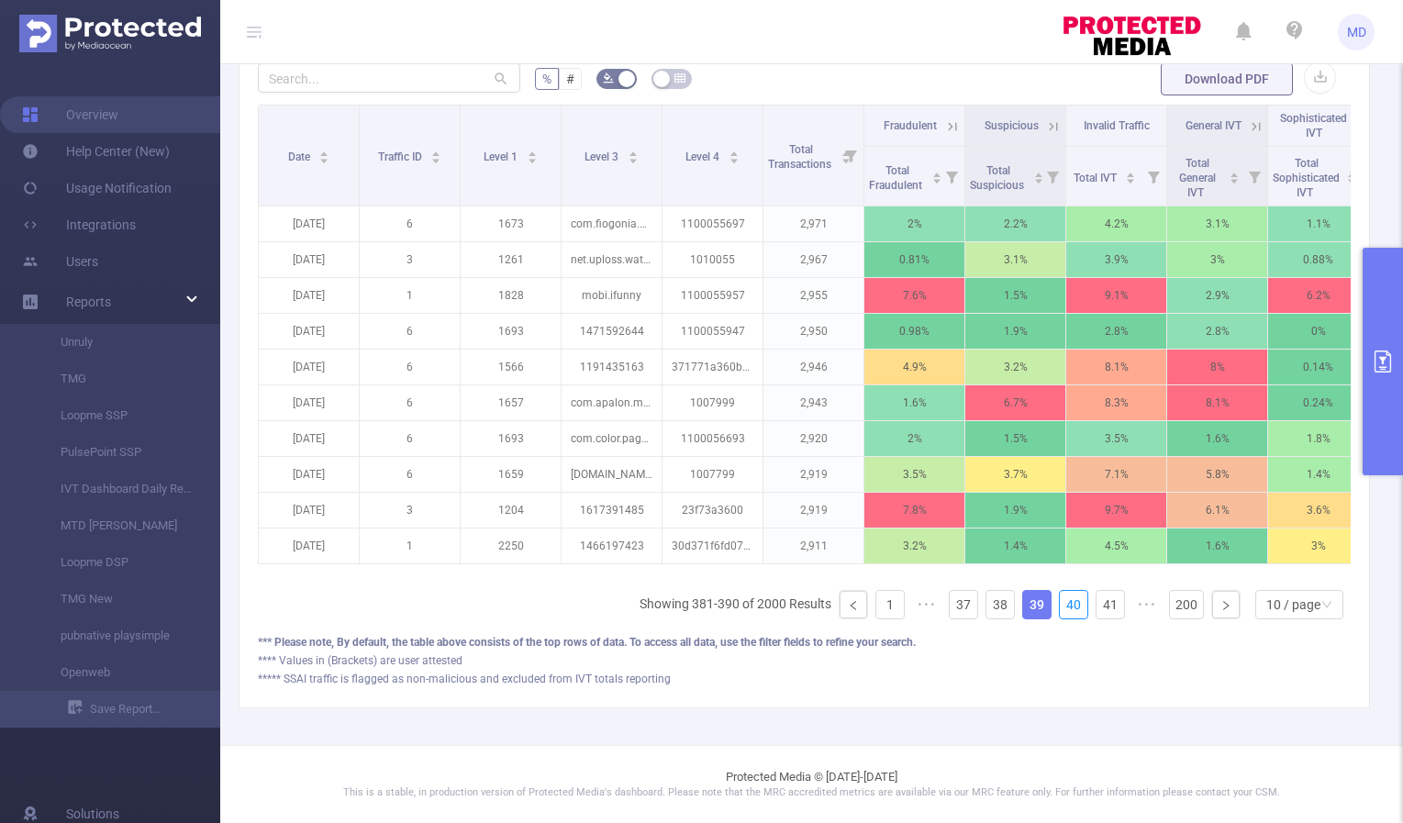
click at [1063, 602] on link "40" at bounding box center [1074, 605] width 28 height 28
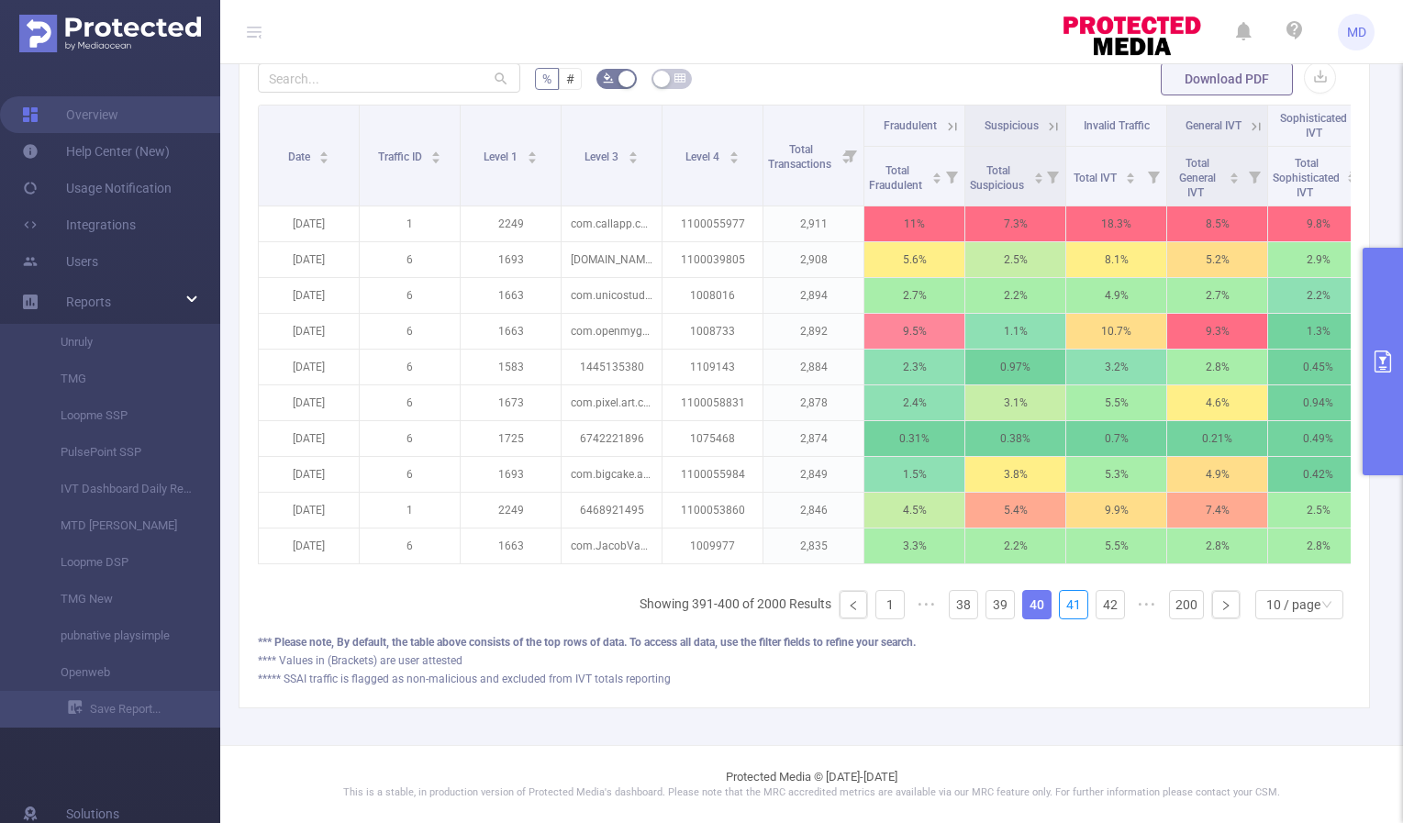
click at [1063, 602] on link "41" at bounding box center [1074, 605] width 28 height 28
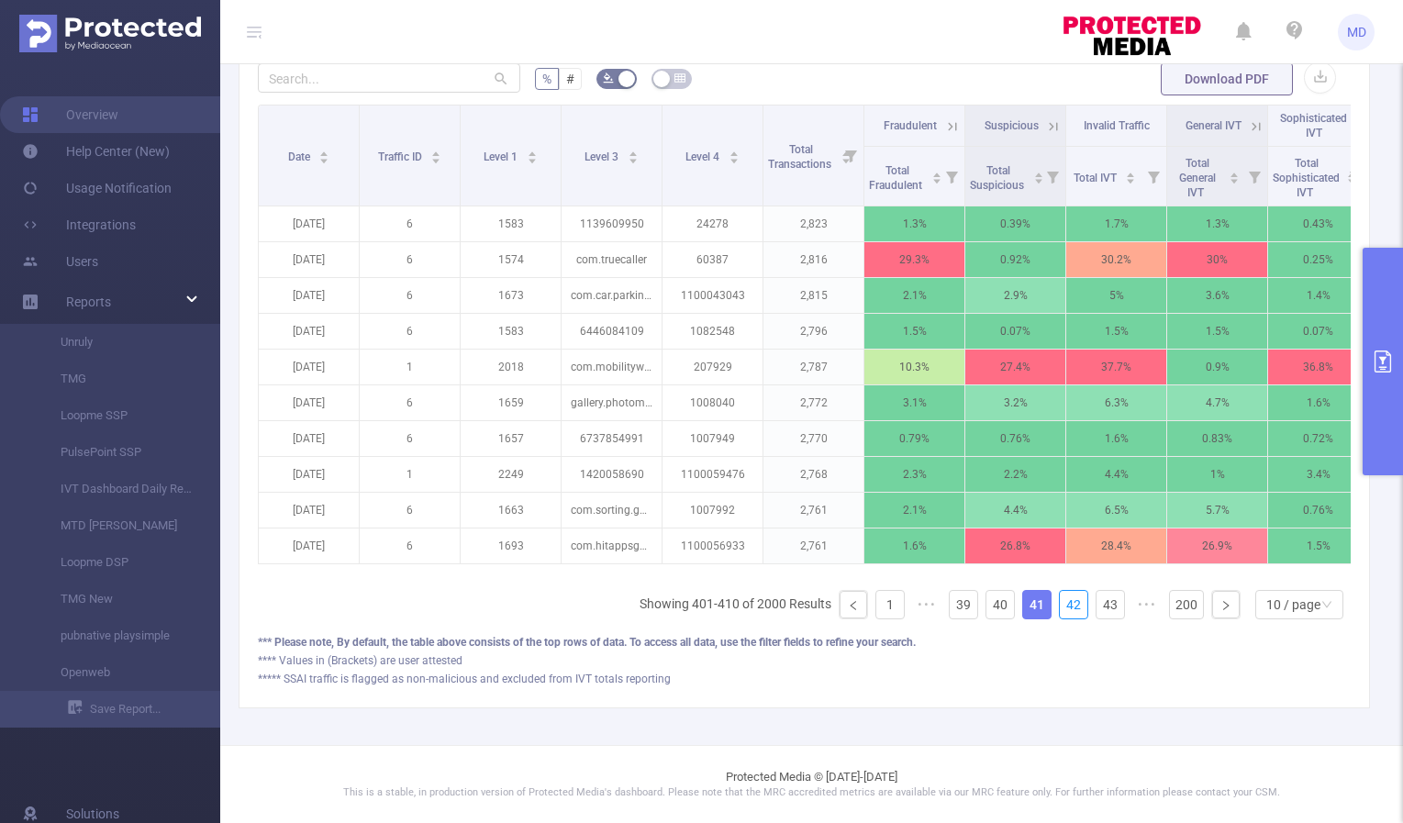
click at [1063, 602] on link "42" at bounding box center [1074, 605] width 28 height 28
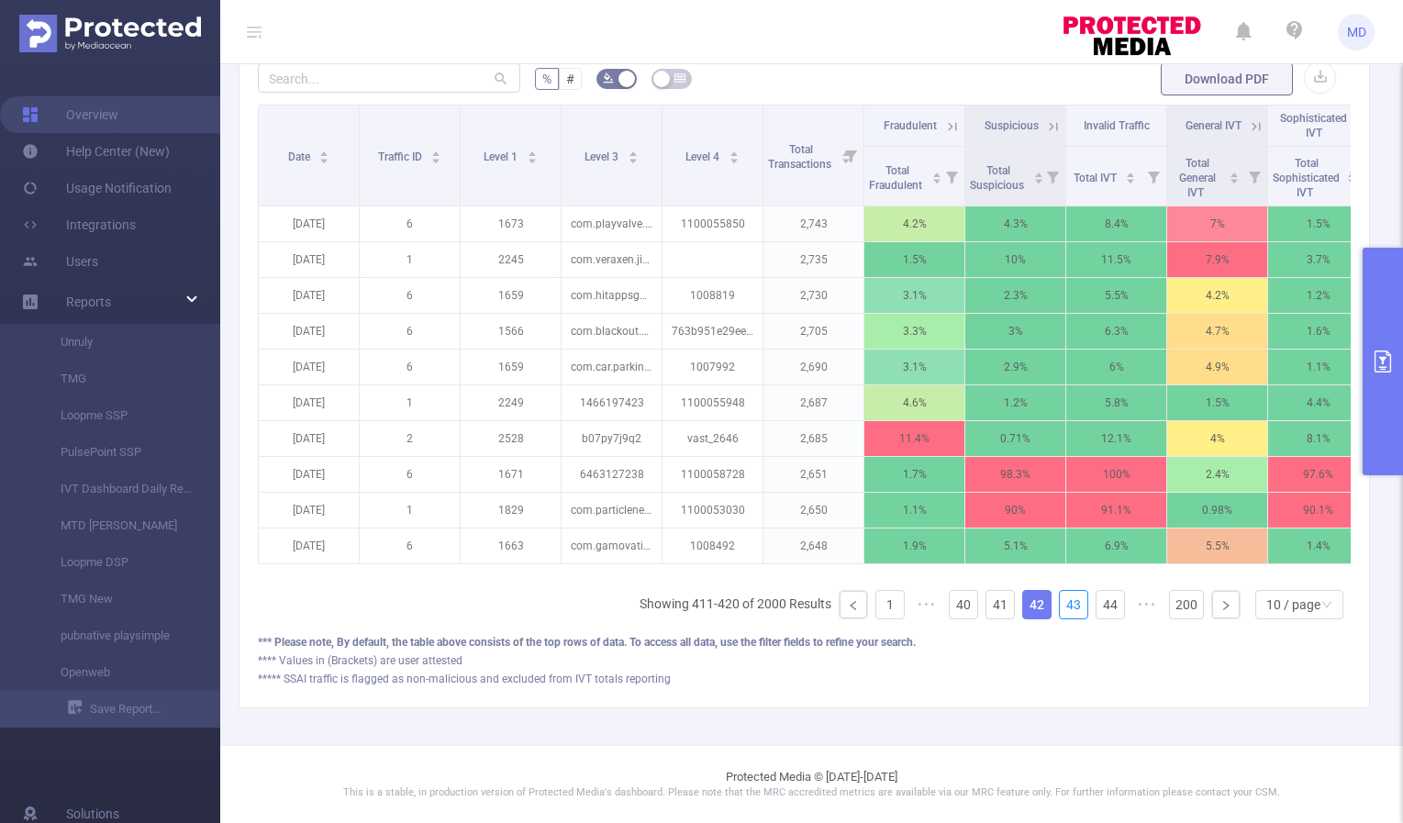
click at [1063, 602] on link "43" at bounding box center [1074, 605] width 28 height 28
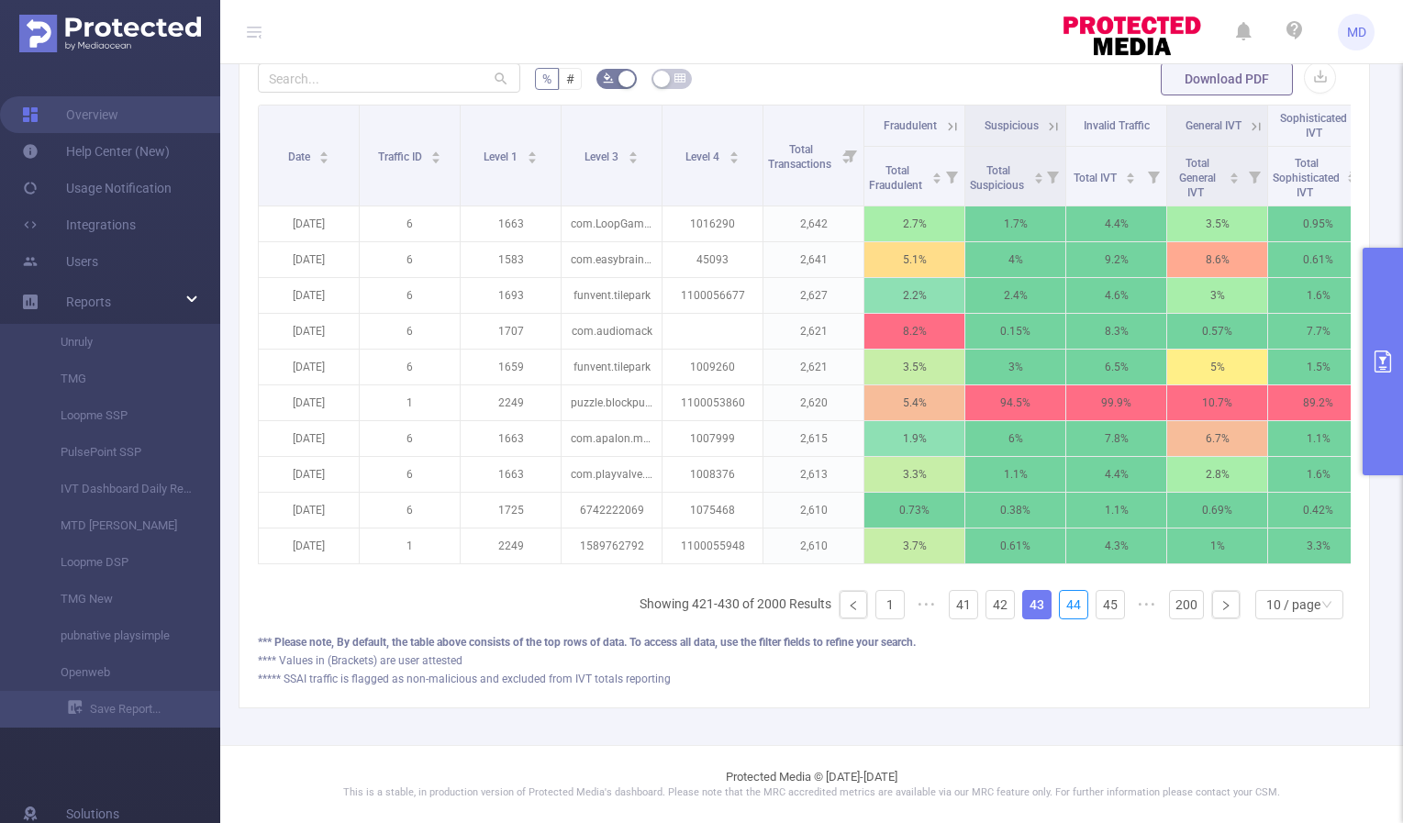
click at [1063, 602] on link "44" at bounding box center [1074, 605] width 28 height 28
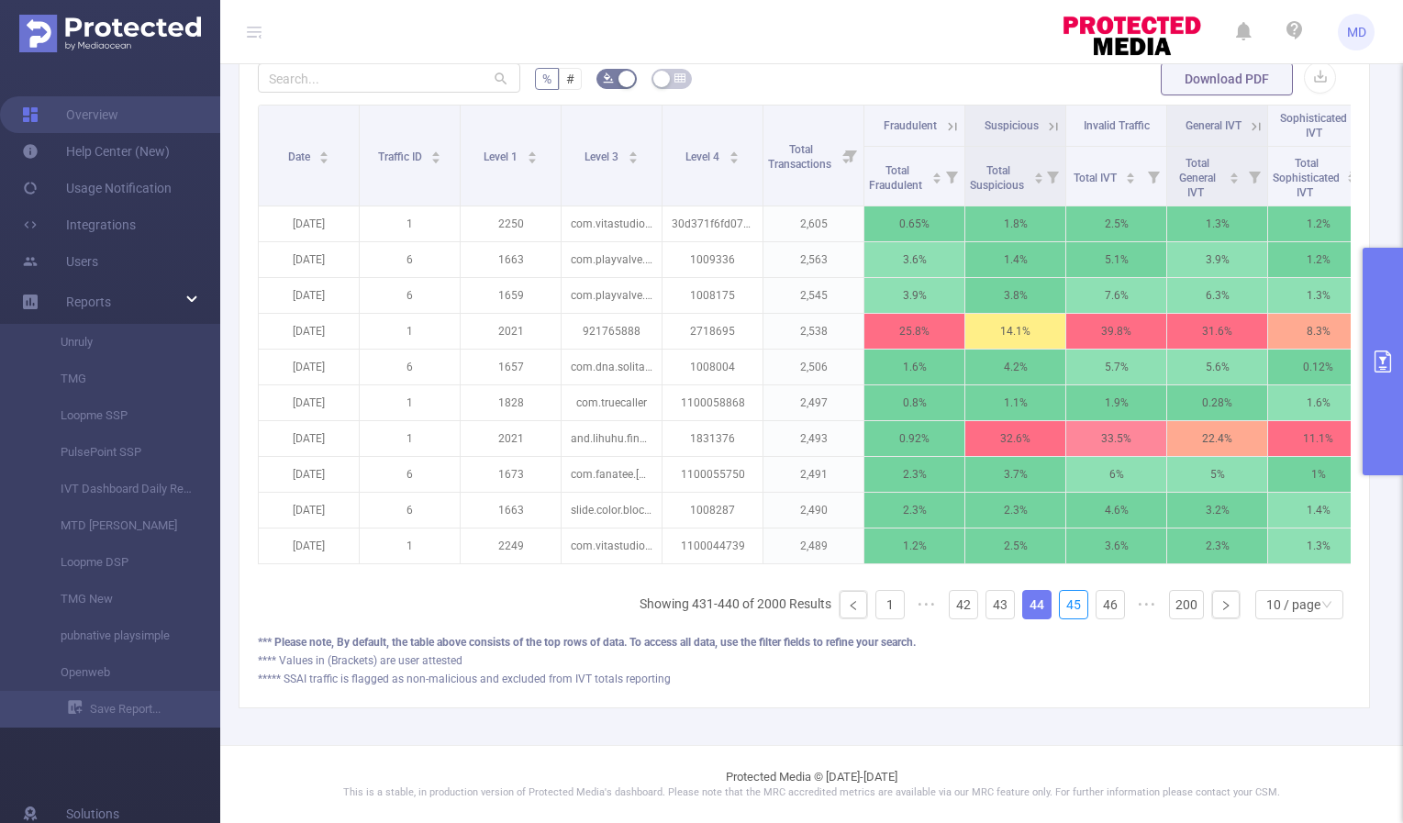
click at [1063, 602] on link "45" at bounding box center [1074, 605] width 28 height 28
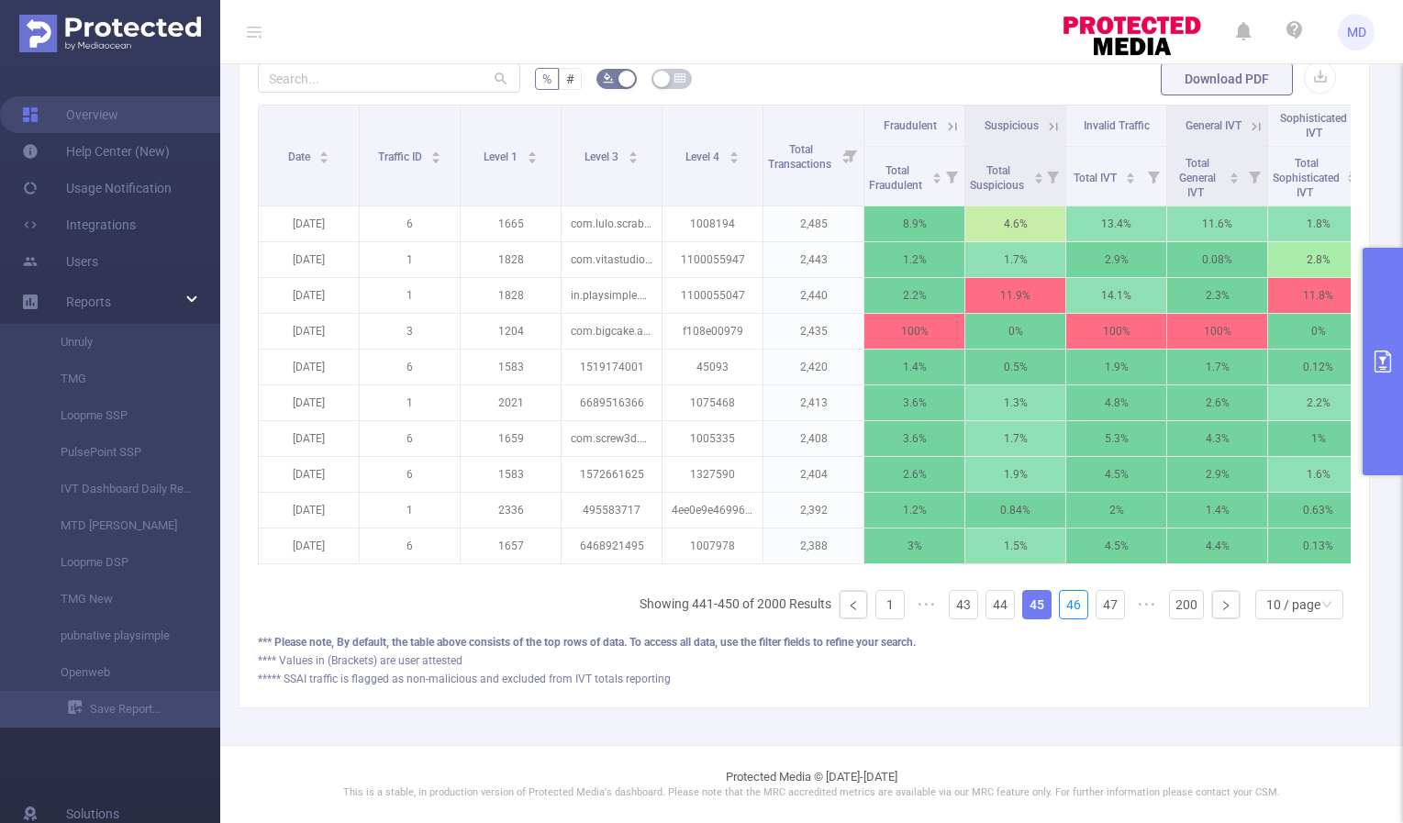
click at [1063, 602] on link "46" at bounding box center [1074, 605] width 28 height 28
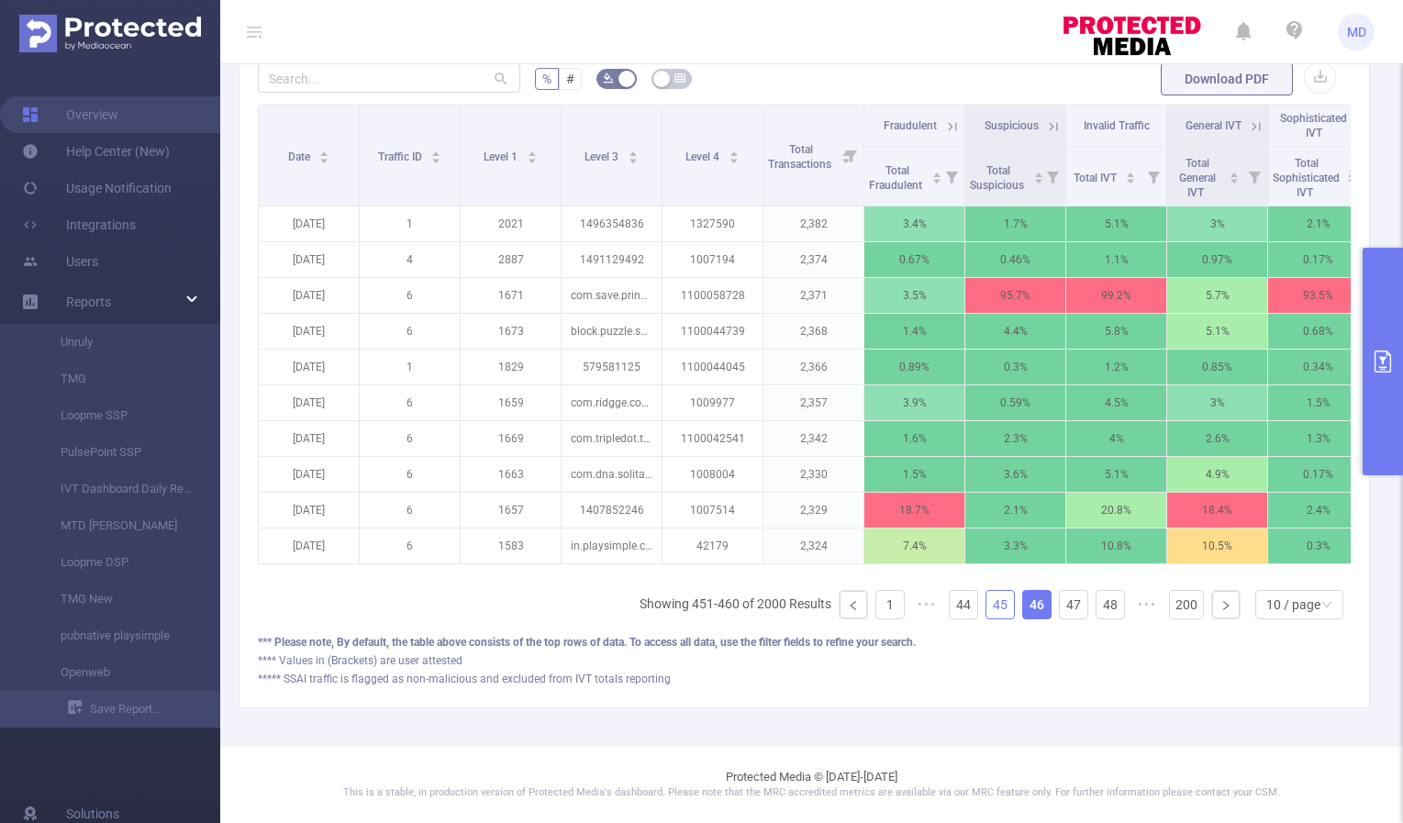
click at [995, 605] on link "45" at bounding box center [1000, 605] width 28 height 28
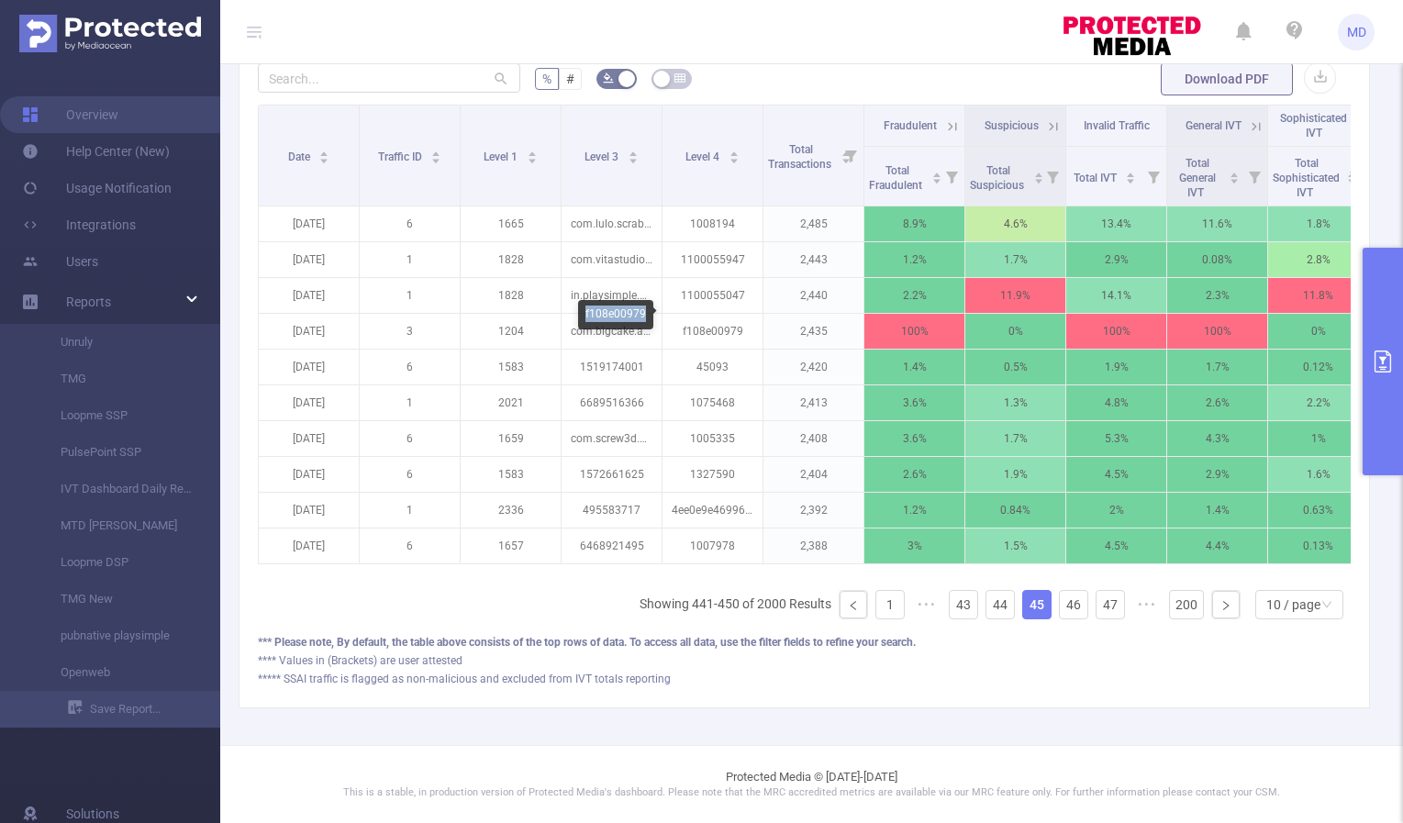
drag, startPoint x: 585, startPoint y: 312, endPoint x: 642, endPoint y: 315, distance: 57.0
click at [642, 315] on div "f108e00979" at bounding box center [615, 314] width 75 height 29
copy div "f108e00979"
click at [1066, 609] on link "46" at bounding box center [1074, 605] width 28 height 28
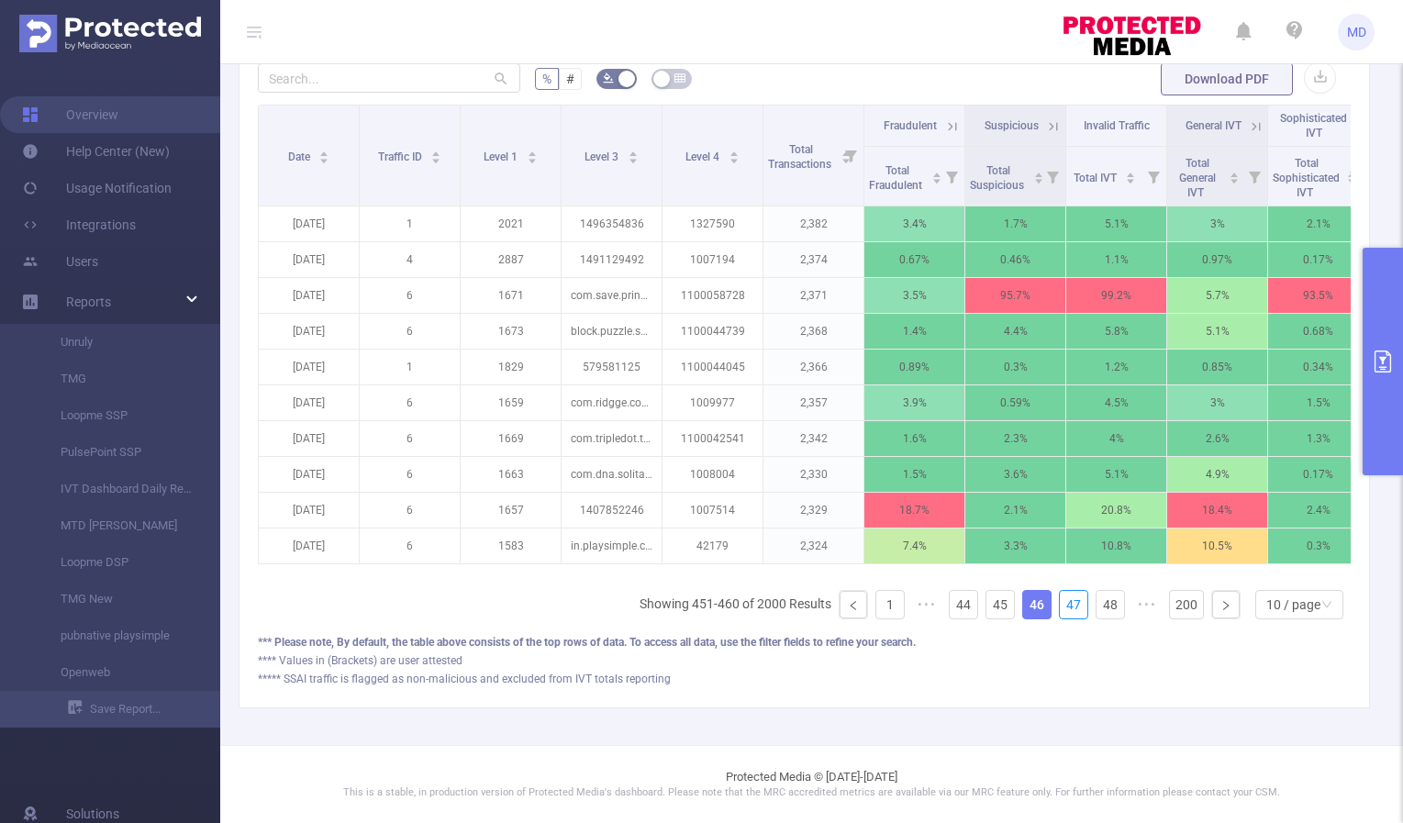
click at [1066, 609] on link "47" at bounding box center [1074, 605] width 28 height 28
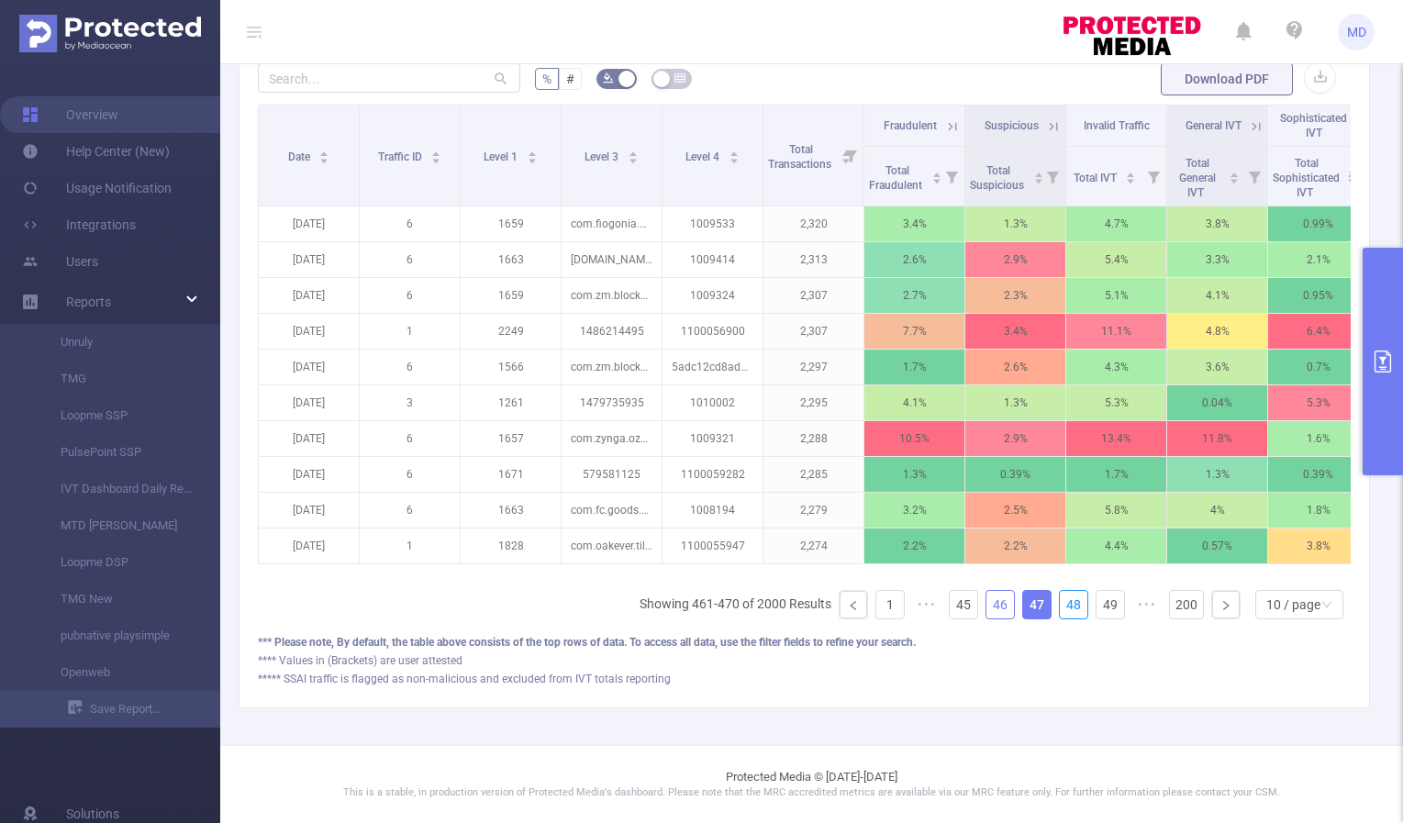
click at [1066, 609] on link "48" at bounding box center [1074, 605] width 28 height 28
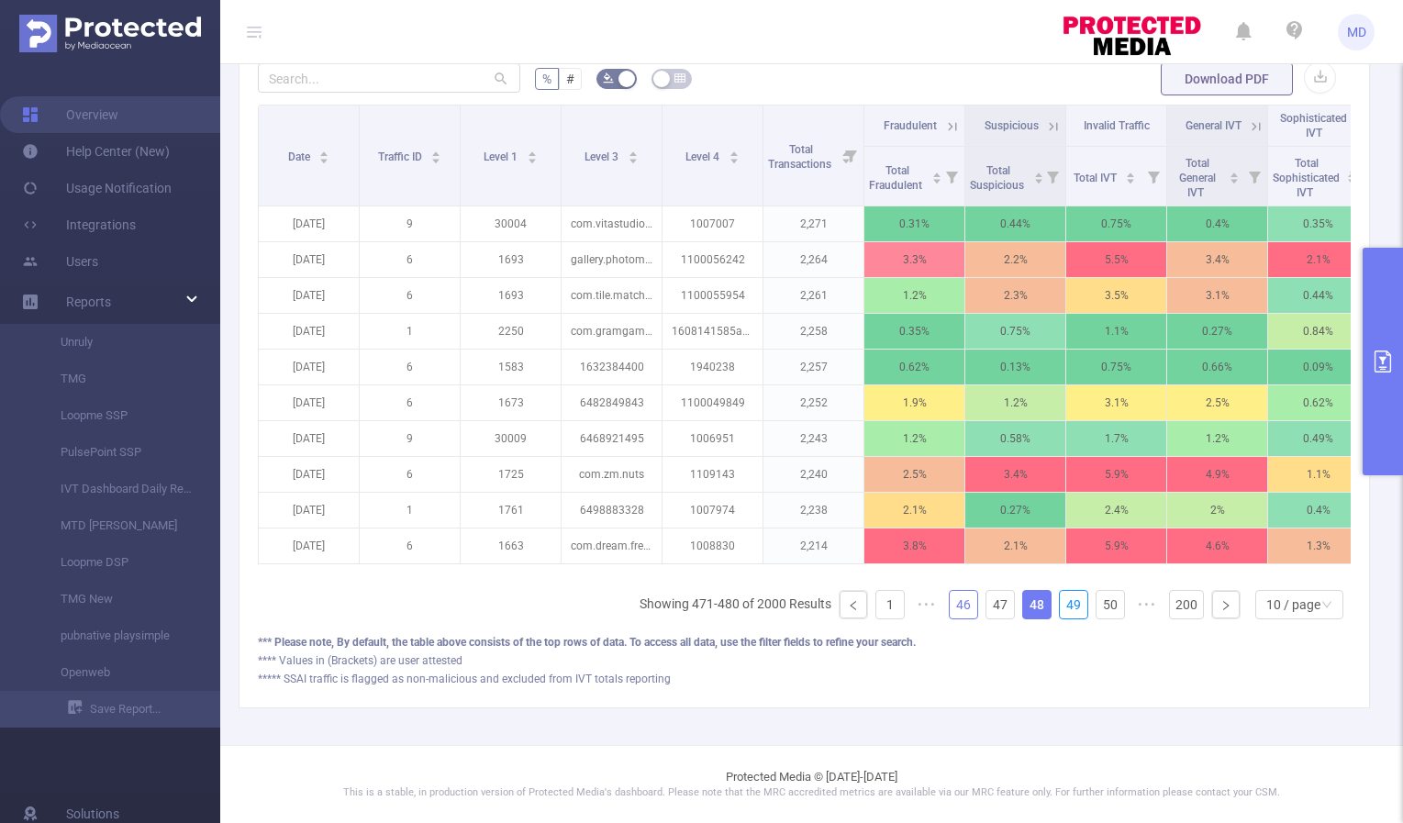
click at [1066, 609] on link "49" at bounding box center [1074, 605] width 28 height 28
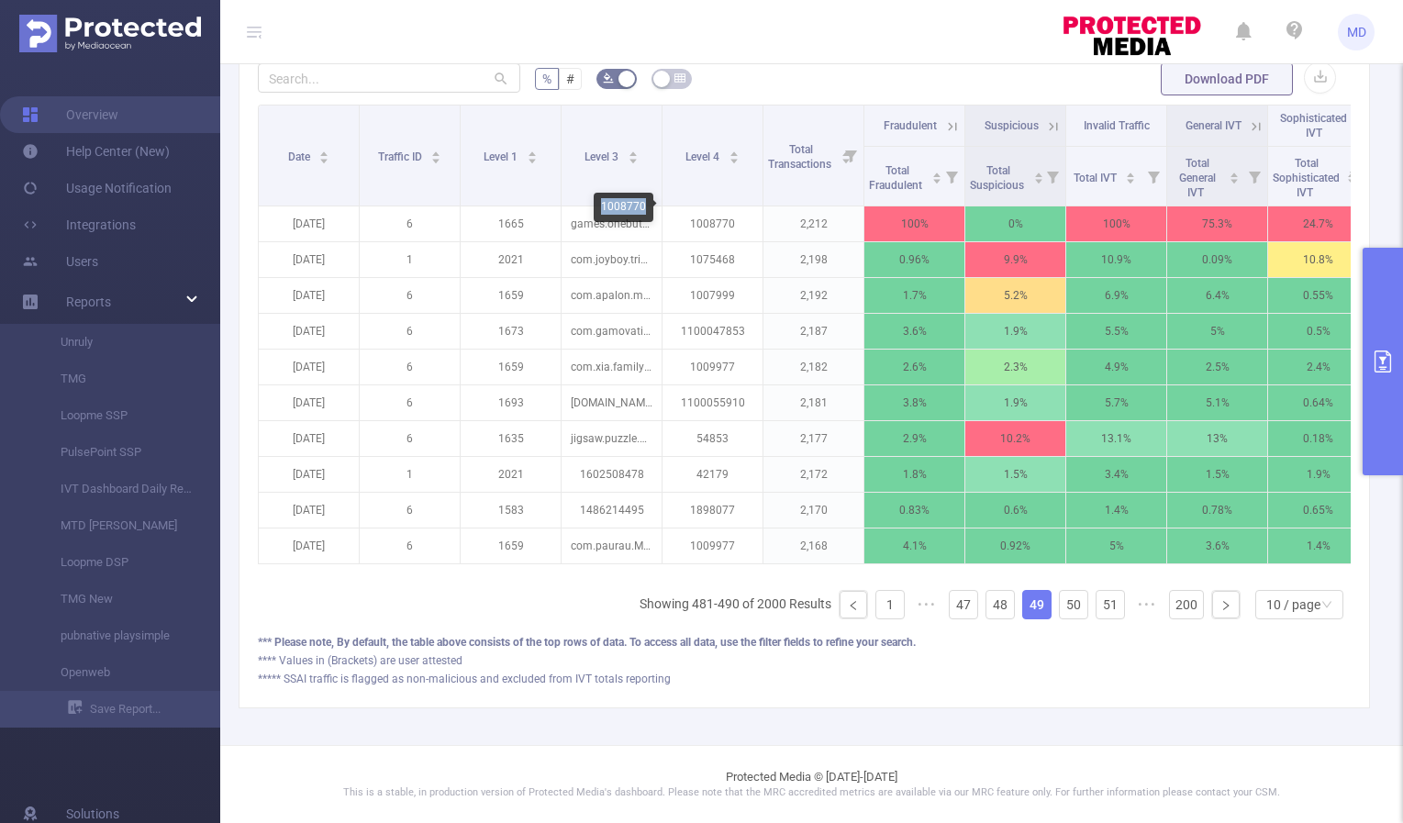
drag, startPoint x: 603, startPoint y: 202, endPoint x: 643, endPoint y: 207, distance: 40.7
click at [643, 207] on div "1008770" at bounding box center [624, 207] width 60 height 29
copy div "1008770"
click at [1064, 606] on link "50" at bounding box center [1074, 605] width 28 height 28
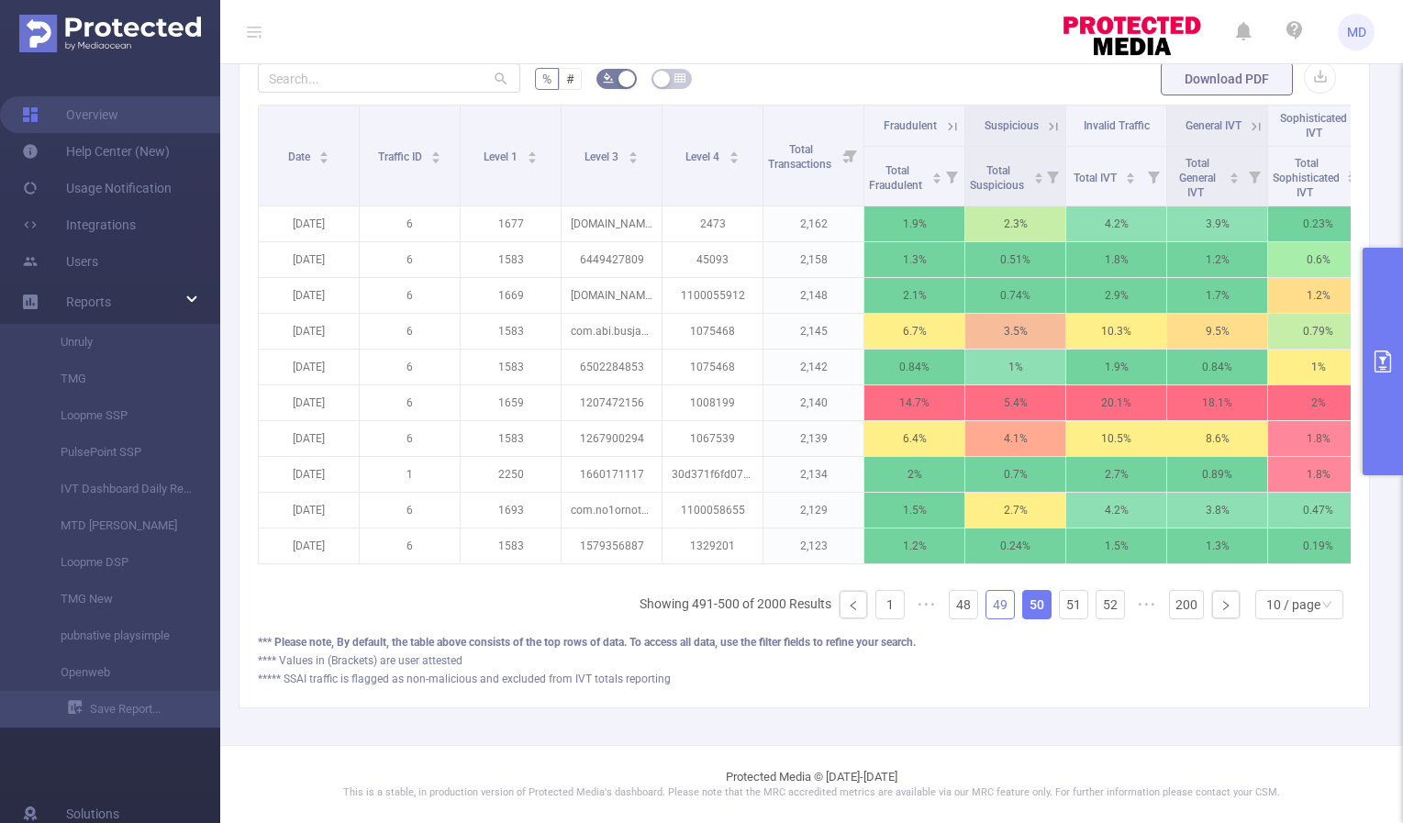
click at [990, 609] on link "49" at bounding box center [1000, 605] width 28 height 28
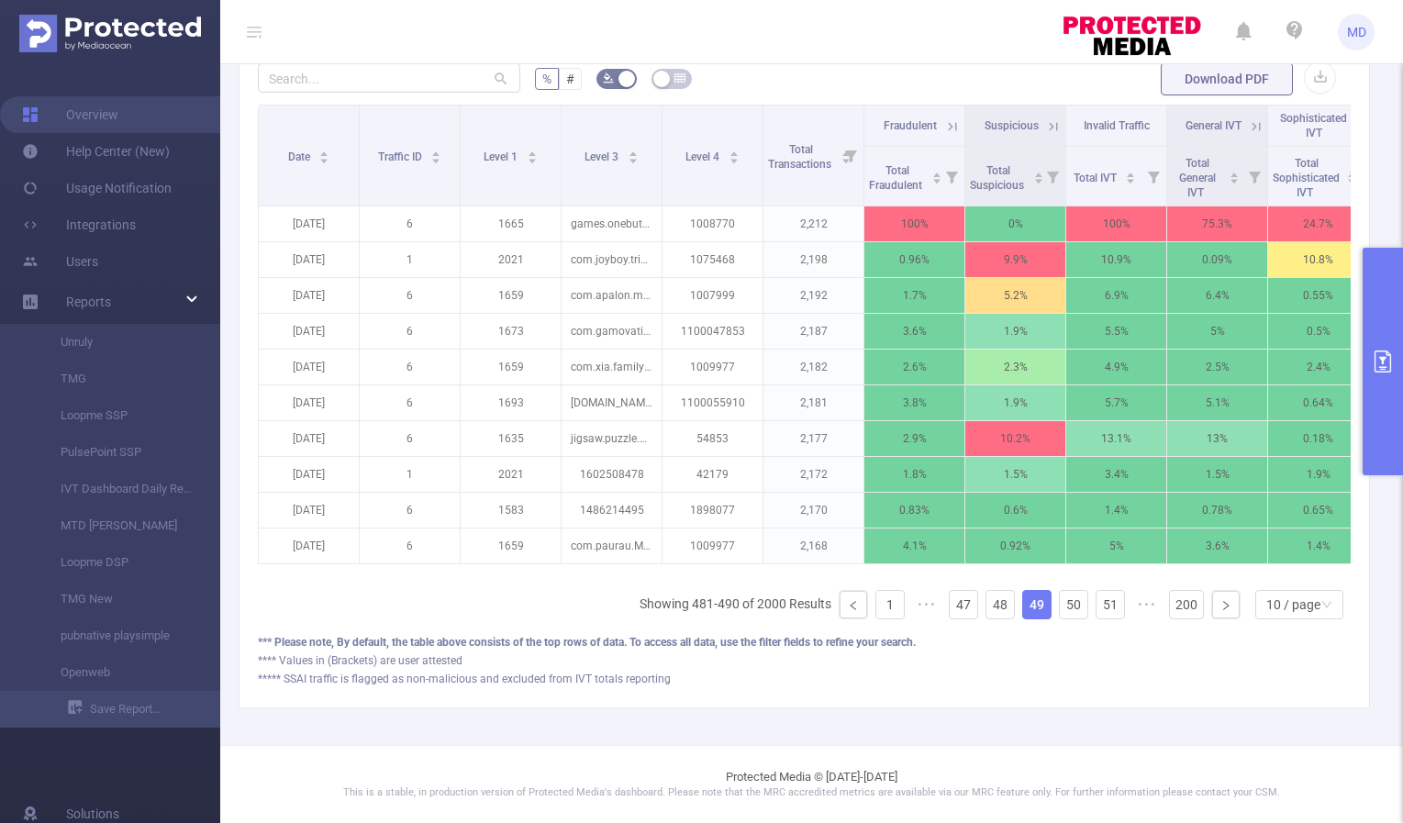
click at [1381, 357] on icon "primary" at bounding box center [1382, 362] width 17 height 22
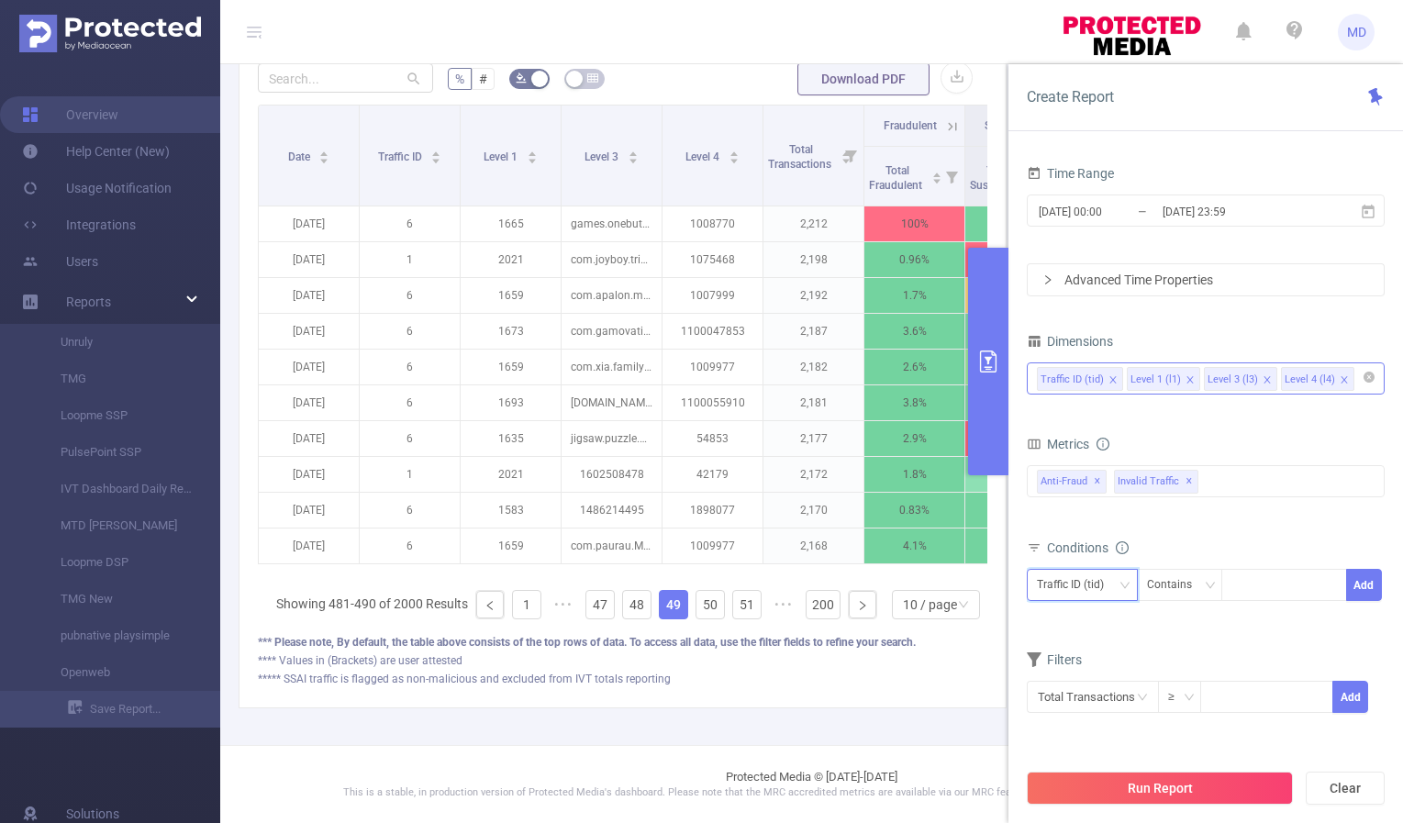
click at [1120, 592] on div "Traffic ID (tid)" at bounding box center [1082, 585] width 91 height 30
click at [1087, 707] on li "Level 4 (l4)" at bounding box center [1082, 710] width 111 height 29
click at [1282, 593] on div at bounding box center [1284, 585] width 106 height 30
paste input "1008770"
type input "1008770"
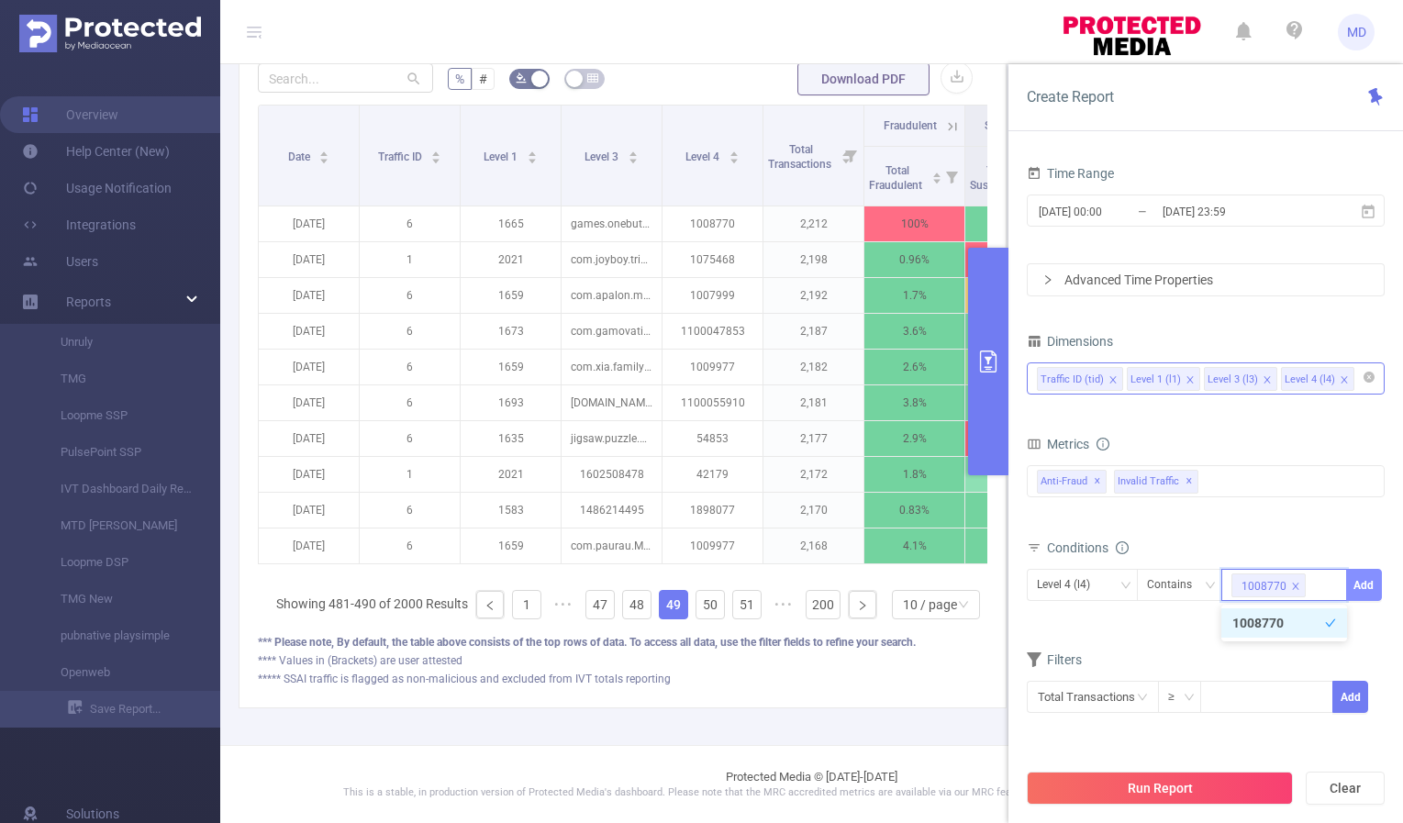
click at [1360, 582] on button "Add" at bounding box center [1364, 585] width 36 height 32
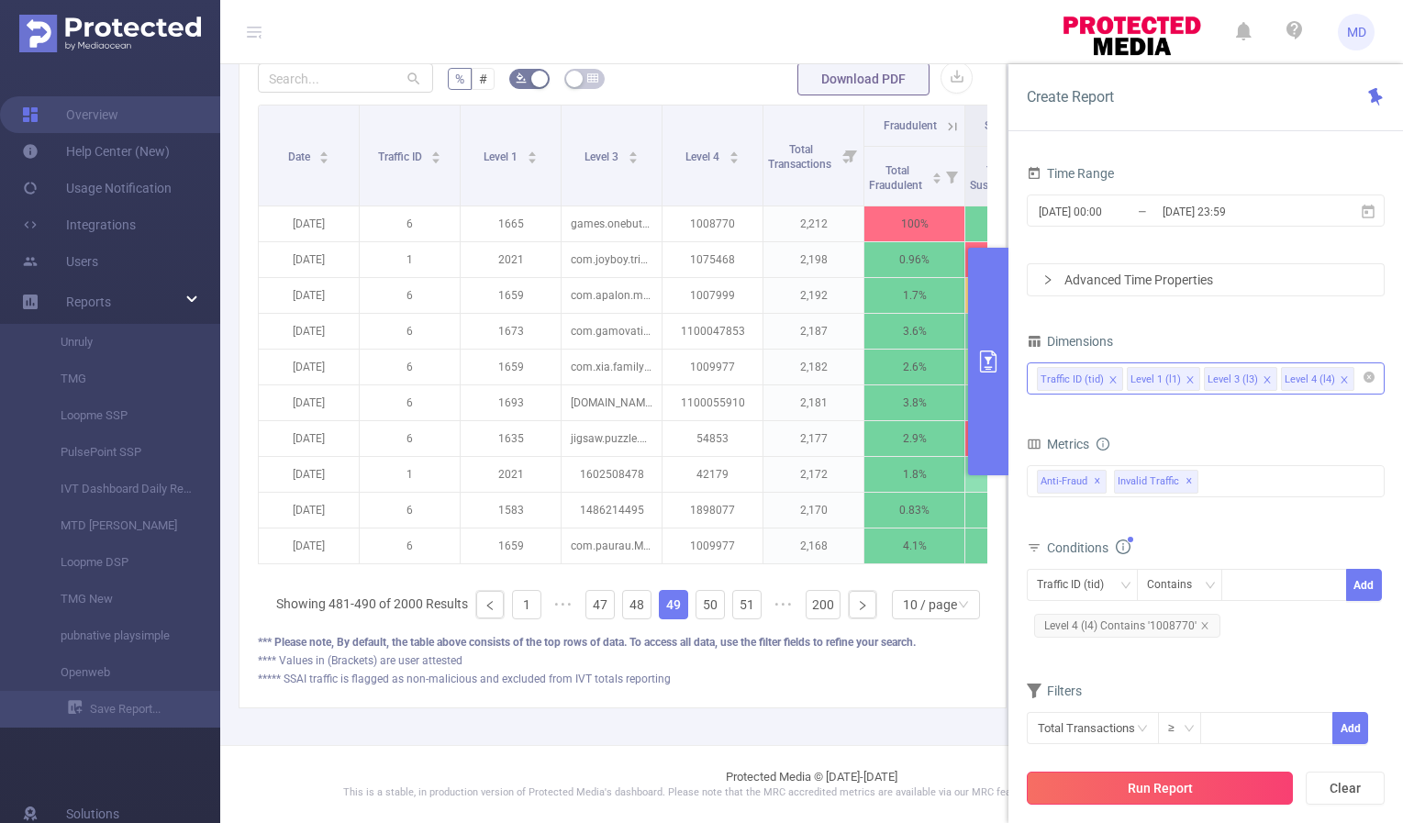
click at [1055, 795] on button "Run Report" at bounding box center [1160, 788] width 266 height 33
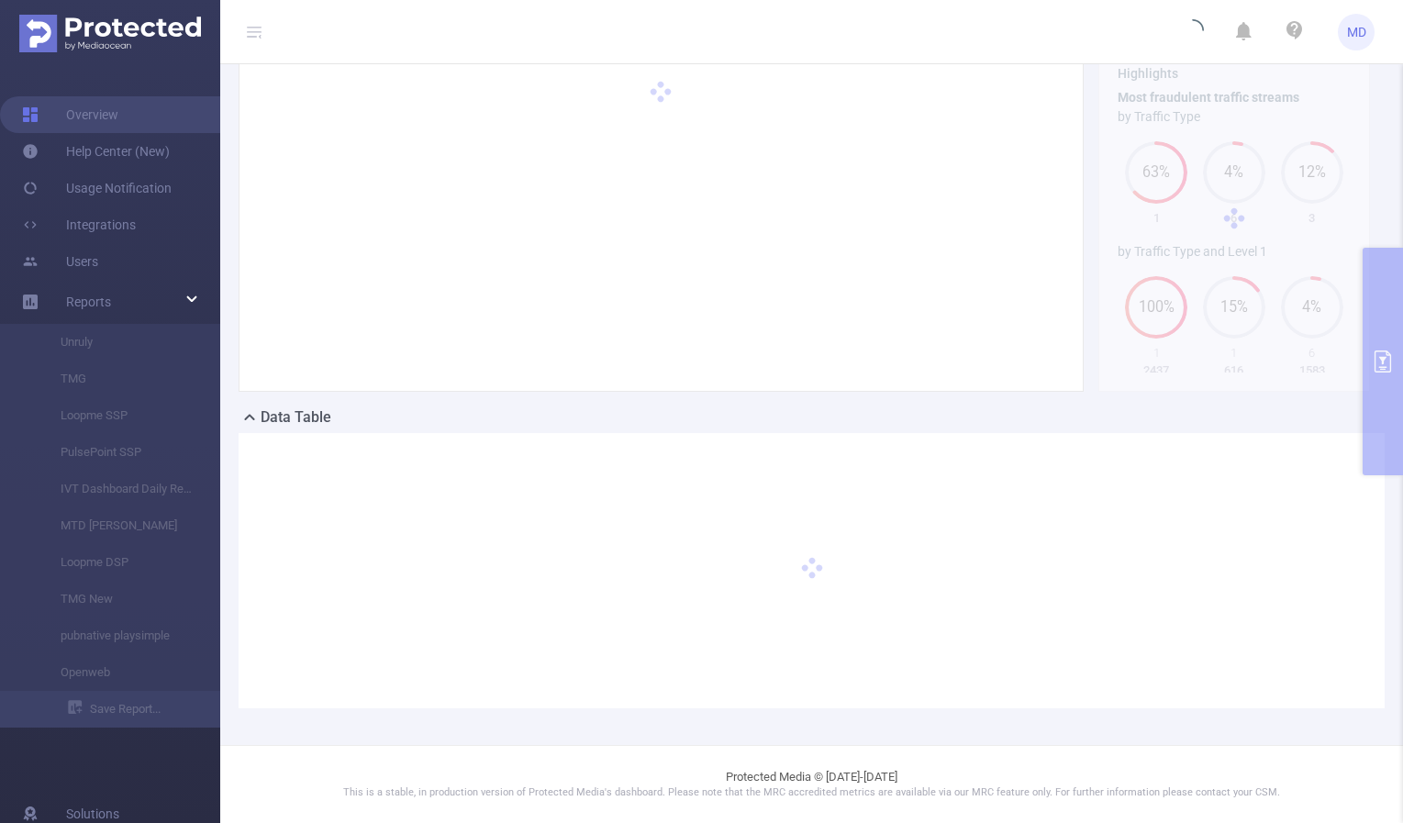
scroll to position [101, 0]
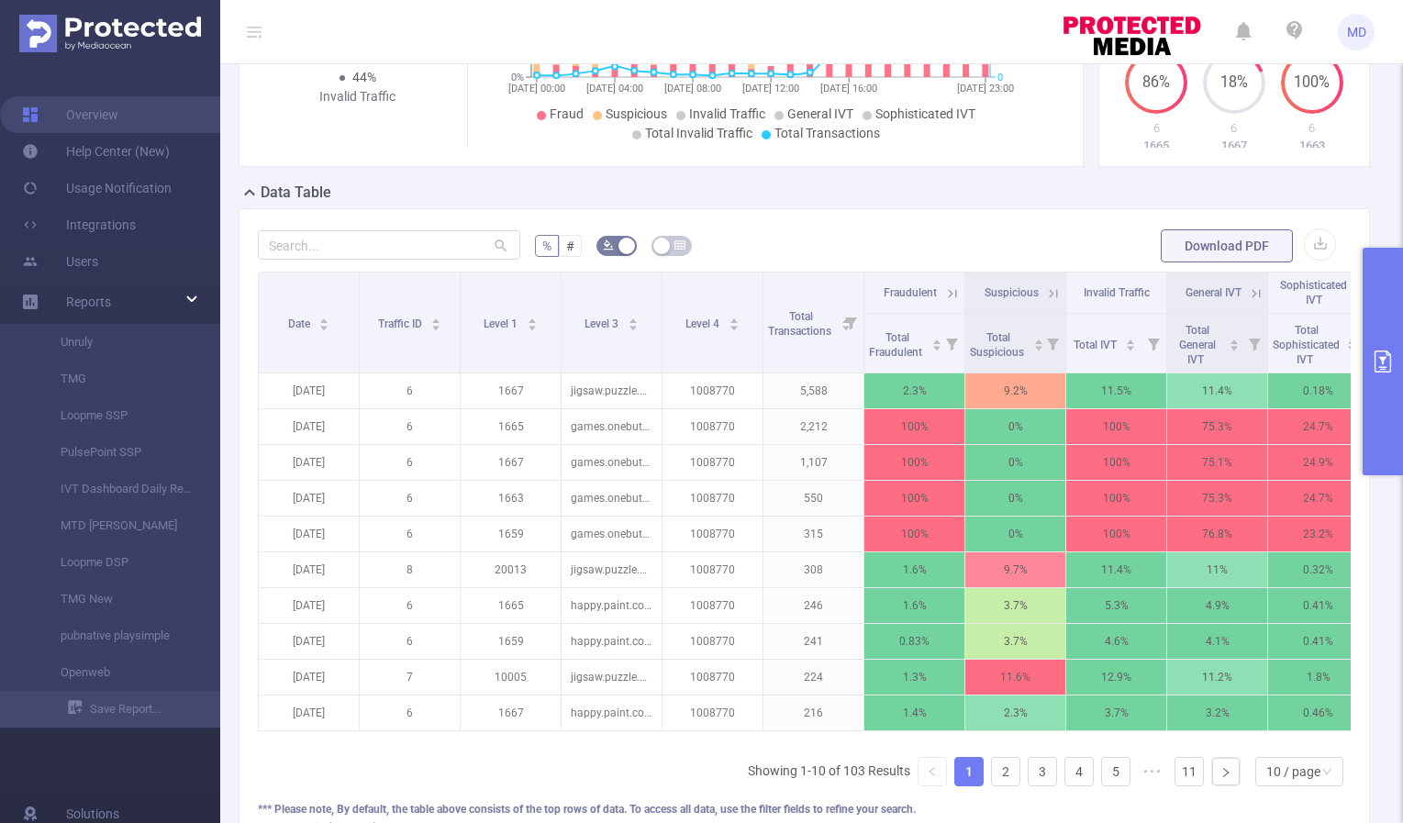
scroll to position [346, 0]
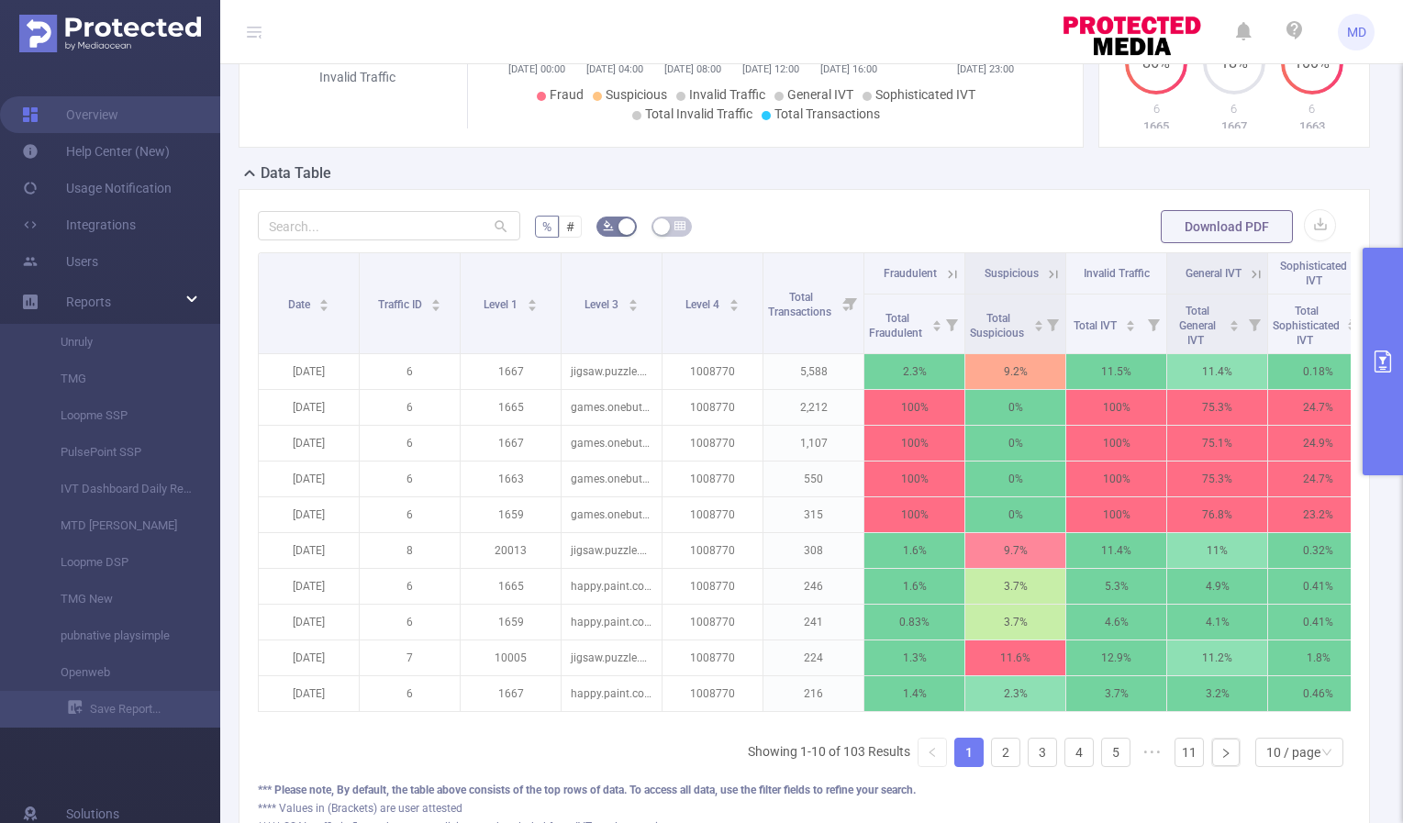
click at [940, 271] on icon at bounding box center [950, 273] width 22 height 18
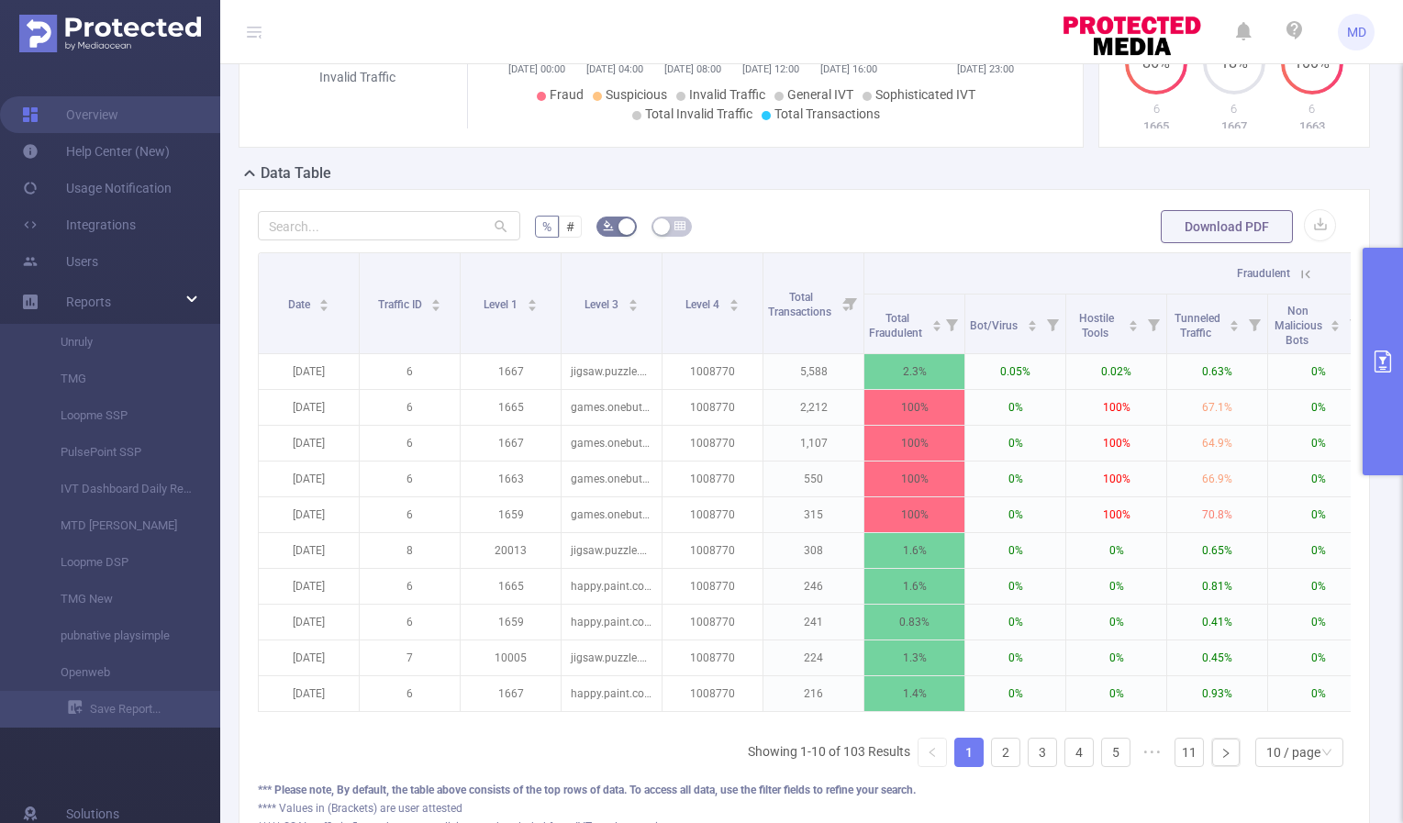
click at [1307, 273] on icon at bounding box center [1306, 274] width 8 height 8
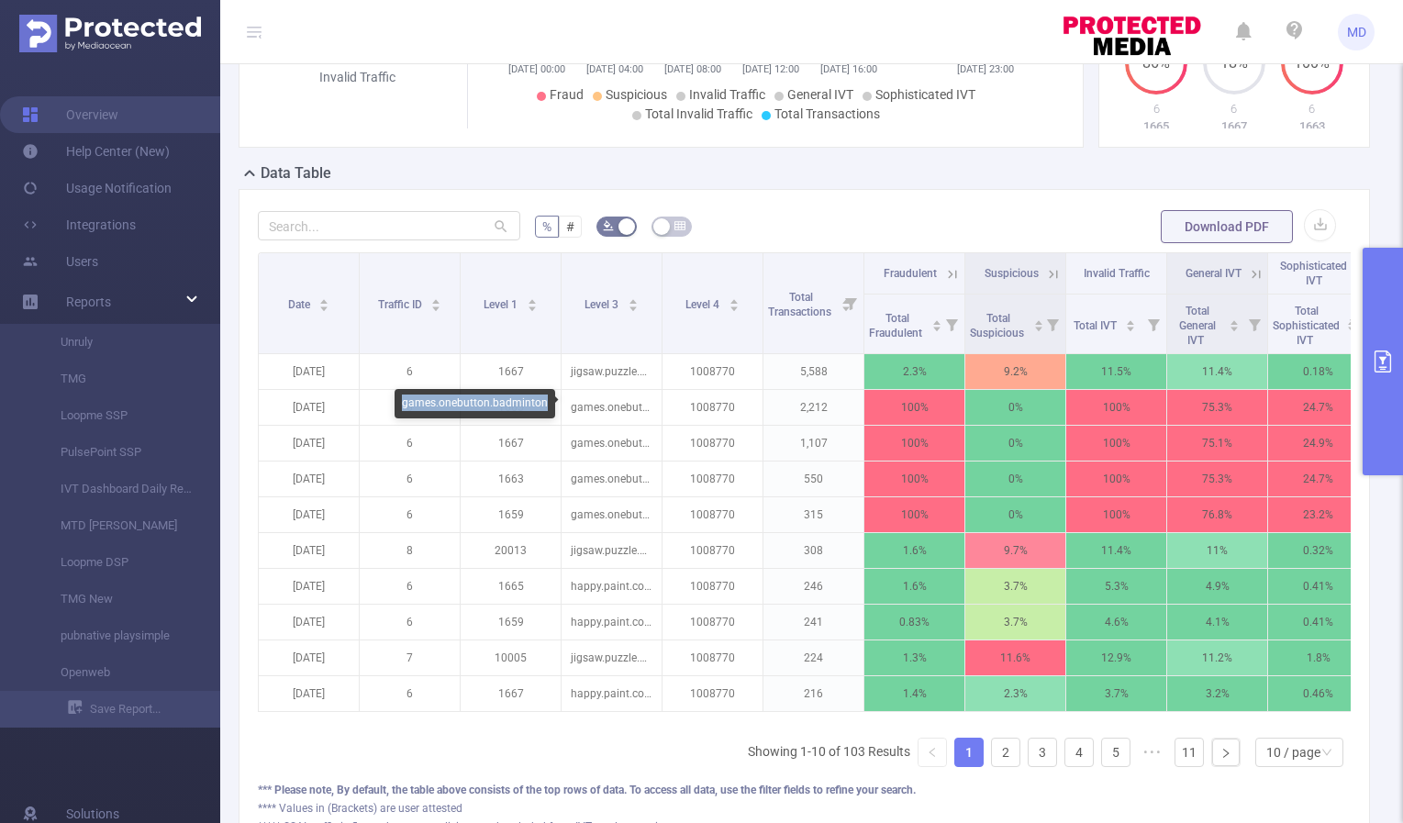
drag, startPoint x: 403, startPoint y: 404, endPoint x: 543, endPoint y: 406, distance: 140.4
click at [543, 406] on div "games.onebutton.badminton" at bounding box center [475, 403] width 161 height 29
copy div "games.onebutton.badminton"
drag, startPoint x: 602, startPoint y: 401, endPoint x: 644, endPoint y: 404, distance: 42.3
click at [644, 404] on div "1008770" at bounding box center [624, 403] width 60 height 29
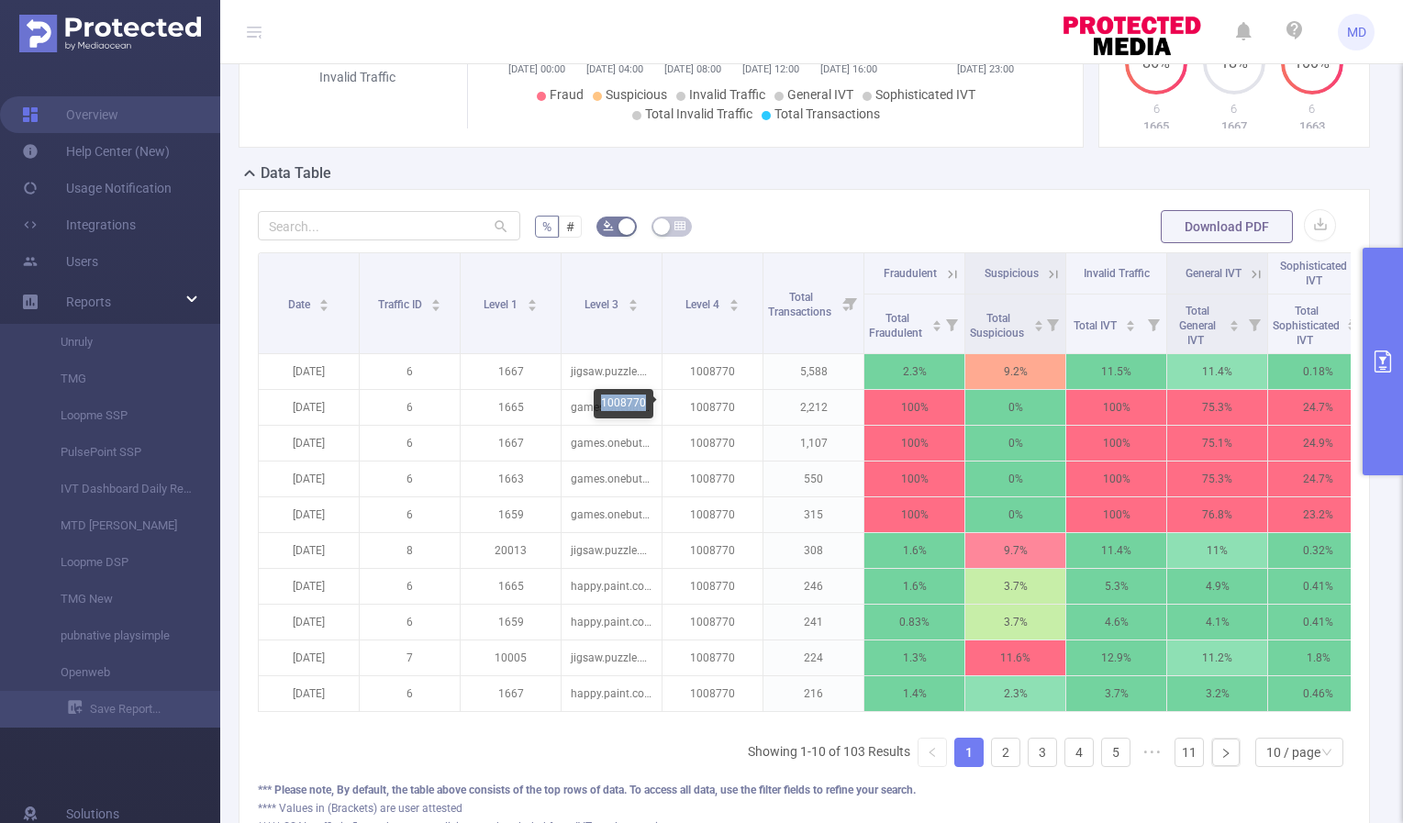
copy div "1008770"
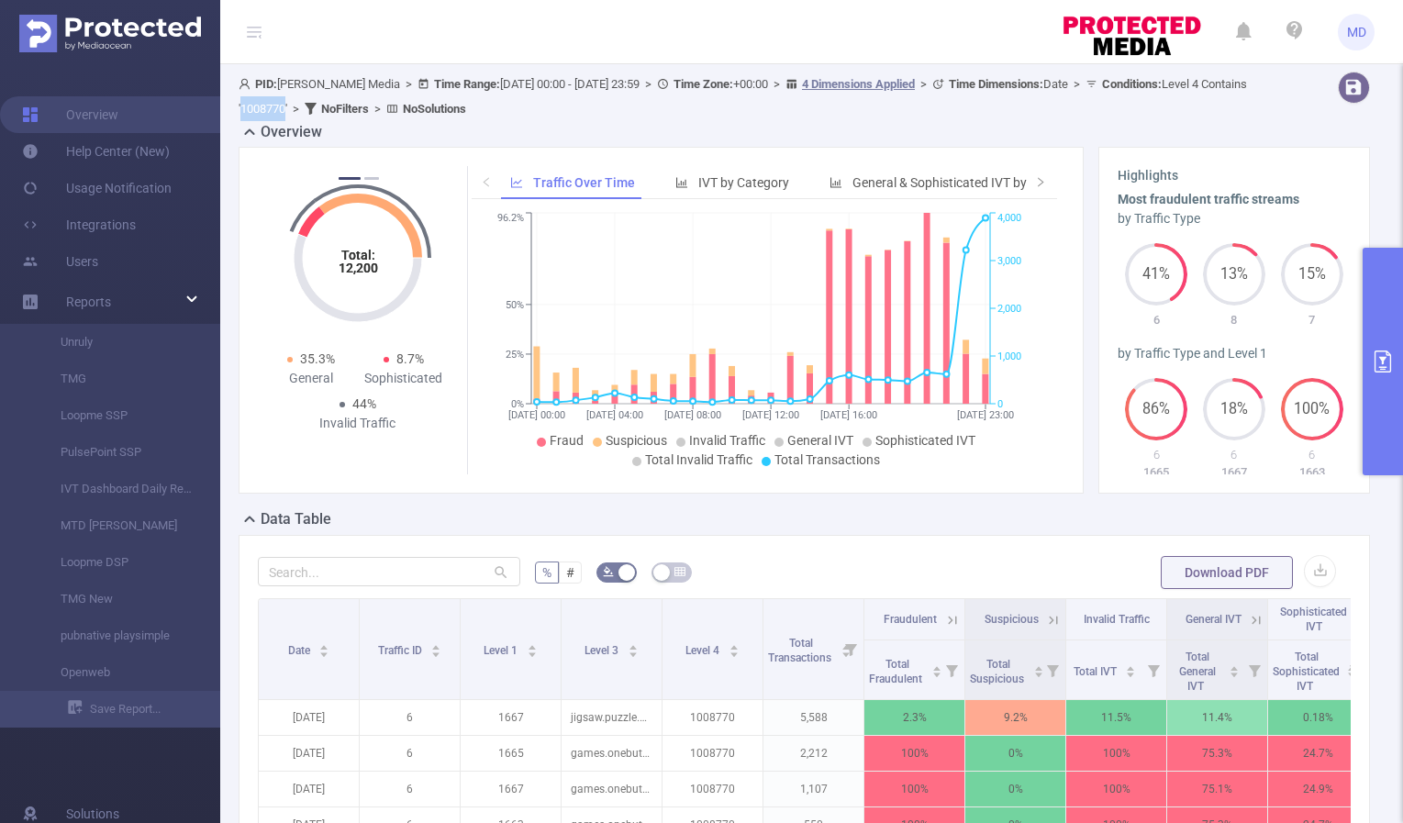
click at [1372, 348] on button "primary" at bounding box center [1383, 362] width 40 height 228
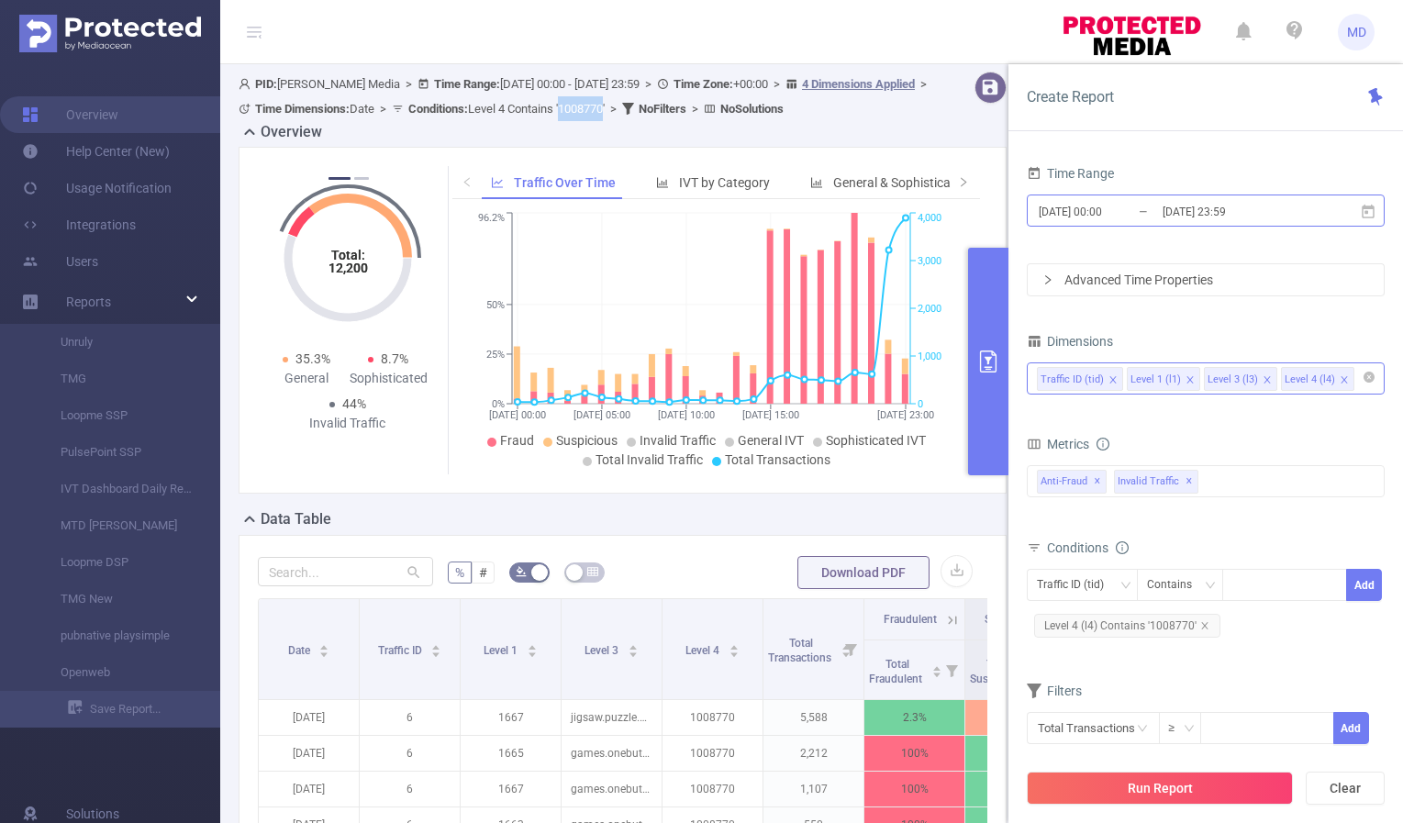
click at [1213, 216] on input "[DATE] 23:59" at bounding box center [1235, 211] width 149 height 25
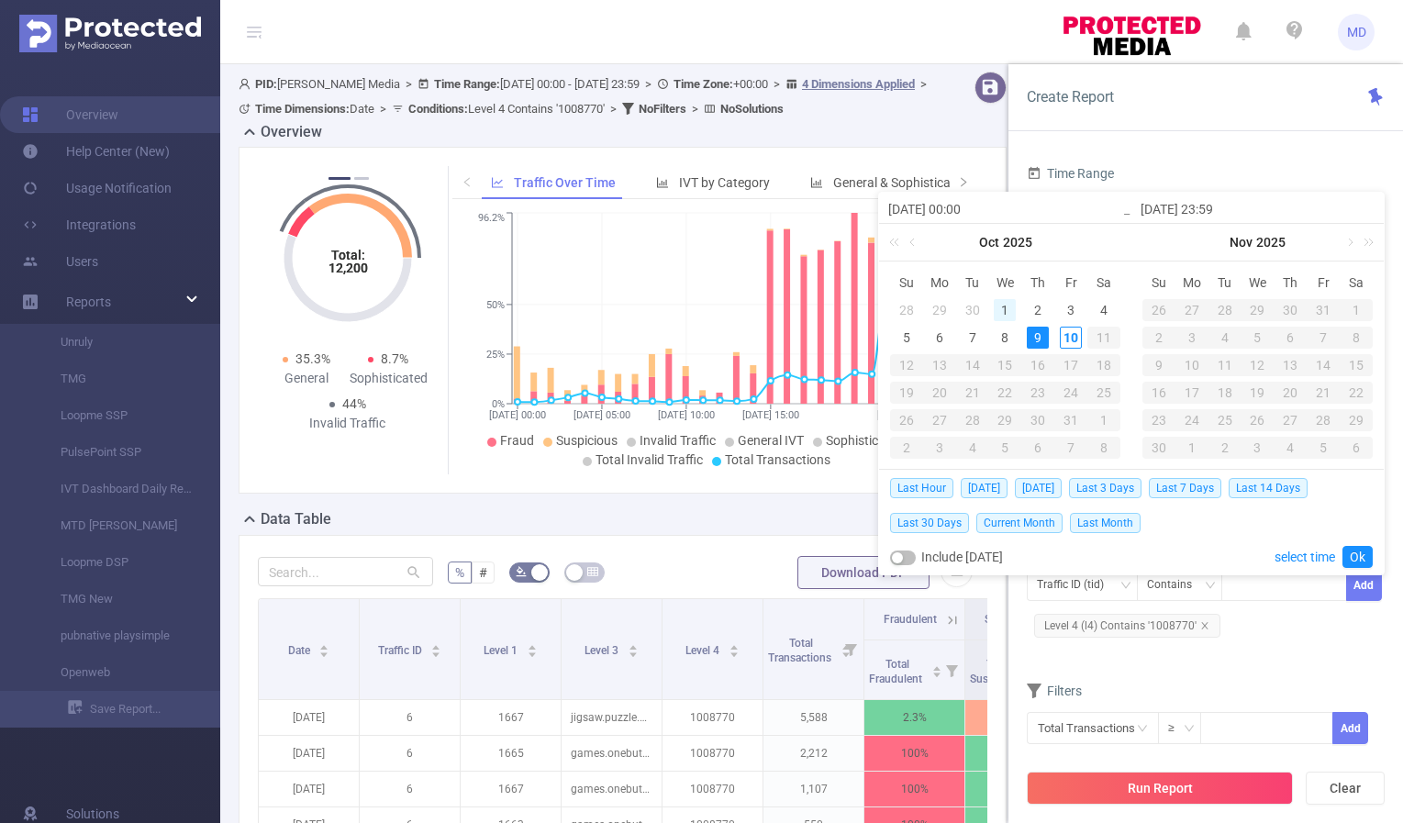
click at [1002, 312] on div "1" at bounding box center [1005, 310] width 22 height 22
click at [1070, 337] on div "10" at bounding box center [1071, 338] width 22 height 22
type input "[DATE] 00:00"
type input "[DATE] 23:59"
type input "[DATE] 00:00"
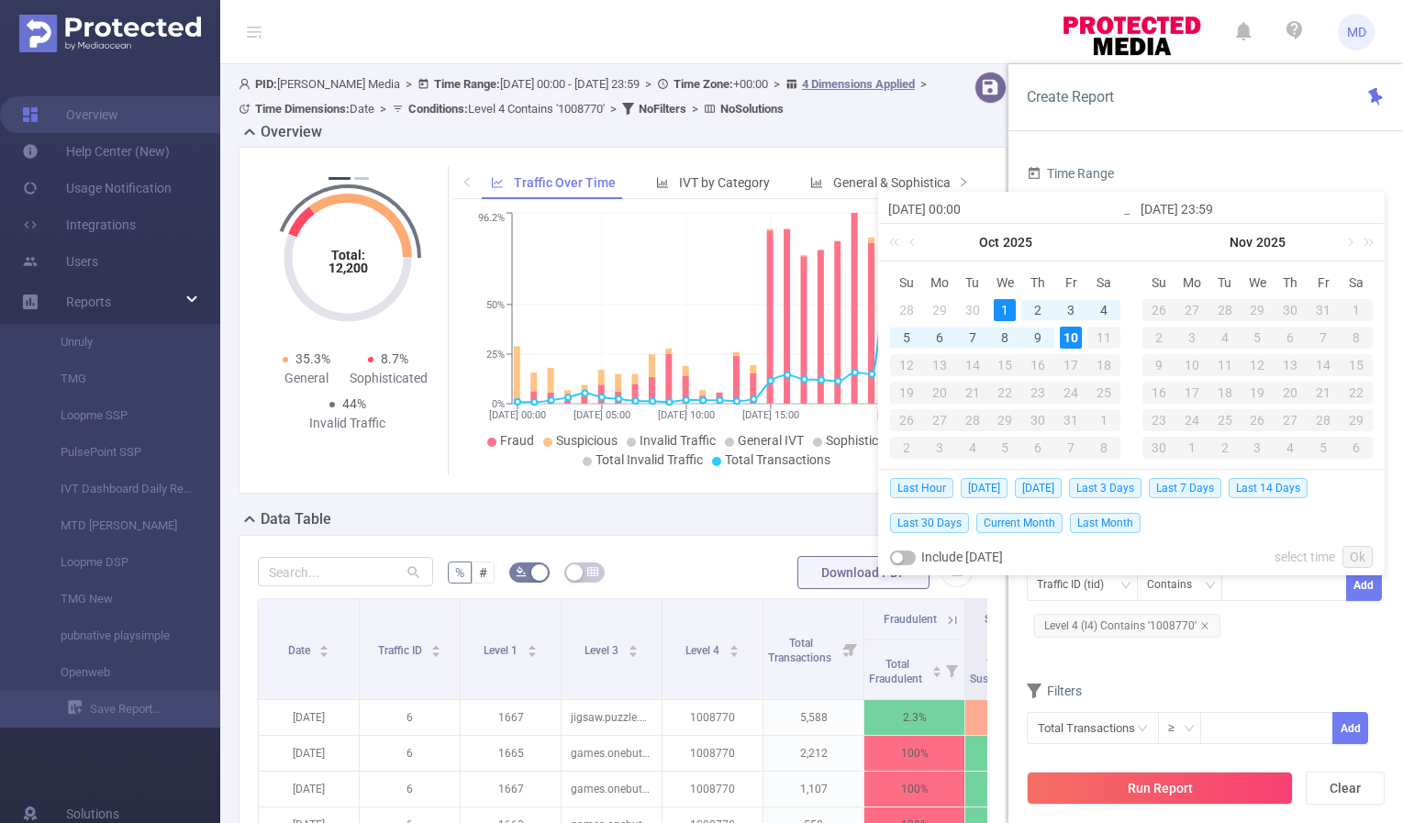
type input "[DATE] 23:59"
click at [1362, 563] on link "Ok" at bounding box center [1357, 557] width 30 height 22
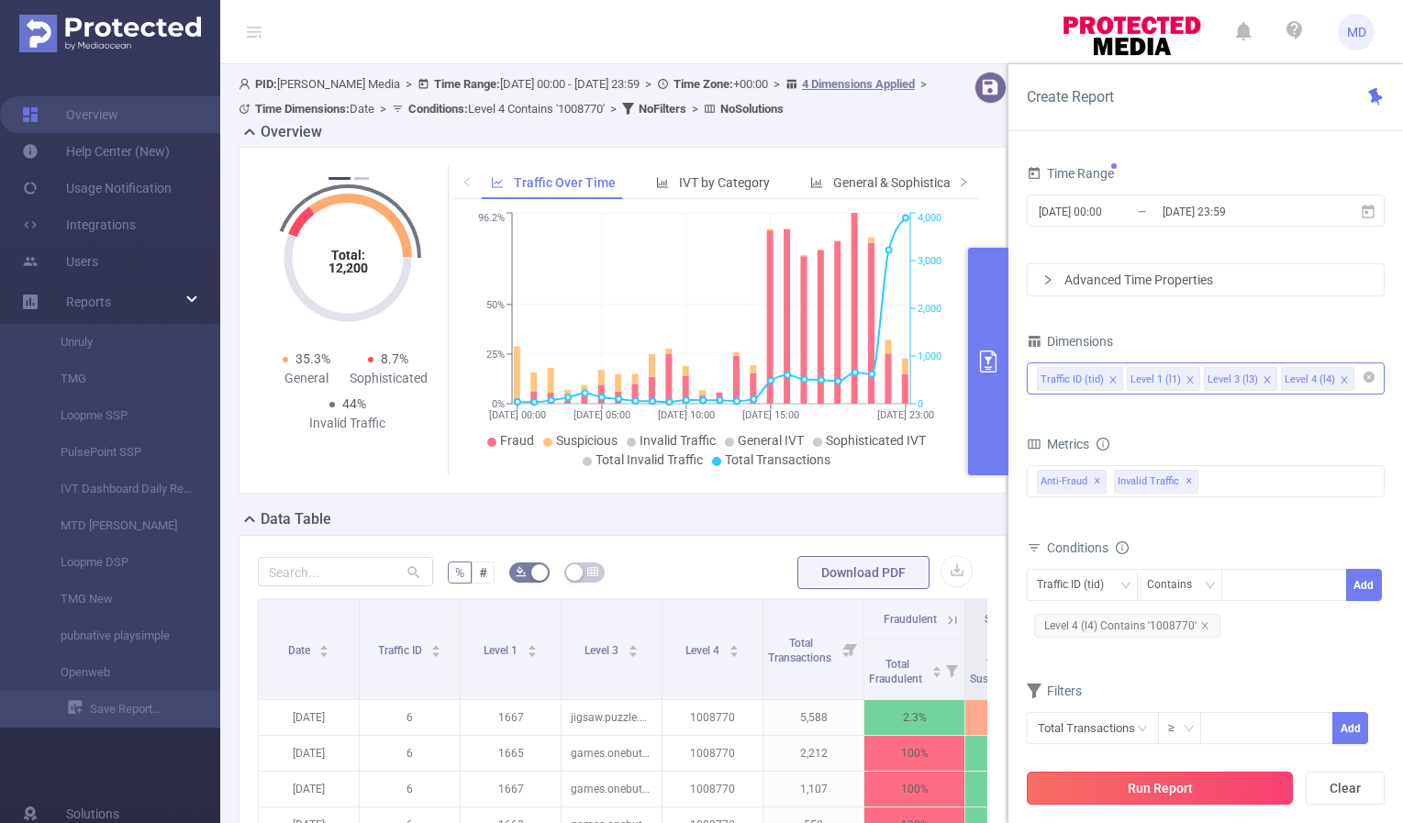
click at [1124, 787] on button "Run Report" at bounding box center [1160, 788] width 266 height 33
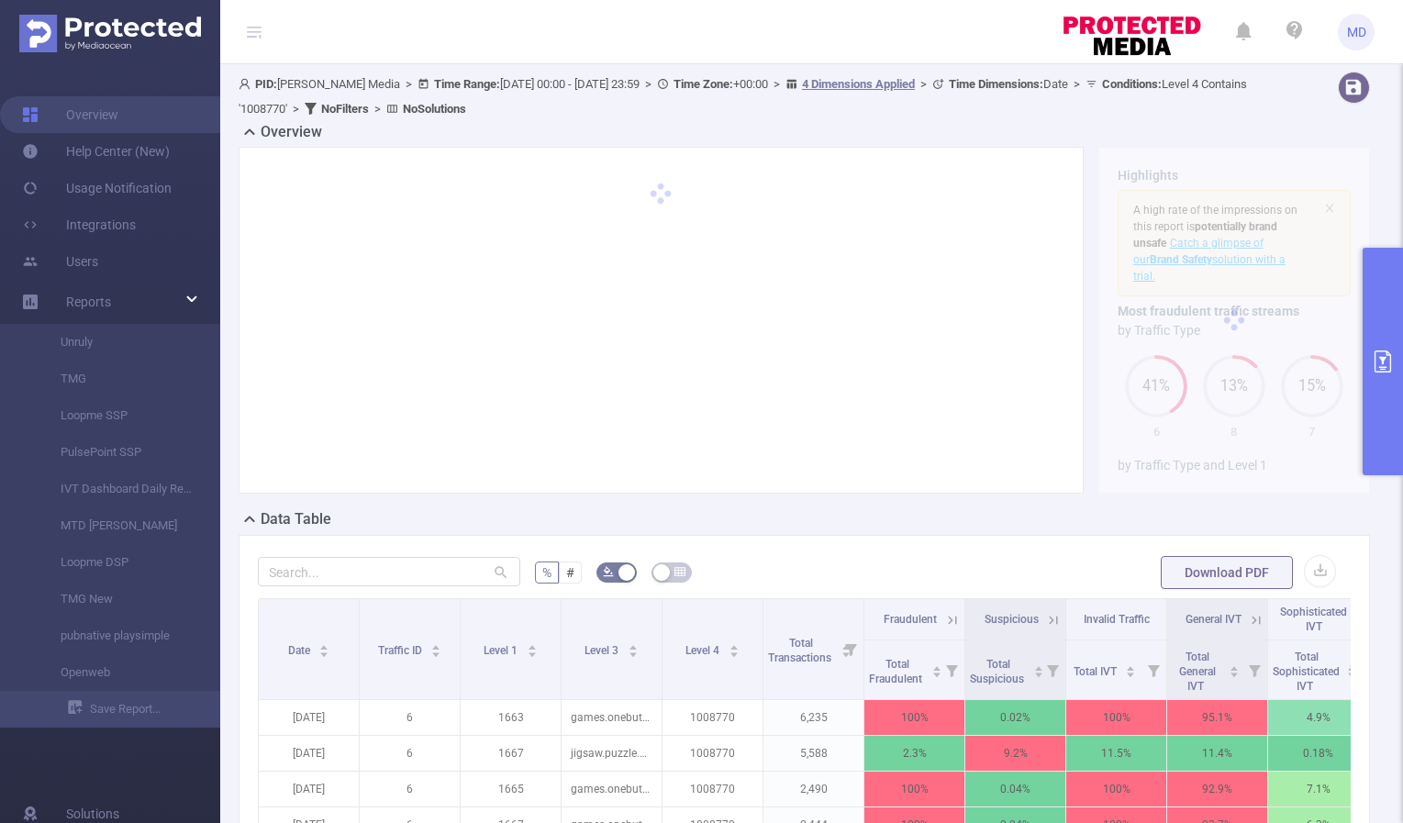
click at [1378, 357] on icon "primary" at bounding box center [1382, 362] width 17 height 22
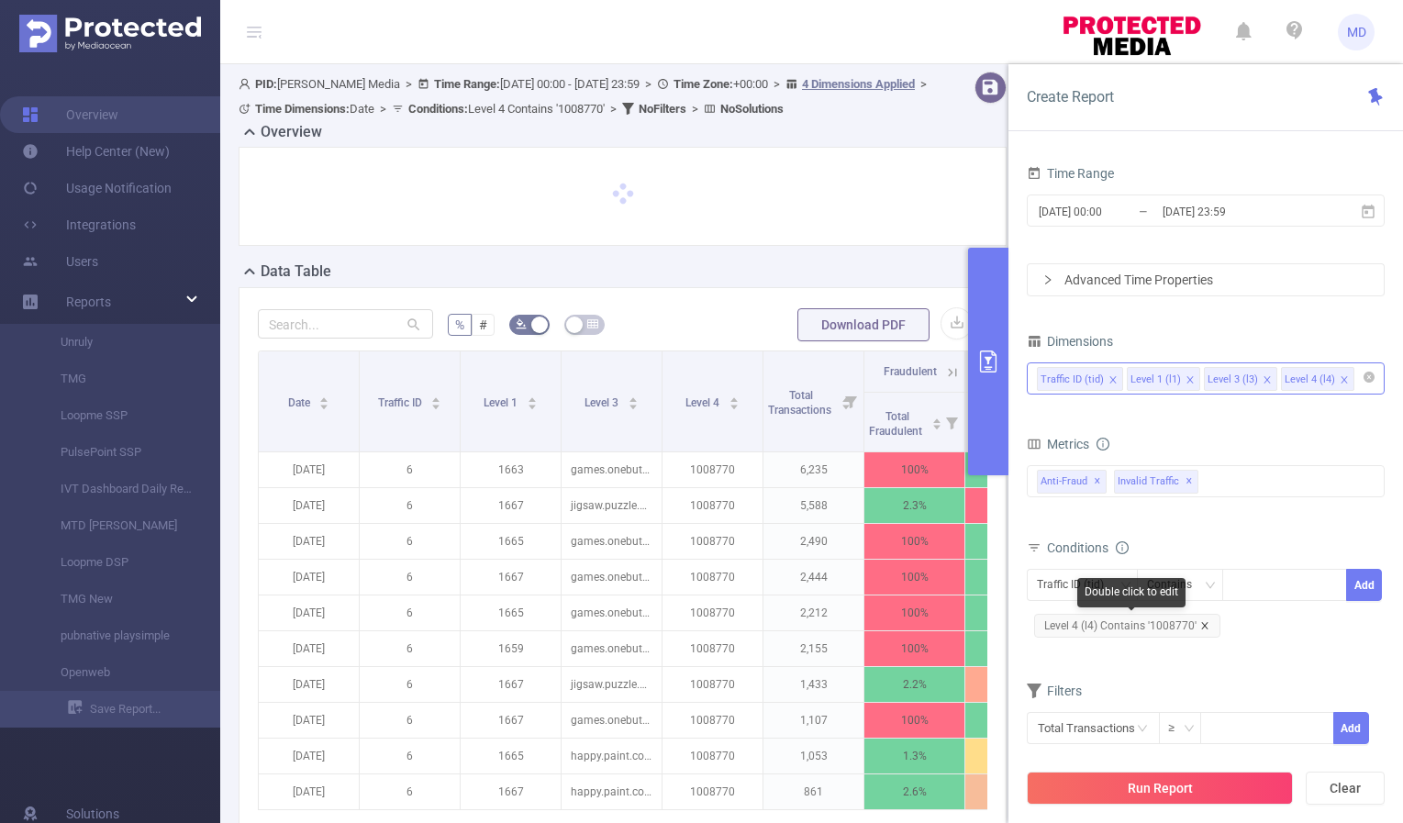
click at [1204, 627] on icon "icon: close" at bounding box center [1204, 625] width 9 height 9
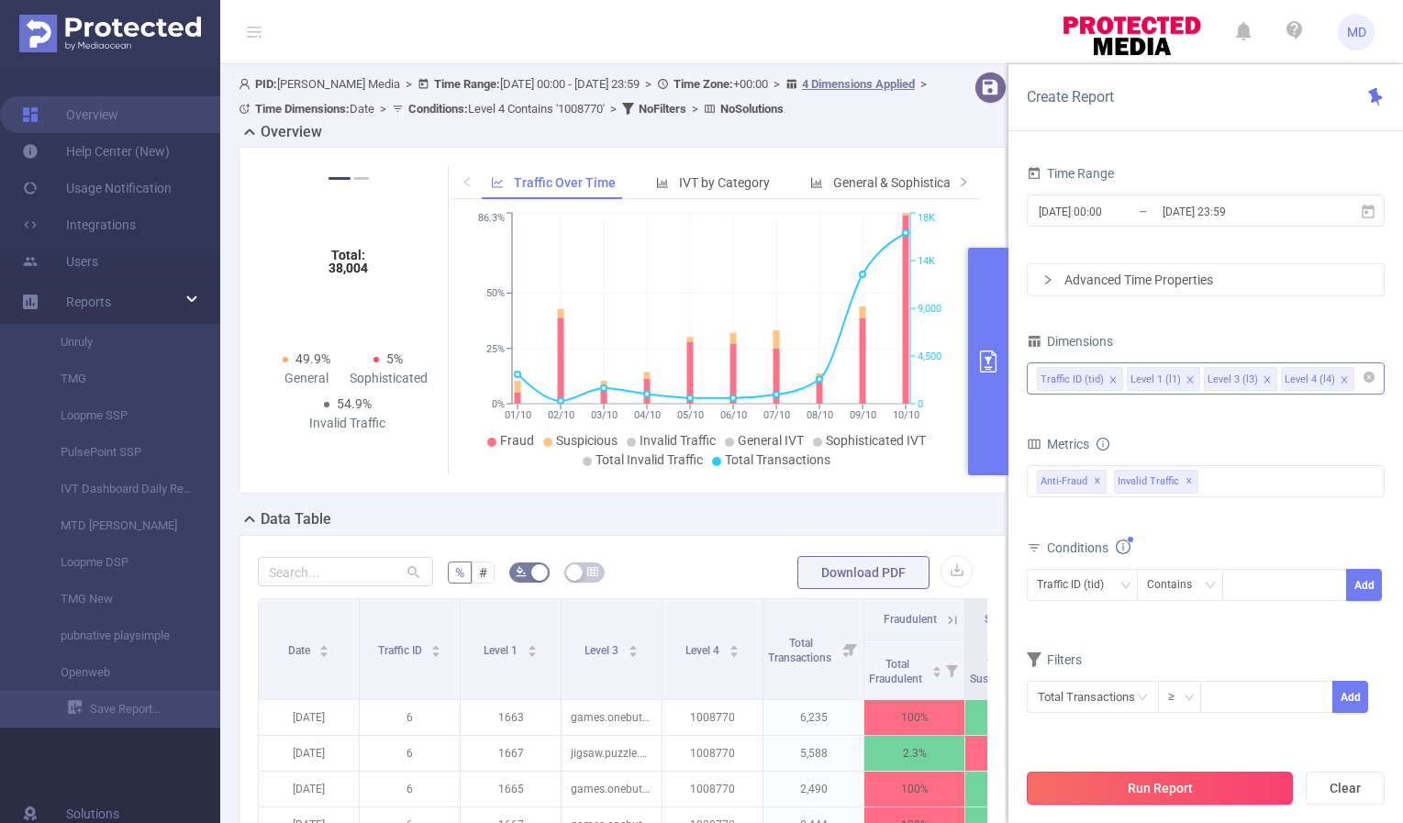
click at [1203, 780] on button "Run Report" at bounding box center [1160, 788] width 266 height 33
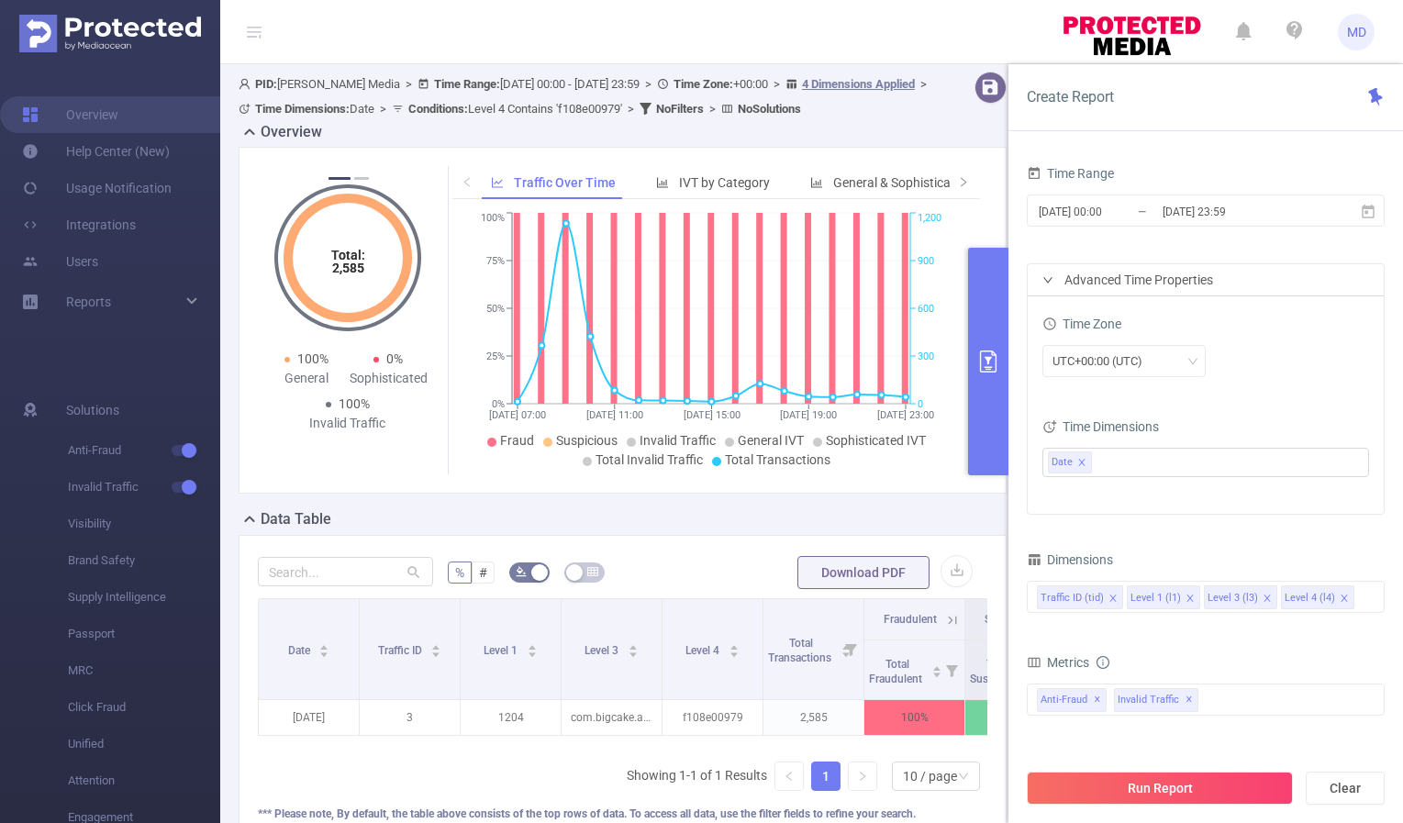
click at [973, 353] on button "primary" at bounding box center [988, 362] width 40 height 228
